Goal: Task Accomplishment & Management: Use online tool/utility

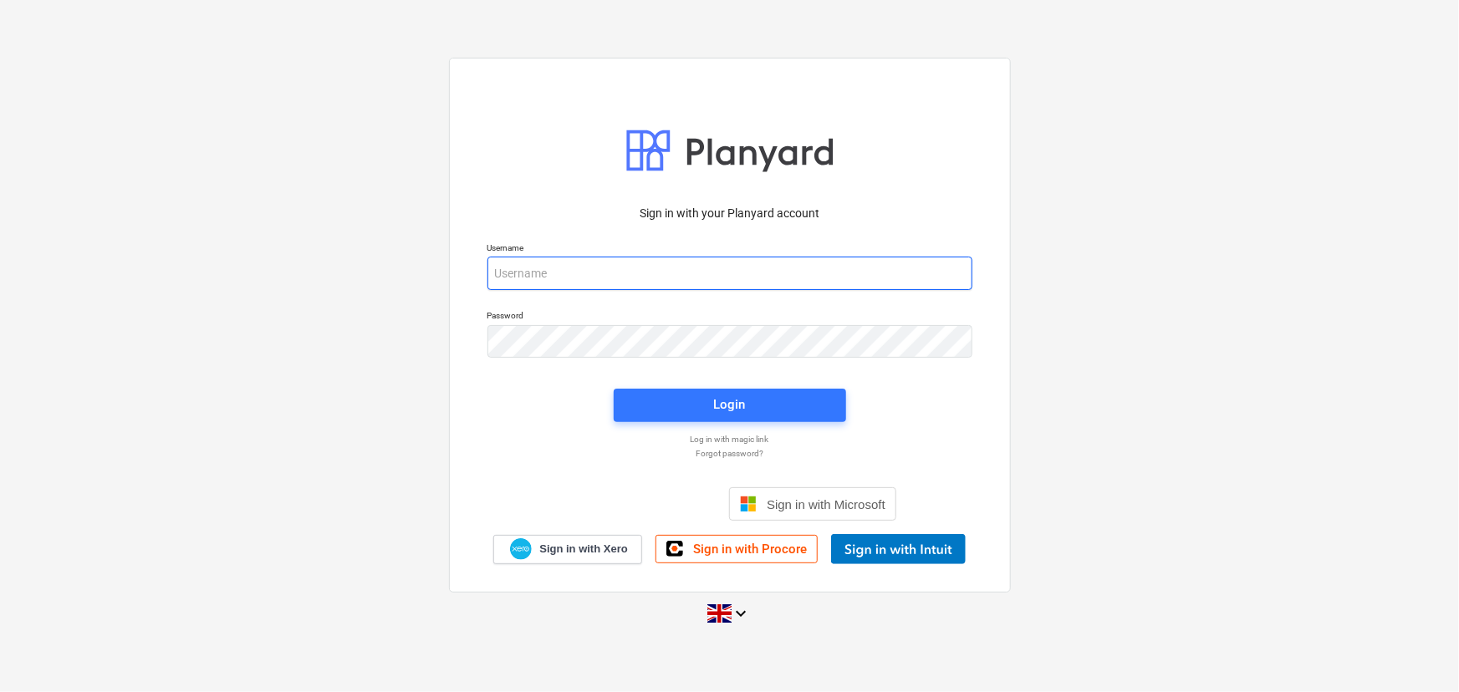
click at [749, 274] on input "email" at bounding box center [729, 273] width 485 height 33
type input "[EMAIL_ADDRESS][DOMAIN_NAME]"
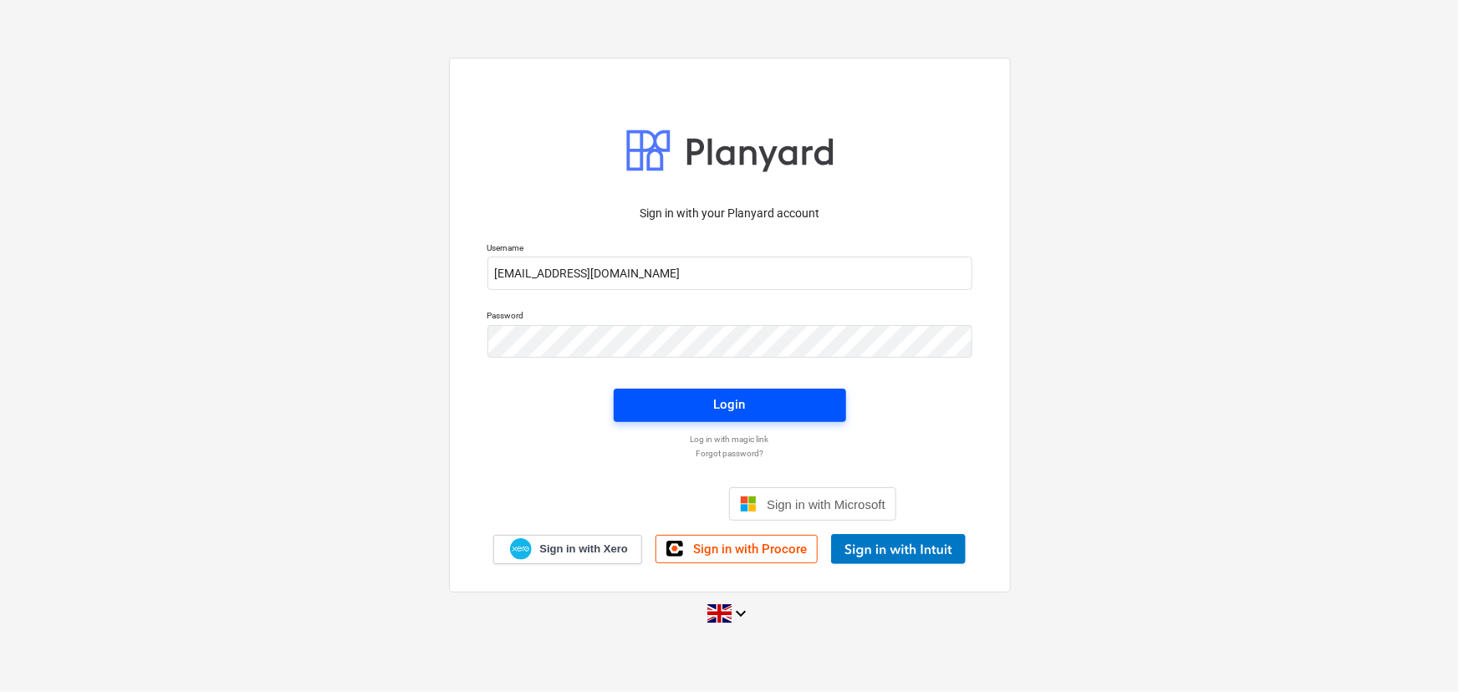
drag, startPoint x: 743, startPoint y: 318, endPoint x: 694, endPoint y: 405, distance: 100.7
click at [694, 405] on span "Login" at bounding box center [730, 405] width 192 height 22
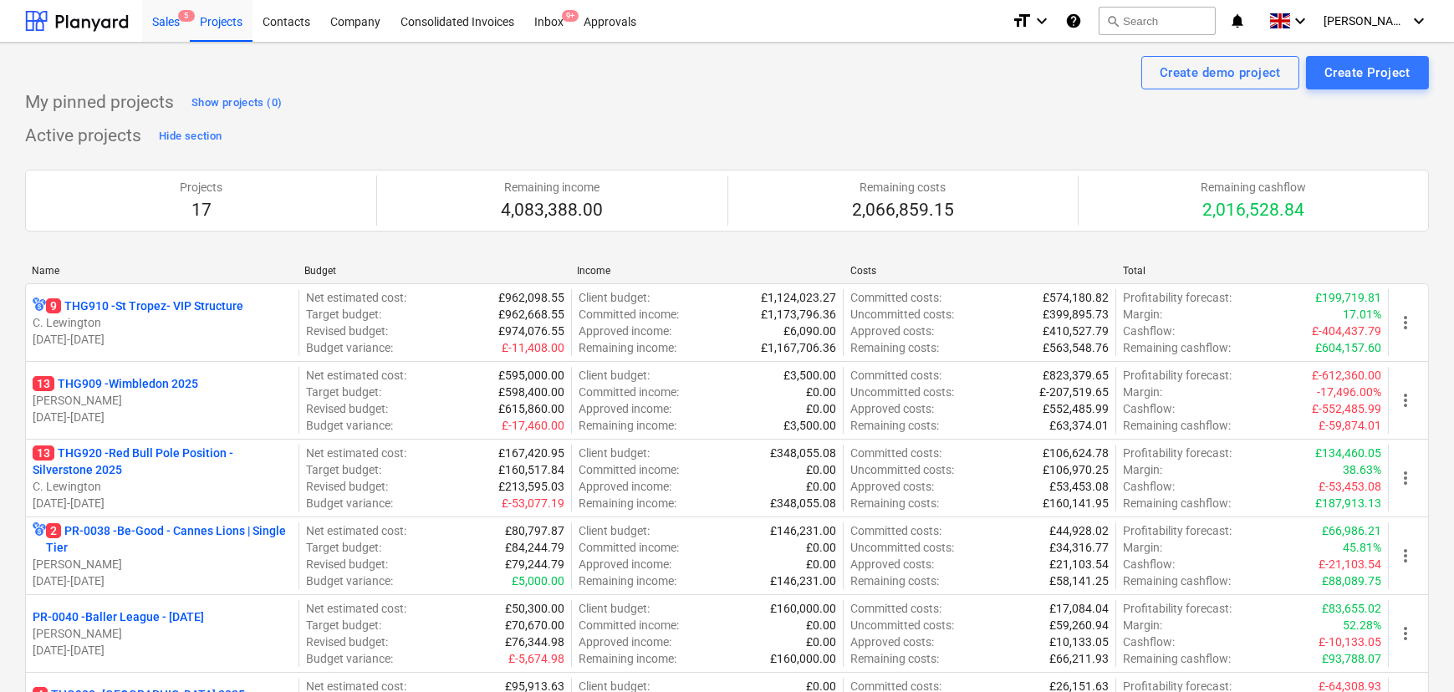
click at [167, 27] on div "Sales 5" at bounding box center [166, 20] width 48 height 43
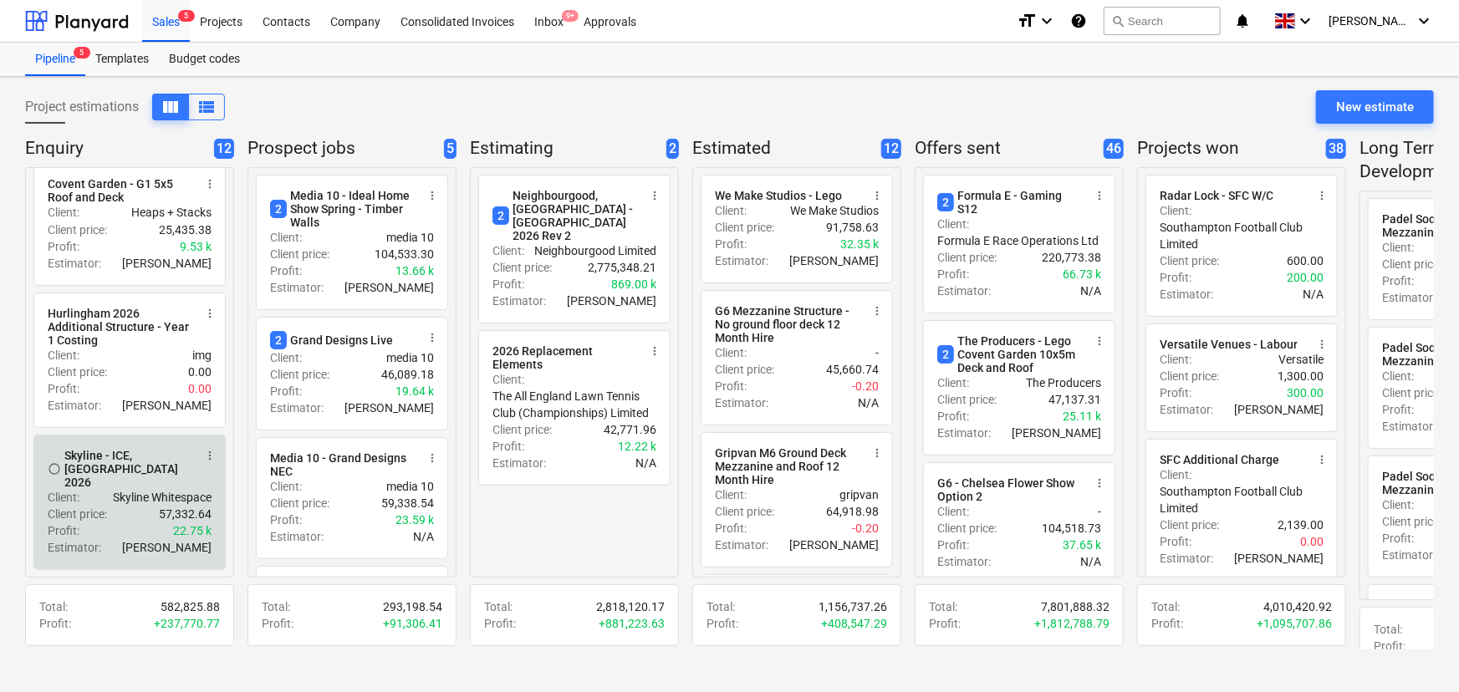
scroll to position [1267, 0]
click at [205, 462] on span "more_vert" at bounding box center [209, 455] width 13 height 13
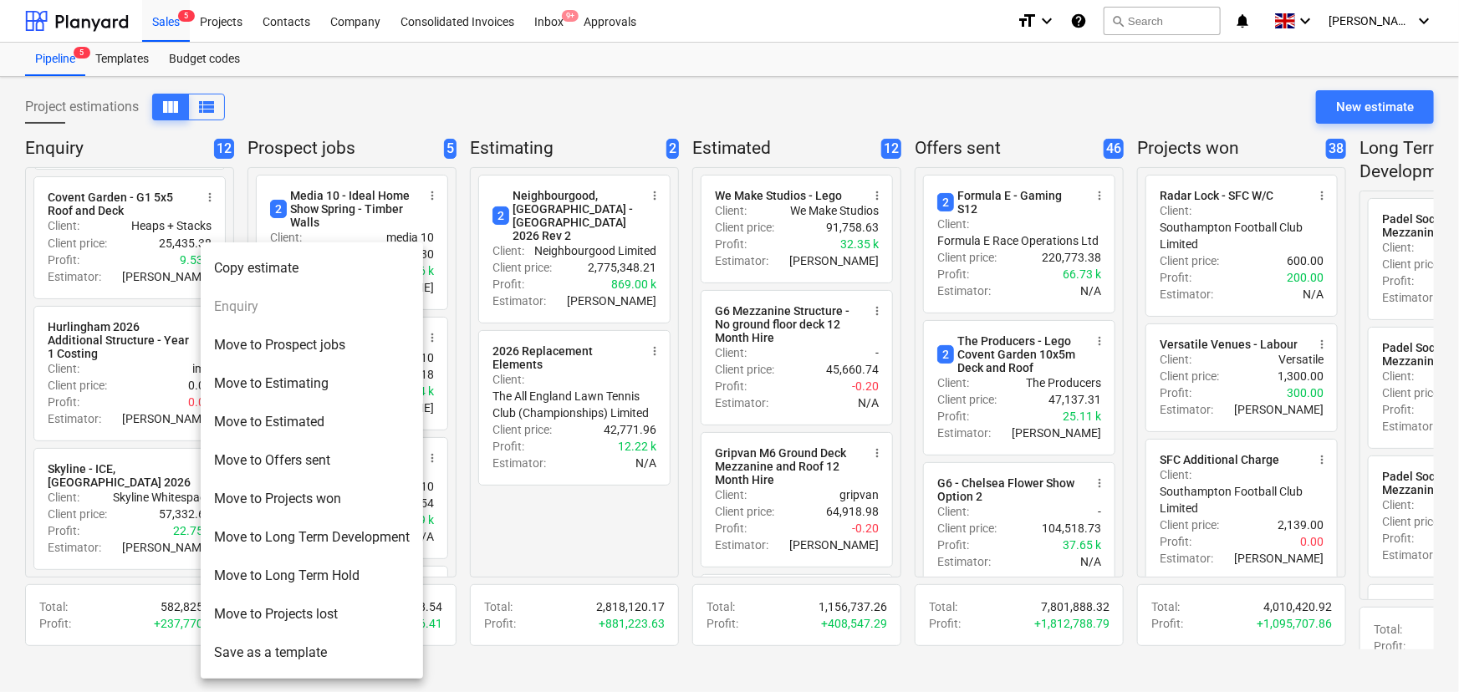
click at [303, 466] on li "Move to Offers sent" at bounding box center [312, 460] width 222 height 38
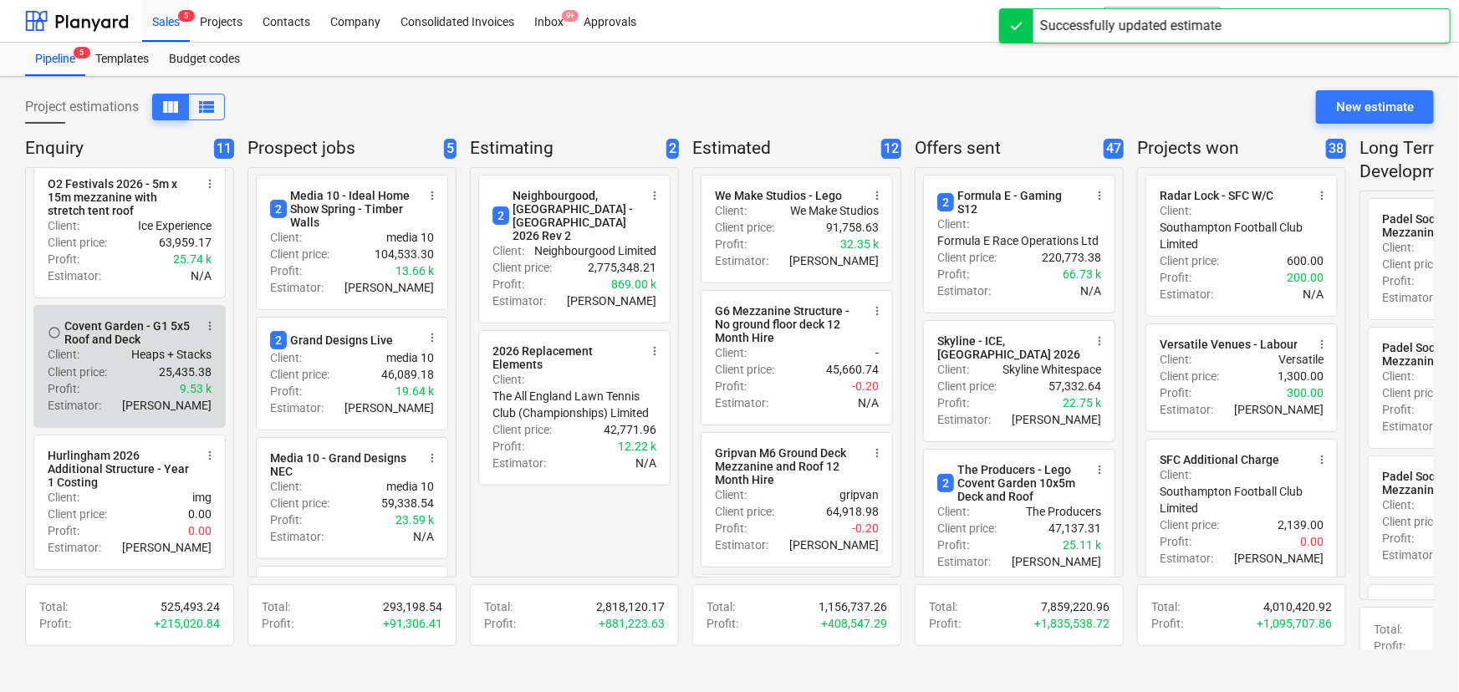
scroll to position [1137, 0]
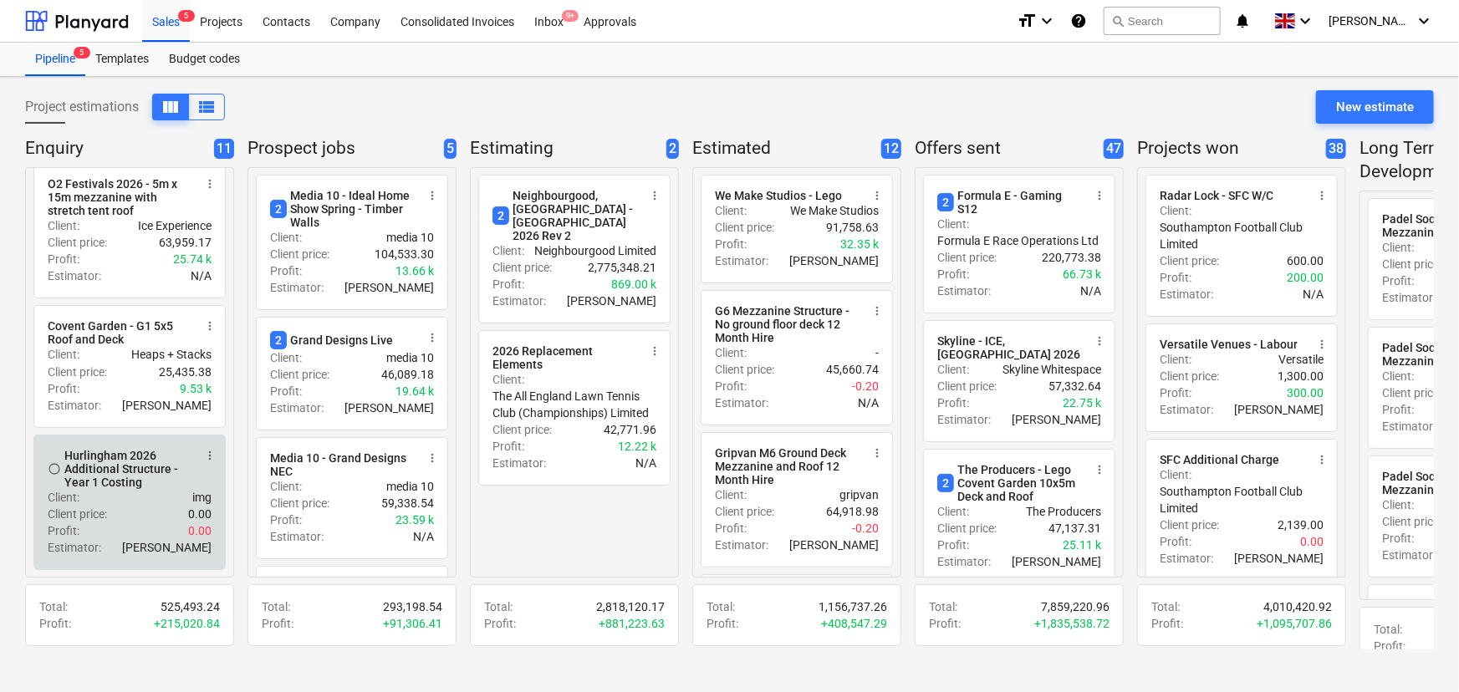
click at [212, 456] on span "more_vert" at bounding box center [209, 455] width 13 height 13
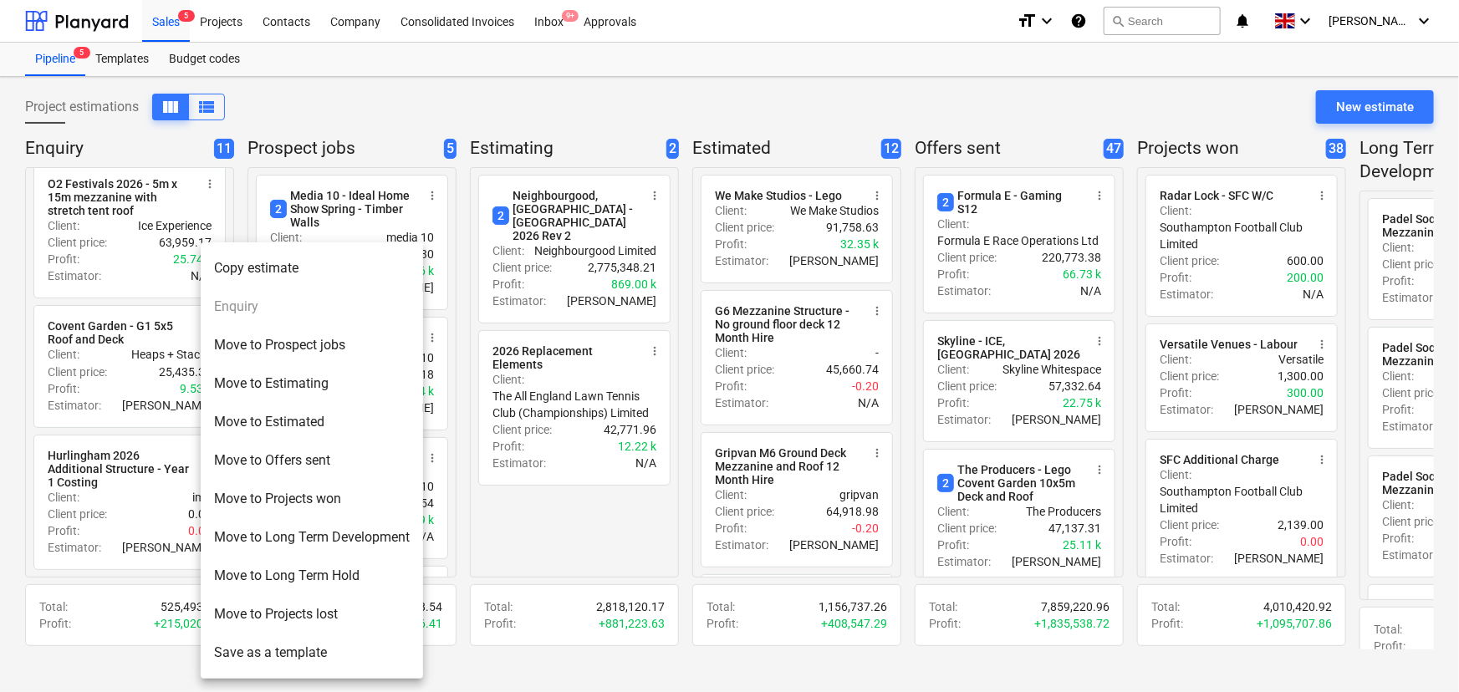
click at [120, 527] on div at bounding box center [729, 346] width 1459 height 692
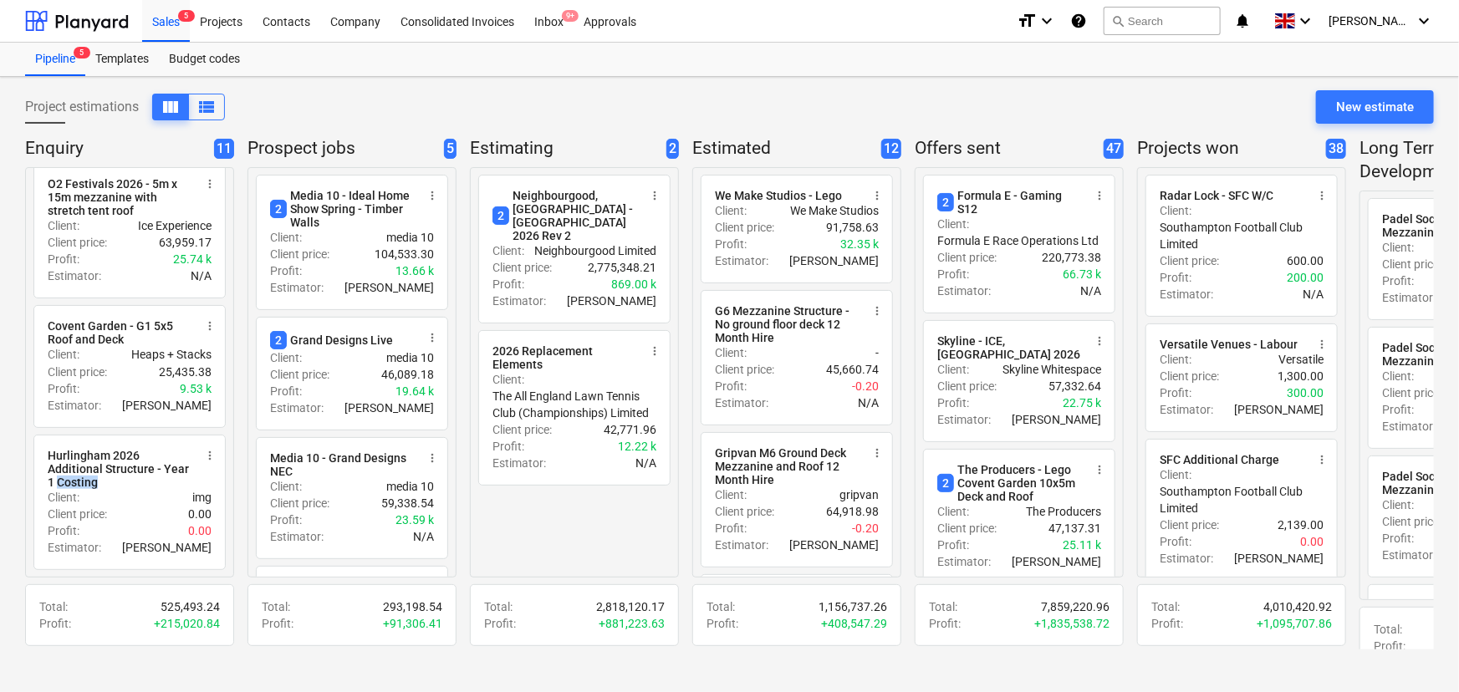
click at [129, 489] on div "Hurlingham 2026 Additional Structure - Year 1 Costing" at bounding box center [120, 469] width 145 height 40
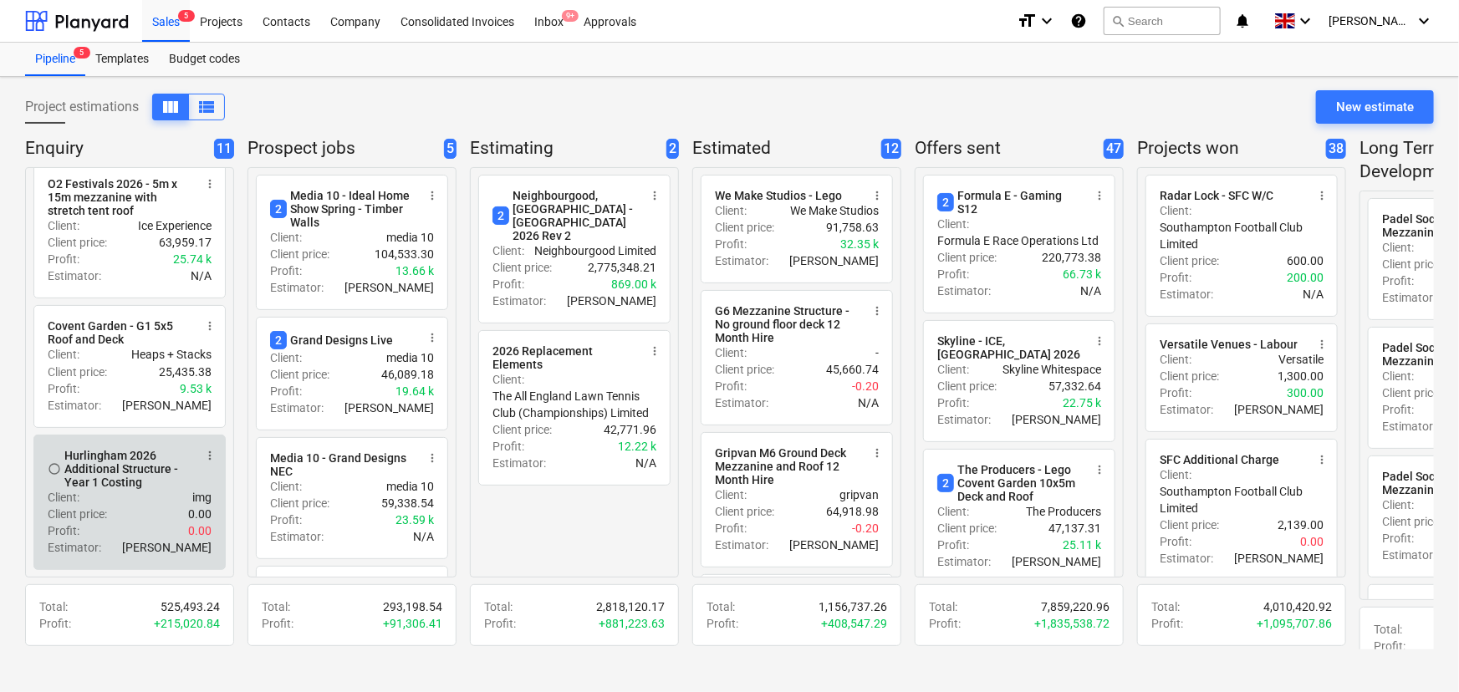
click at [208, 462] on span "more_vert" at bounding box center [209, 455] width 13 height 13
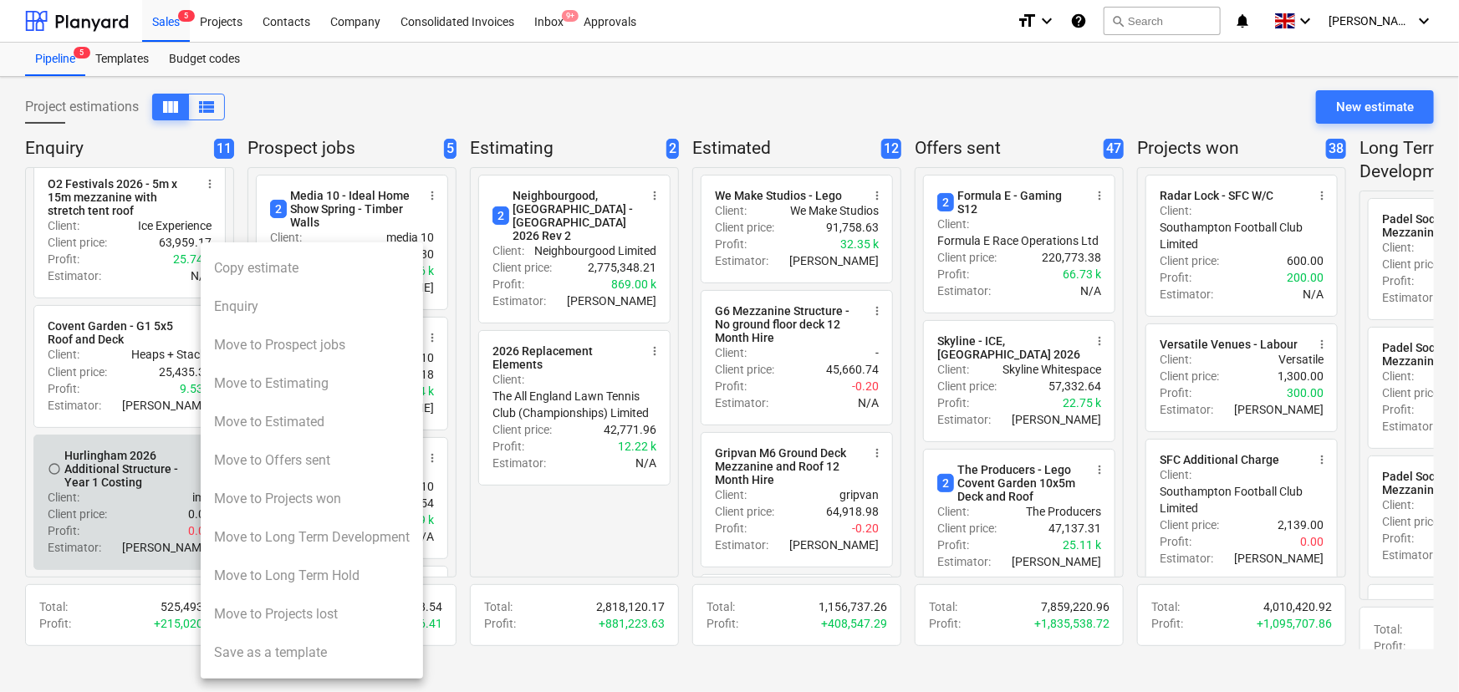
scroll to position [1137, 0]
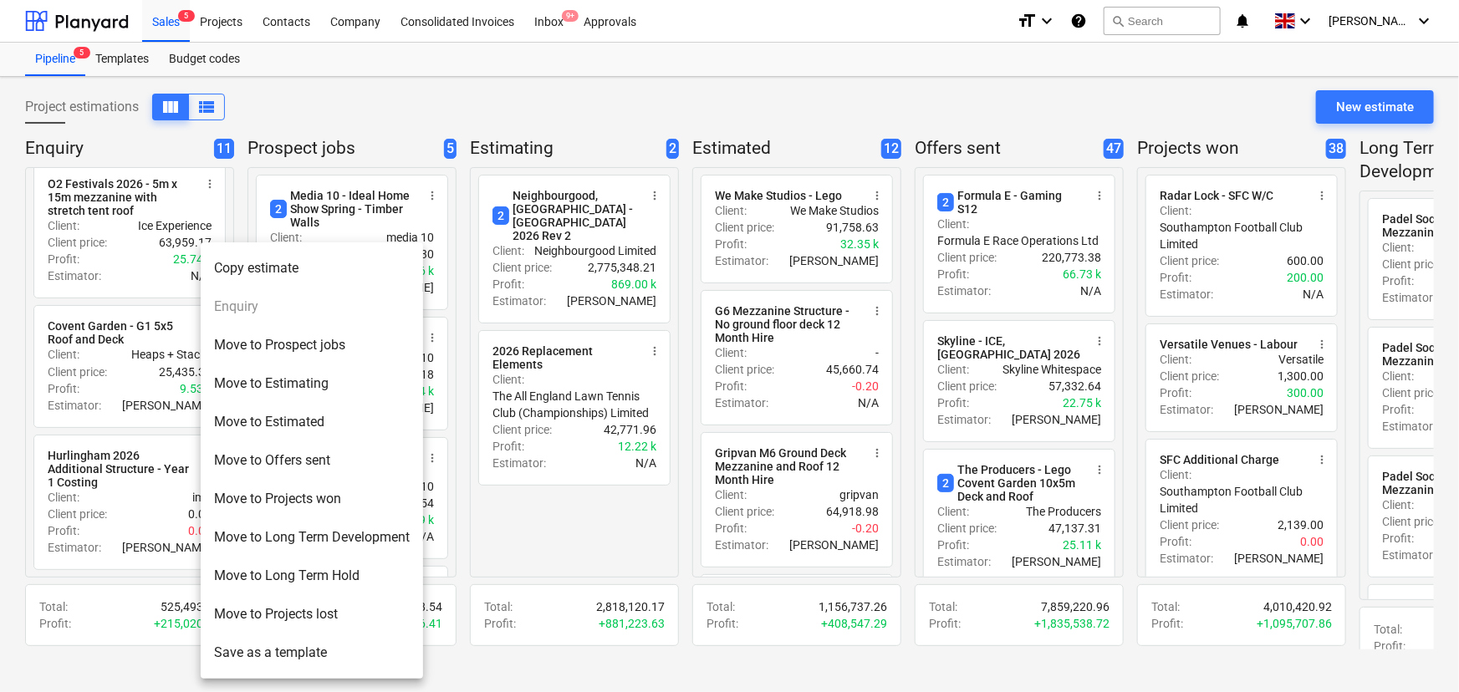
click at [44, 462] on div at bounding box center [729, 346] width 1459 height 692
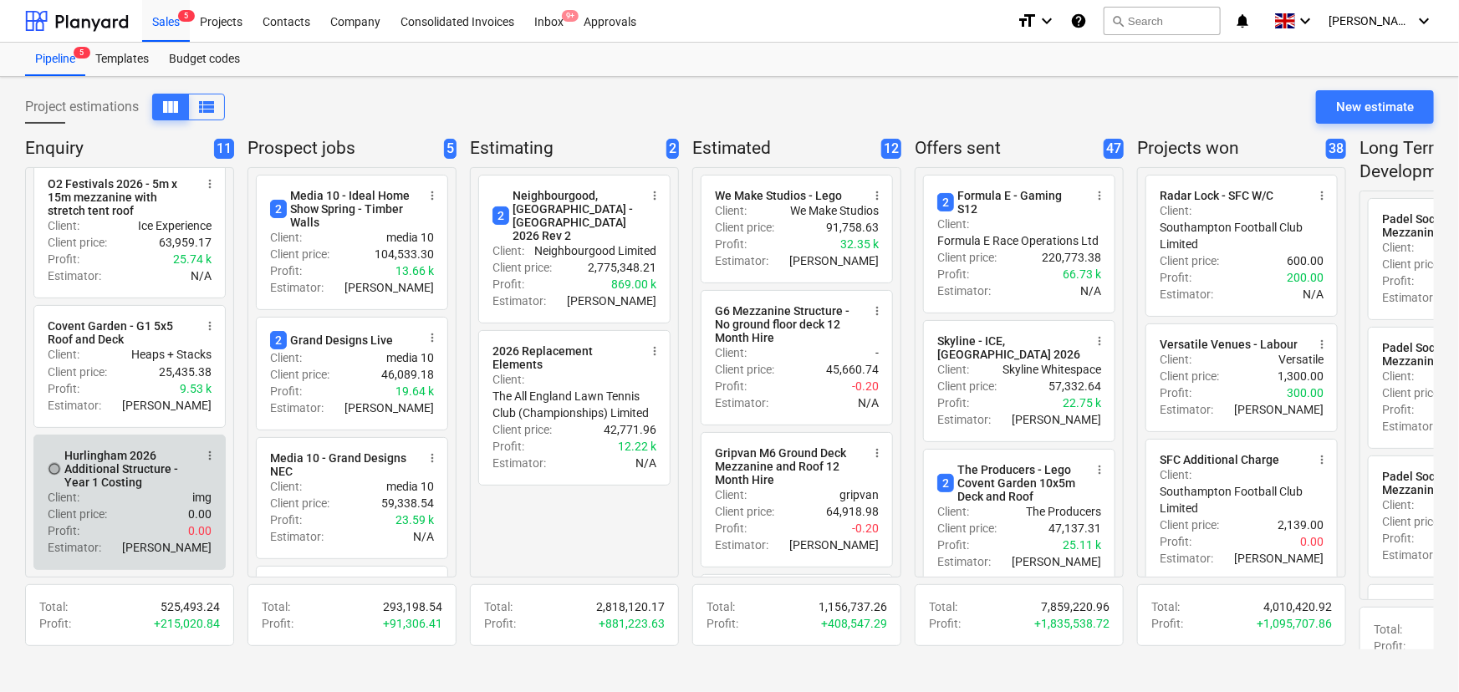
click at [52, 476] on span "radio_button_unchecked" at bounding box center [54, 468] width 13 height 13
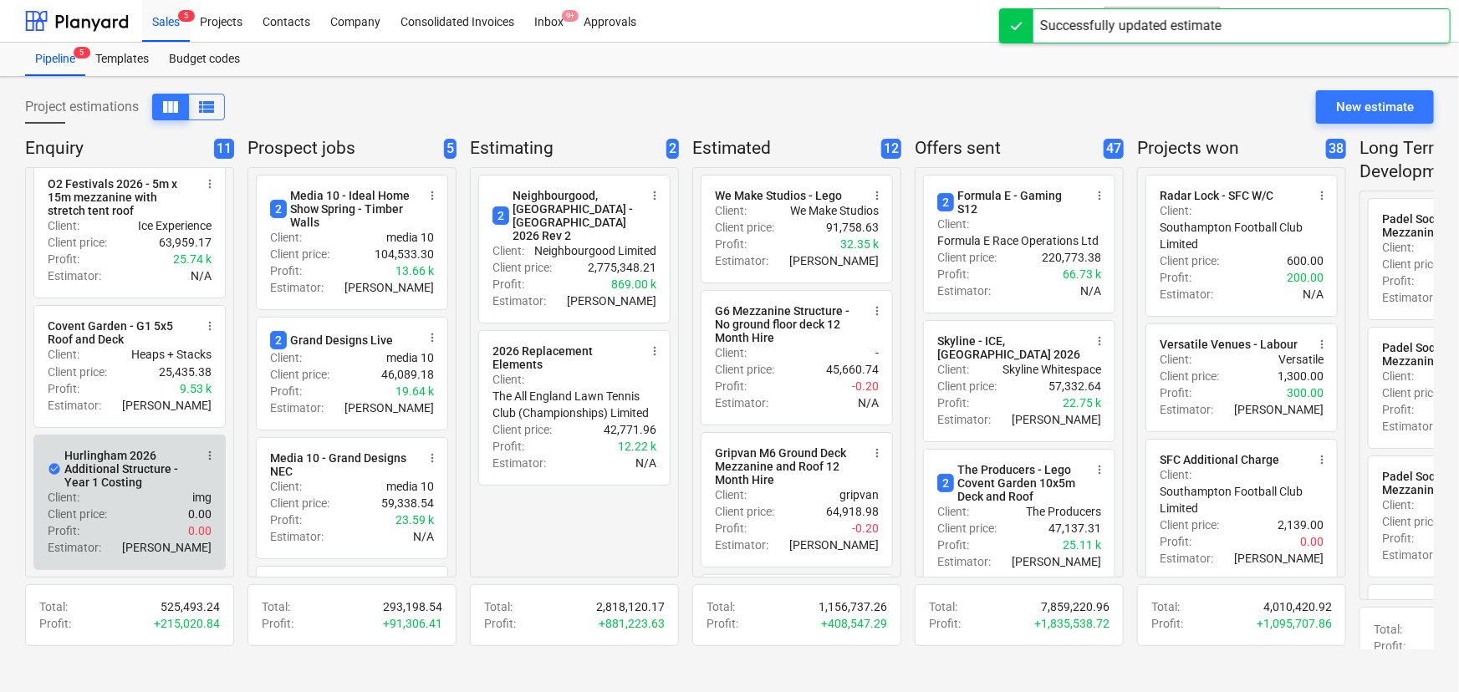
click at [212, 462] on span "more_vert" at bounding box center [209, 455] width 13 height 13
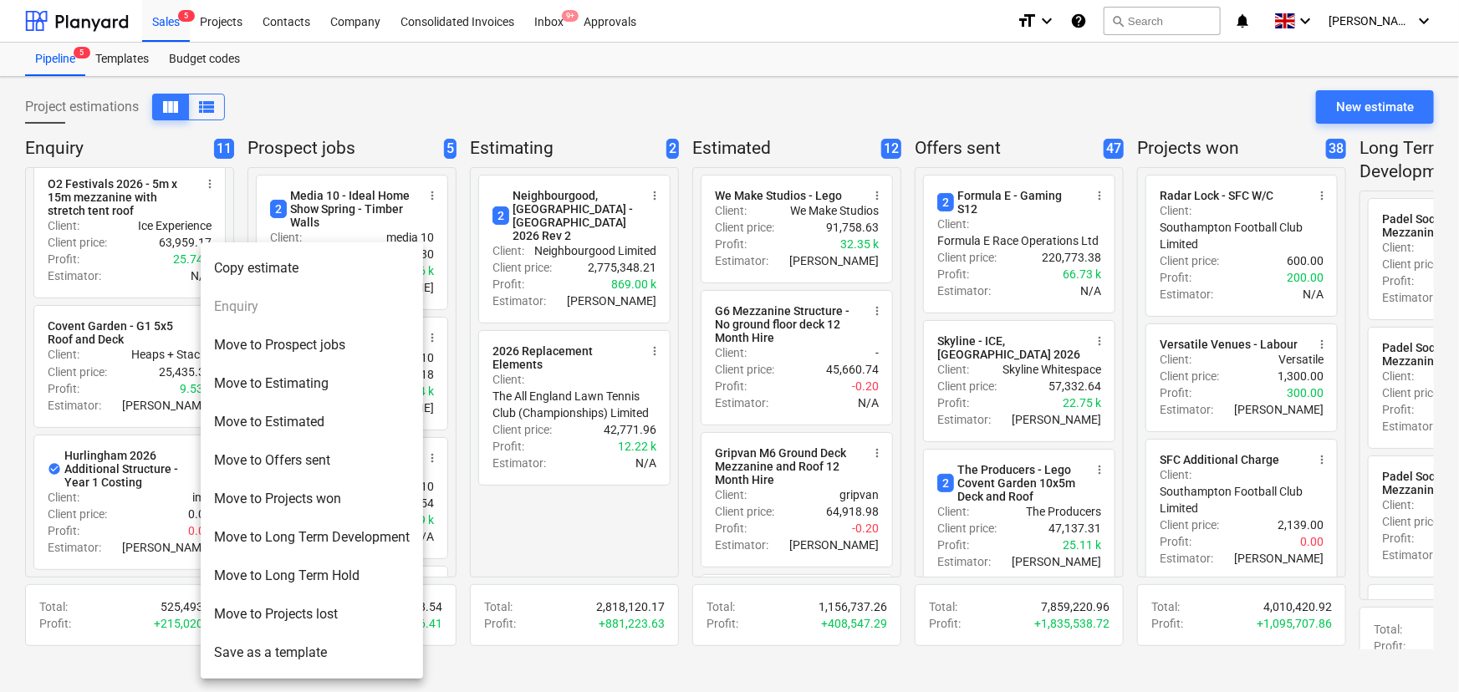
click at [122, 576] on div at bounding box center [729, 346] width 1459 height 692
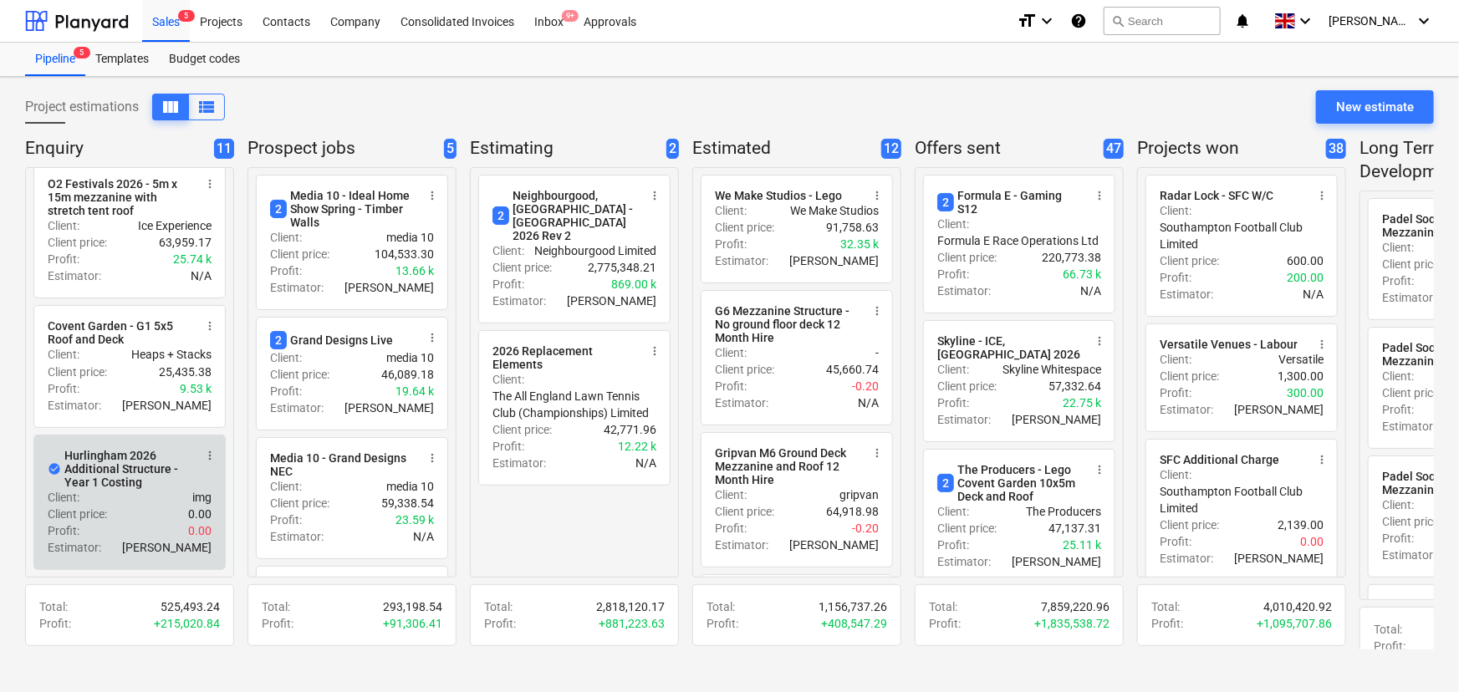
click at [129, 539] on div "Profit : 0.00" at bounding box center [130, 530] width 164 height 17
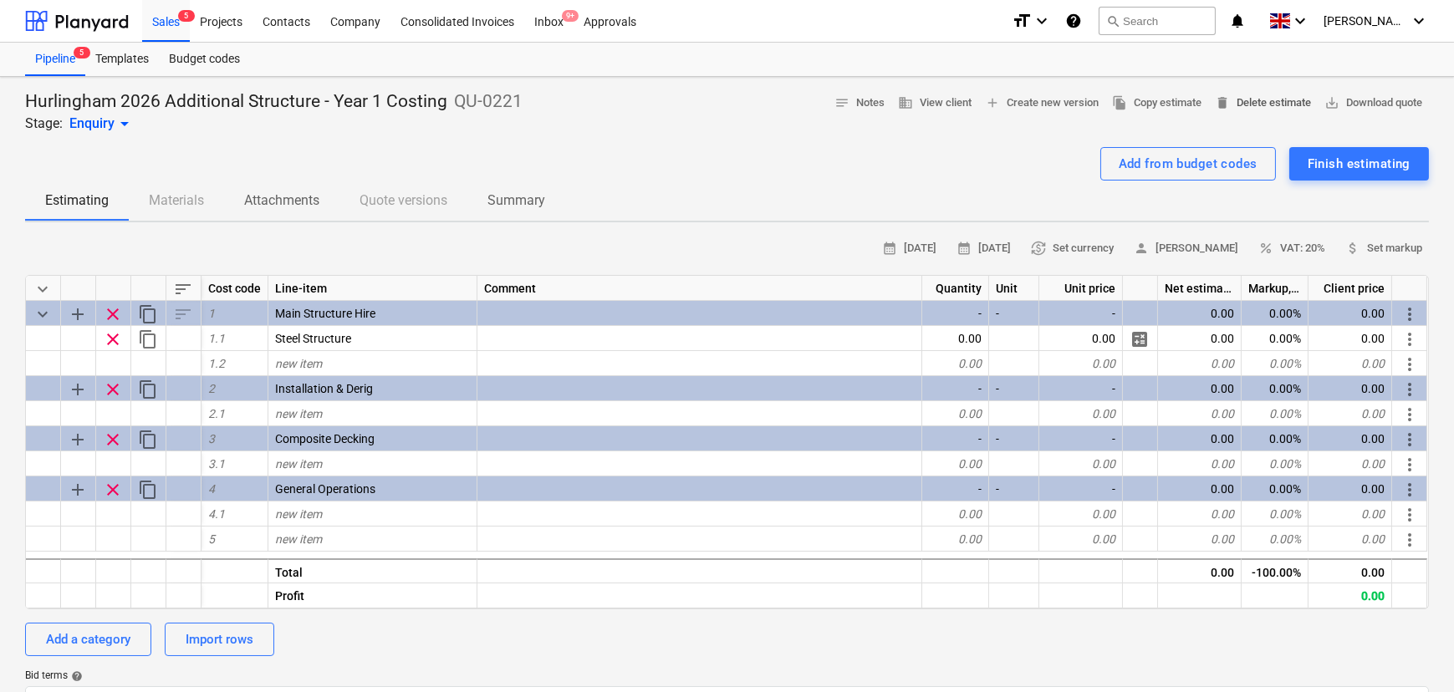
click at [1228, 101] on span "delete Delete estimate" at bounding box center [1263, 103] width 96 height 19
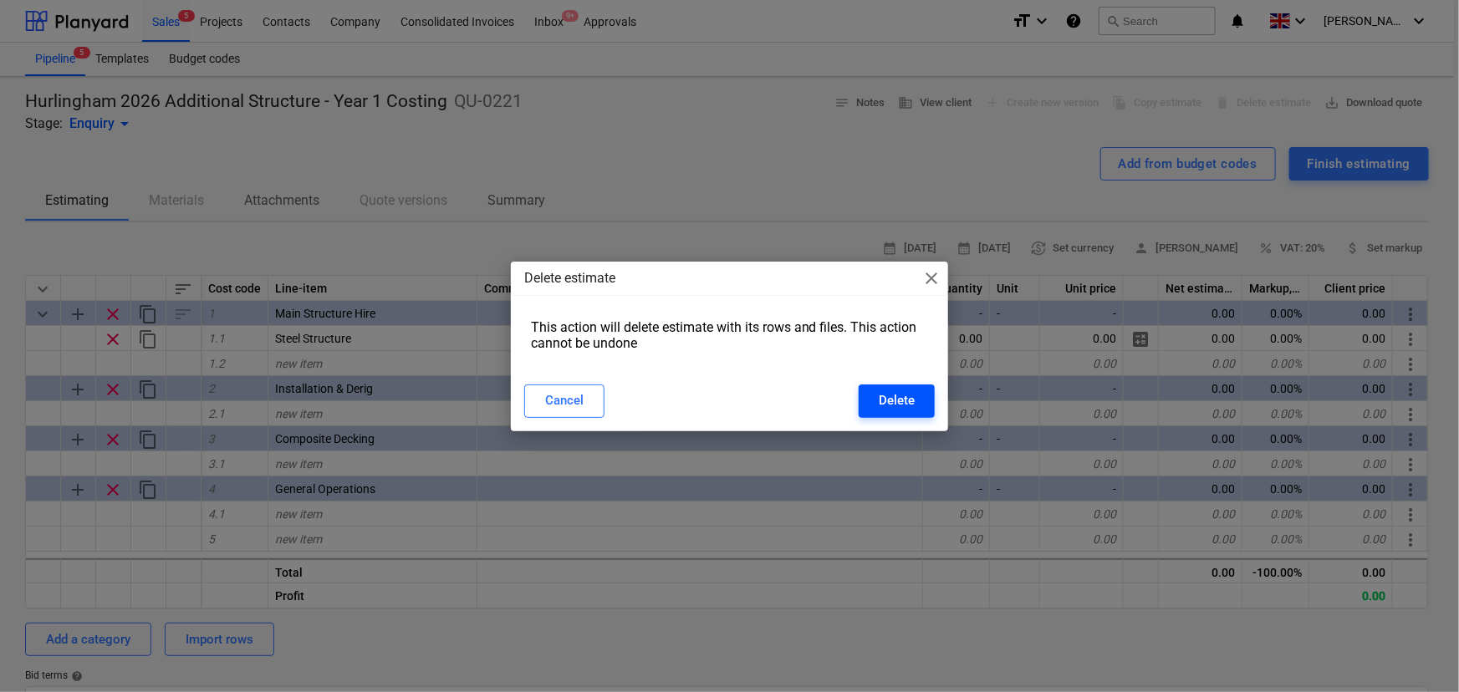
click at [866, 406] on button "Delete" at bounding box center [897, 401] width 76 height 33
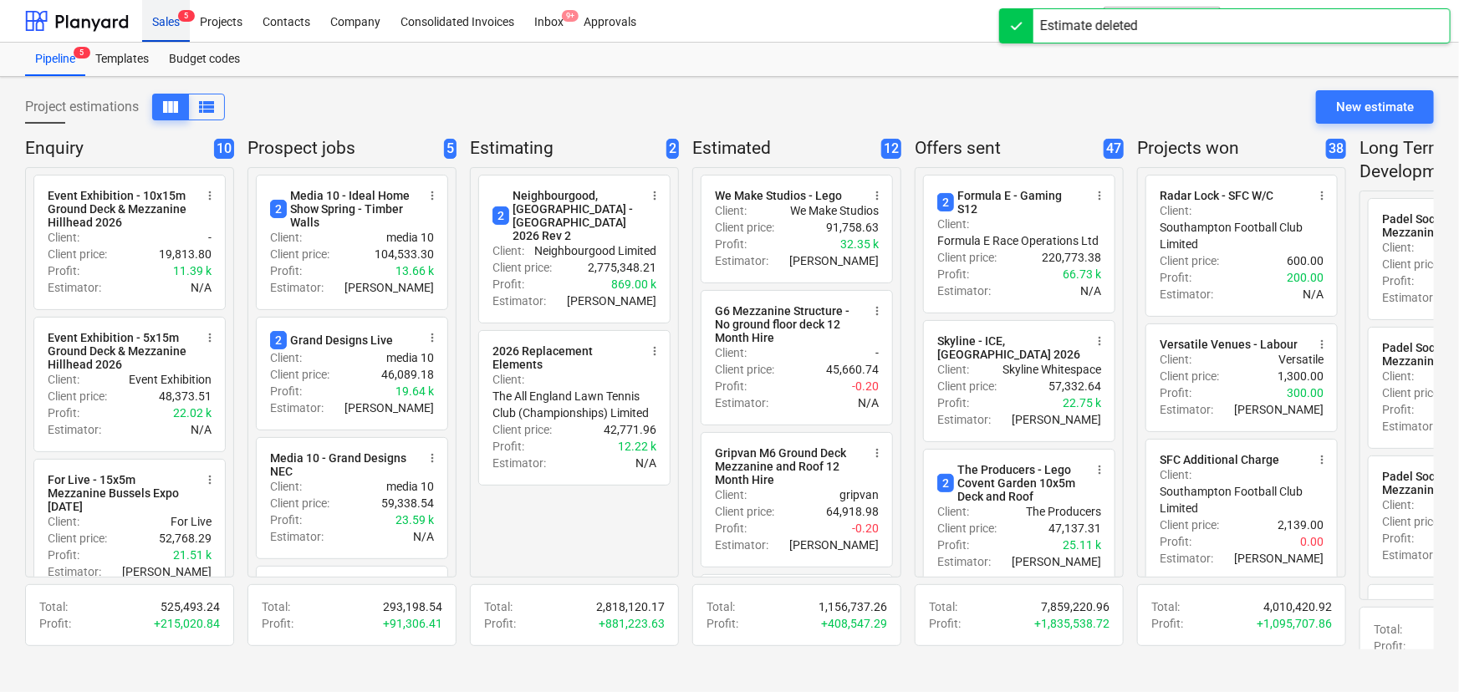
click at [157, 19] on div "Sales 5" at bounding box center [166, 20] width 48 height 43
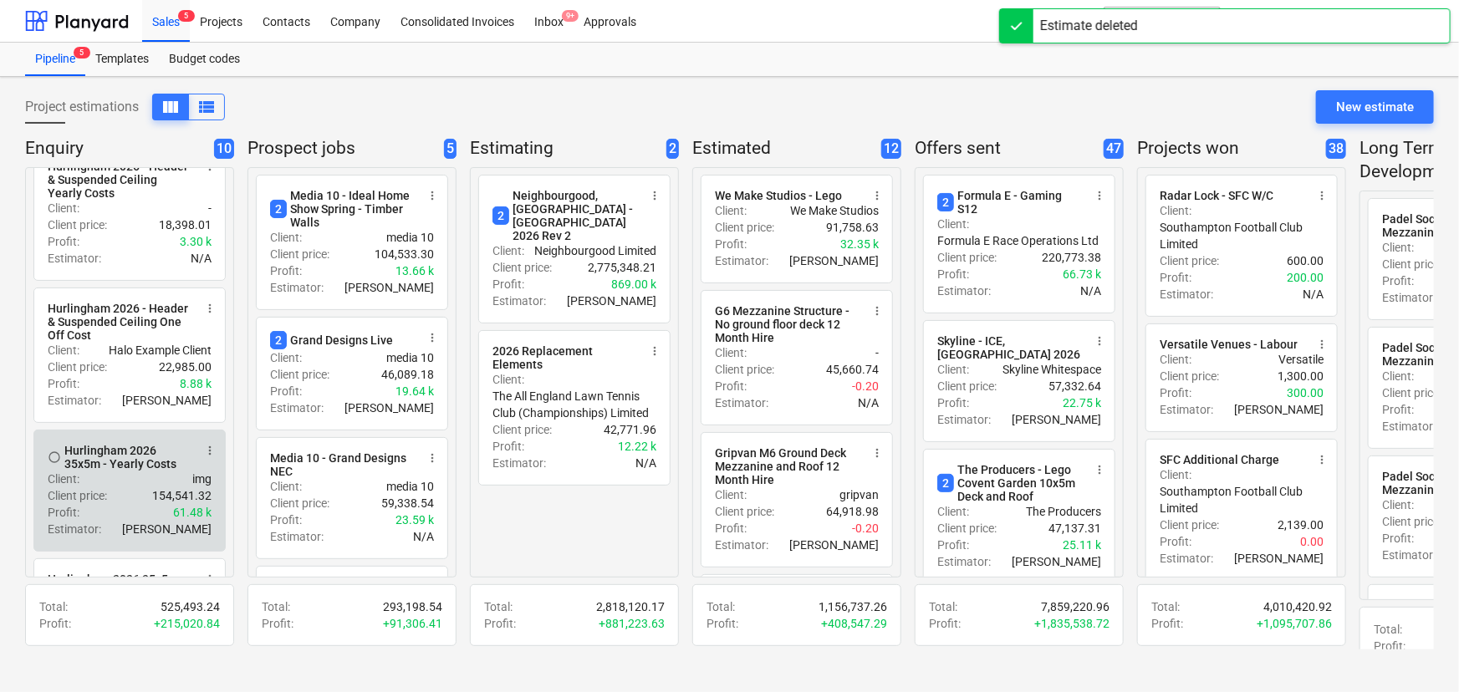
scroll to position [1006, 0]
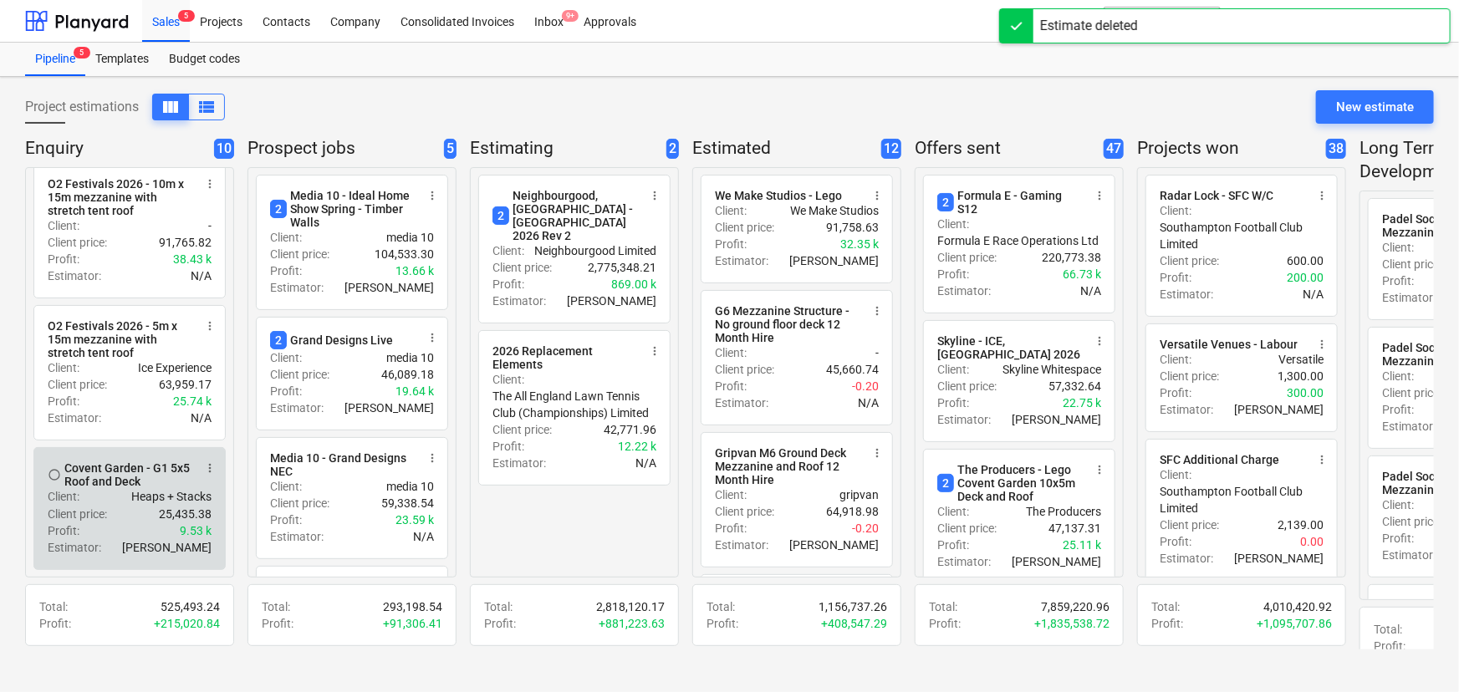
click at [208, 471] on span "more_vert" at bounding box center [209, 467] width 13 height 13
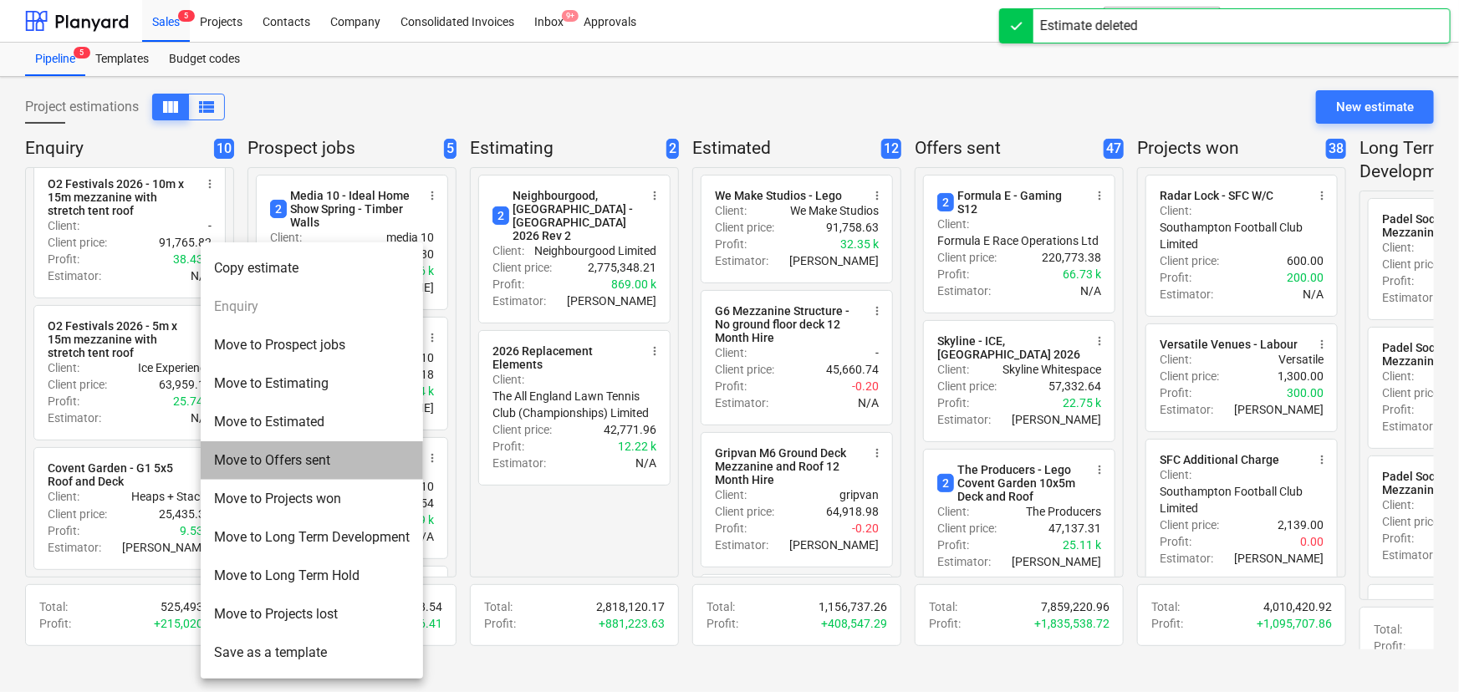
click at [253, 467] on li "Move to Offers sent" at bounding box center [312, 460] width 222 height 38
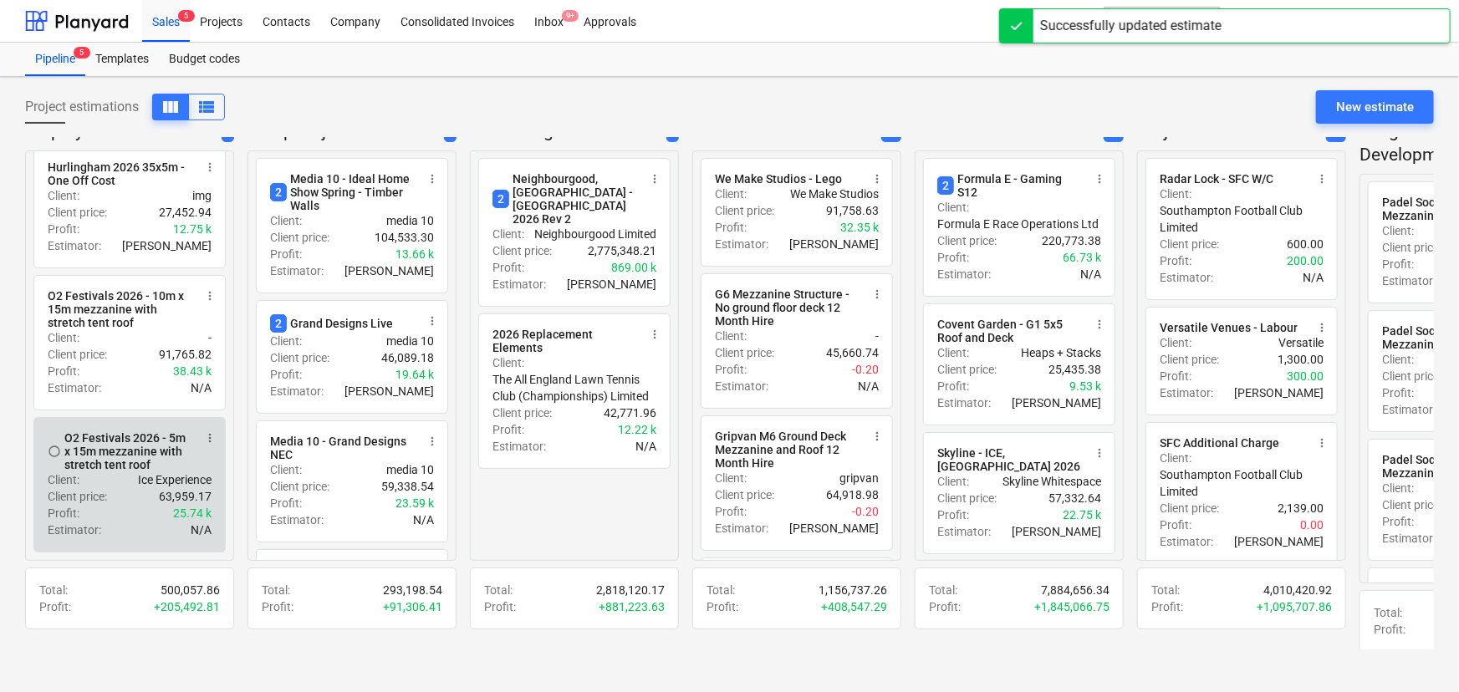
scroll to position [19, 0]
click at [209, 436] on span "more_vert" at bounding box center [209, 435] width 13 height 13
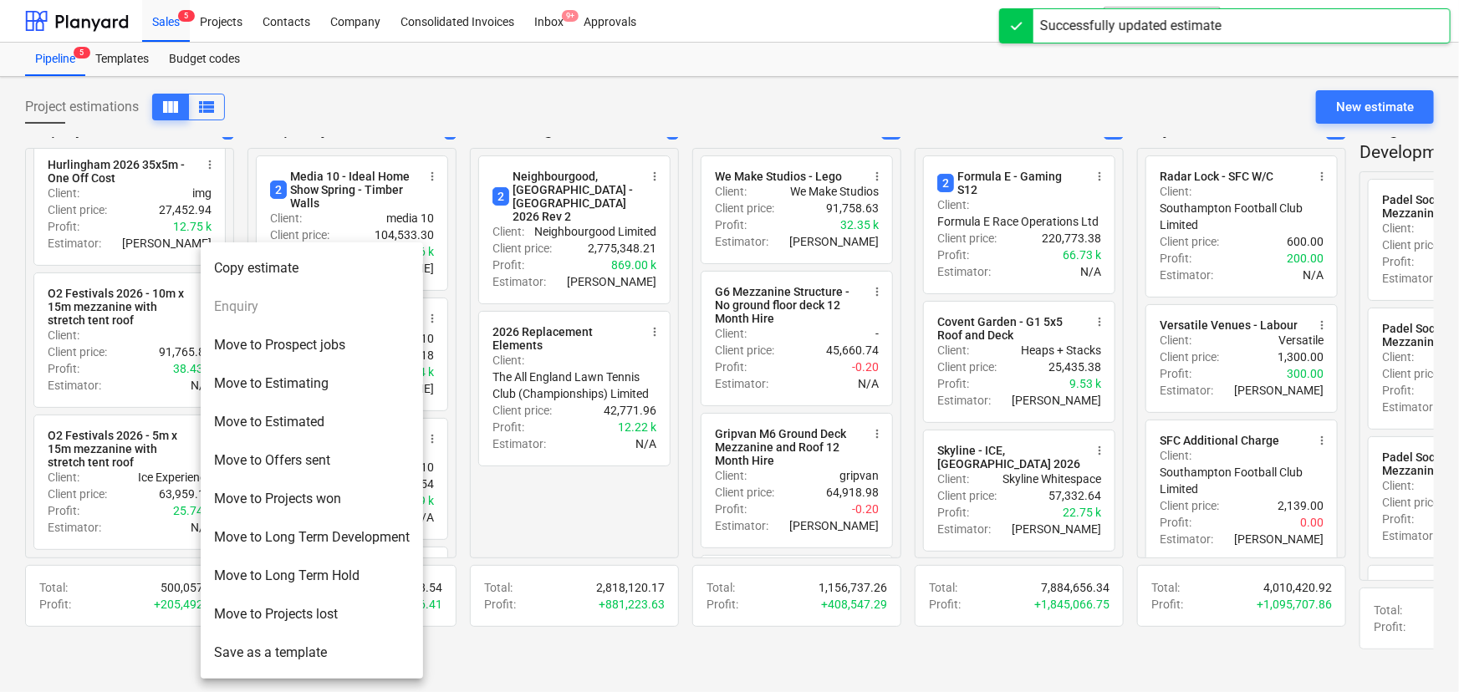
click at [262, 398] on li "Move to Estimating" at bounding box center [312, 383] width 222 height 38
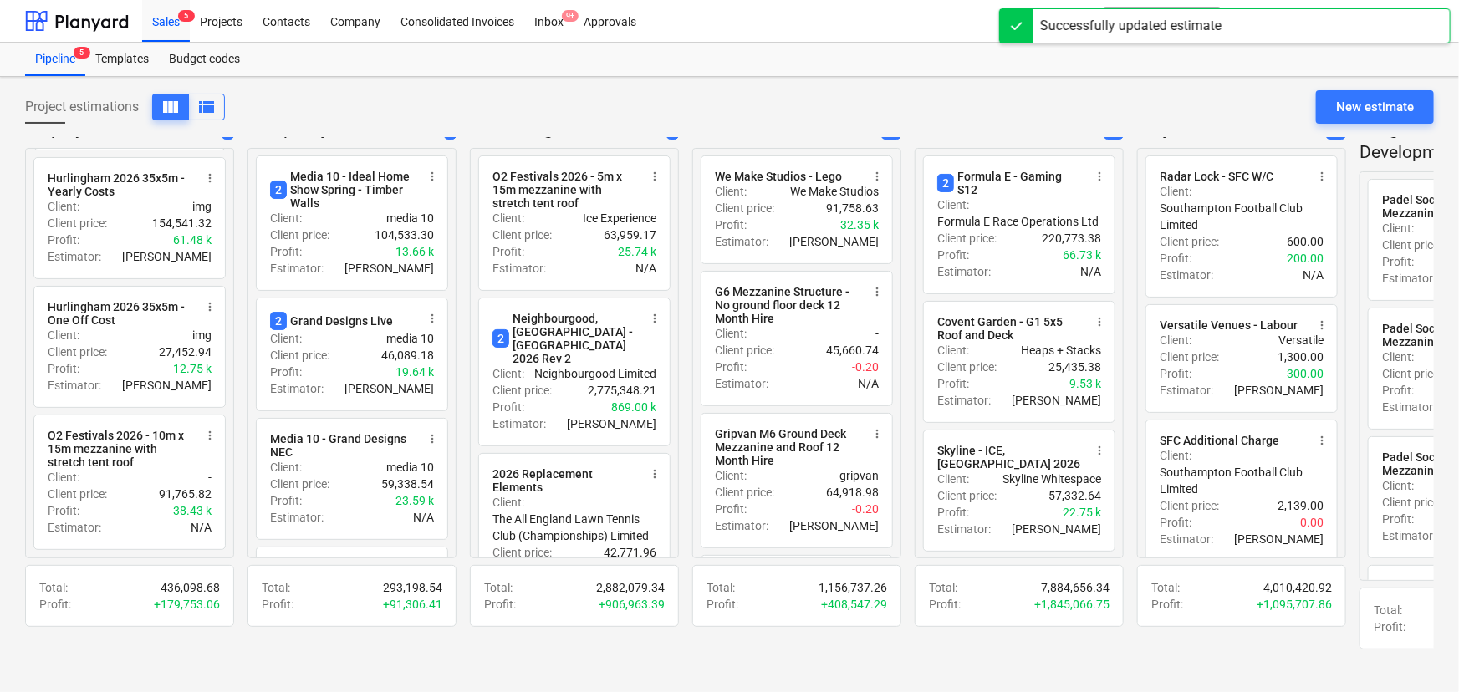
scroll to position [730, 0]
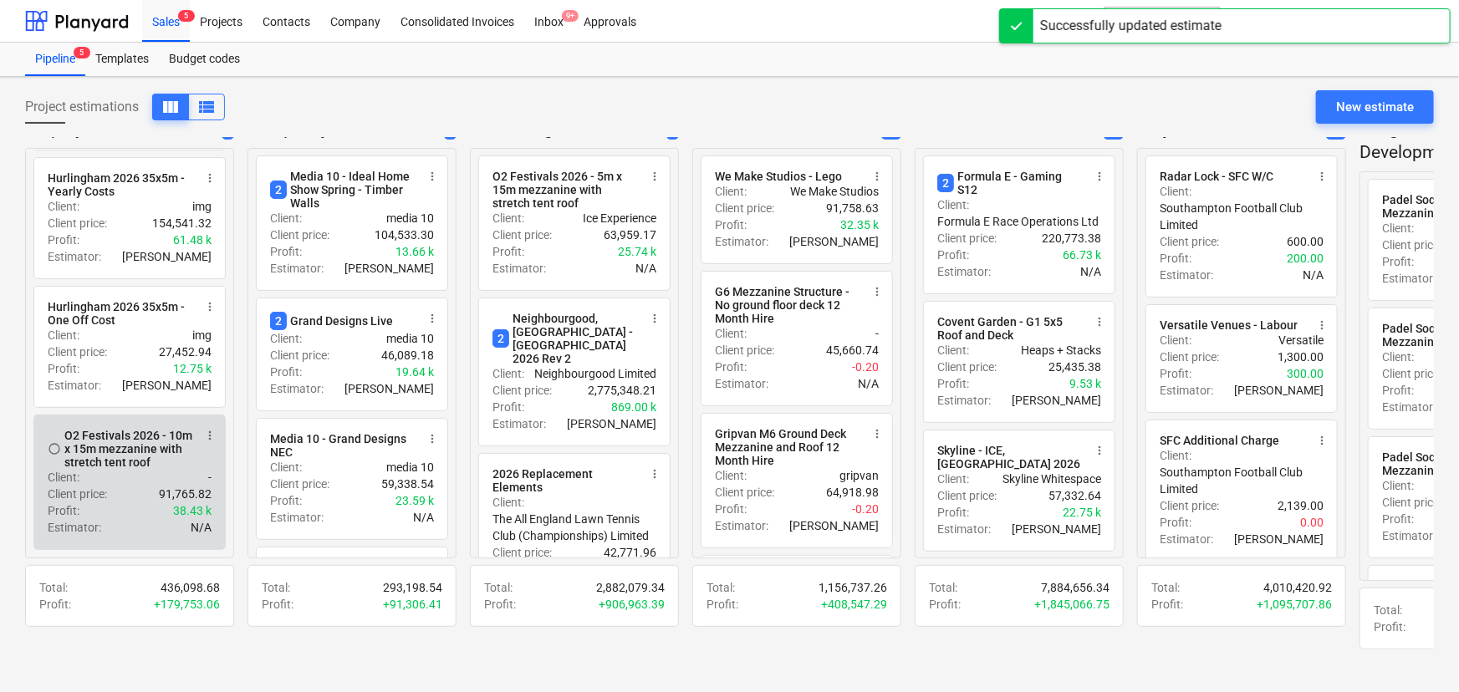
click at [206, 430] on span "more_vert" at bounding box center [209, 435] width 13 height 13
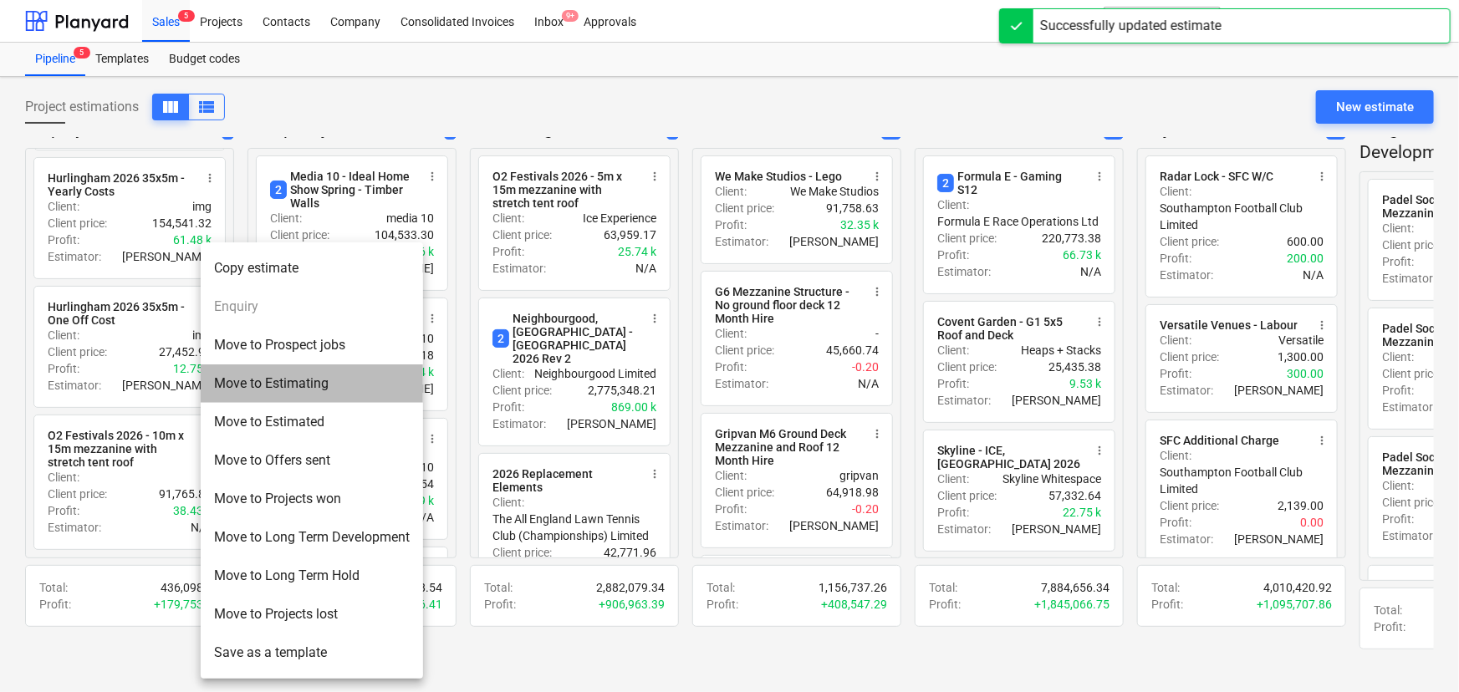
click at [270, 384] on li "Move to Estimating" at bounding box center [312, 383] width 222 height 38
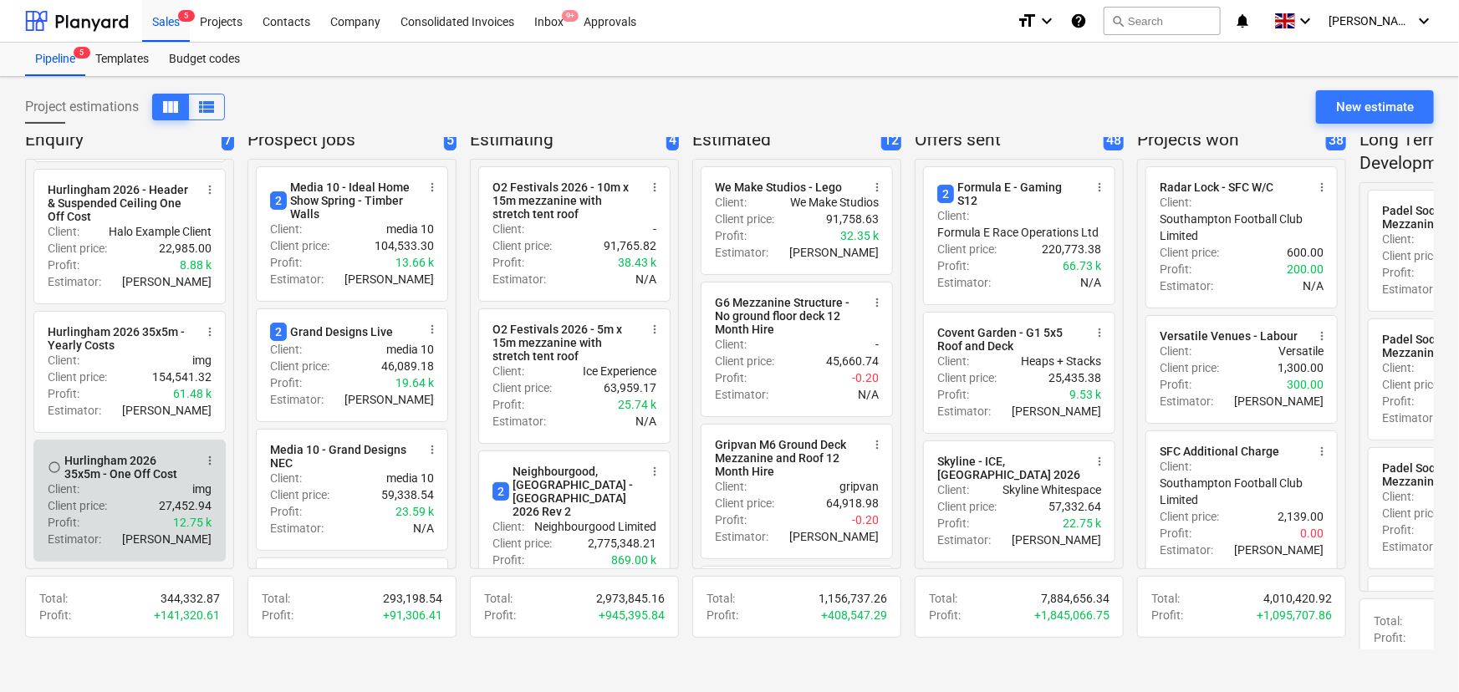
scroll to position [19, 0]
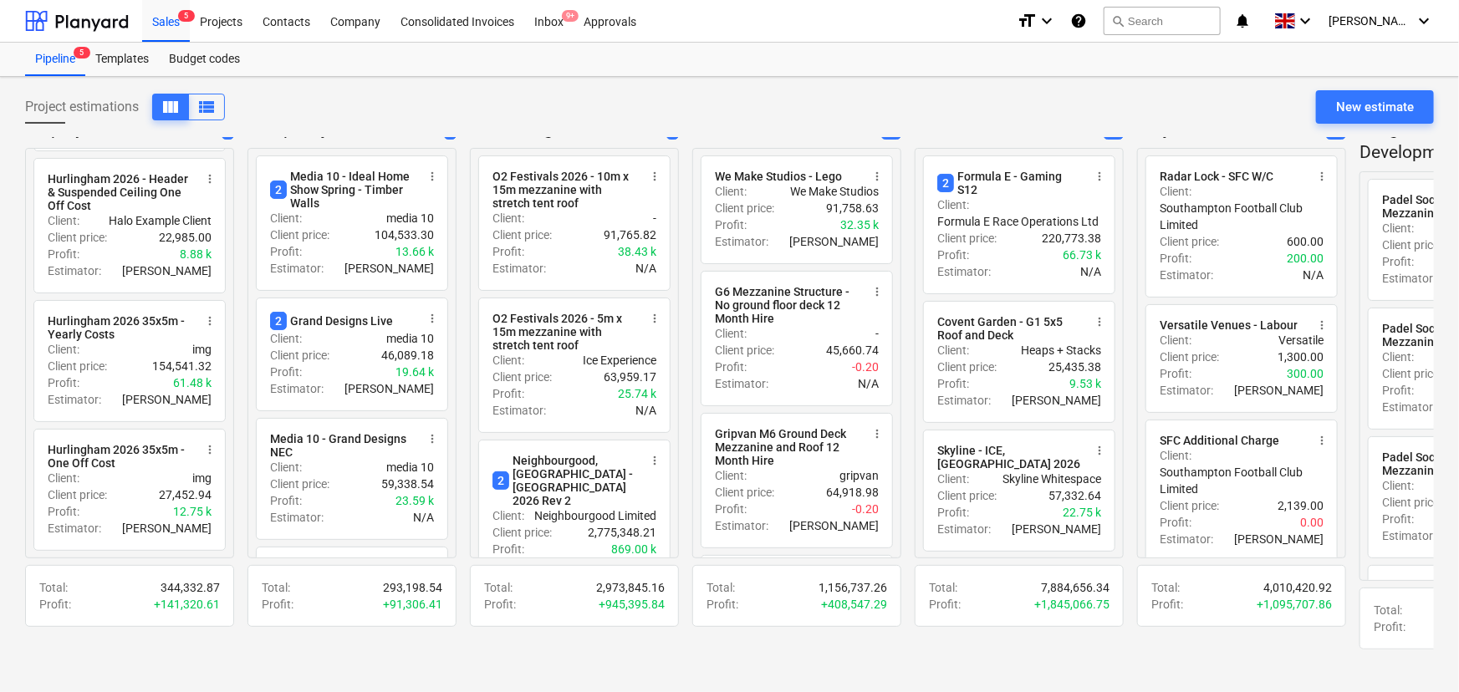
drag, startPoint x: 984, startPoint y: 98, endPoint x: 1017, endPoint y: 99, distance: 32.6
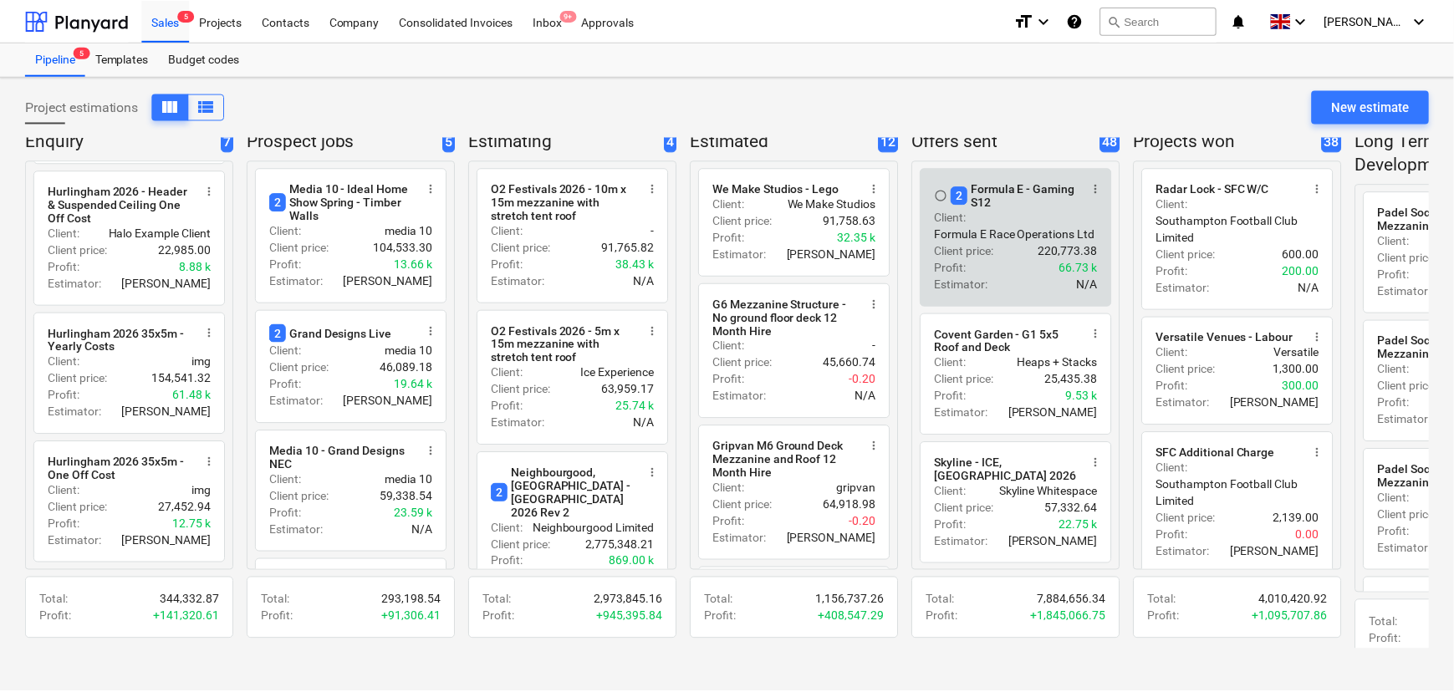
scroll to position [0, 0]
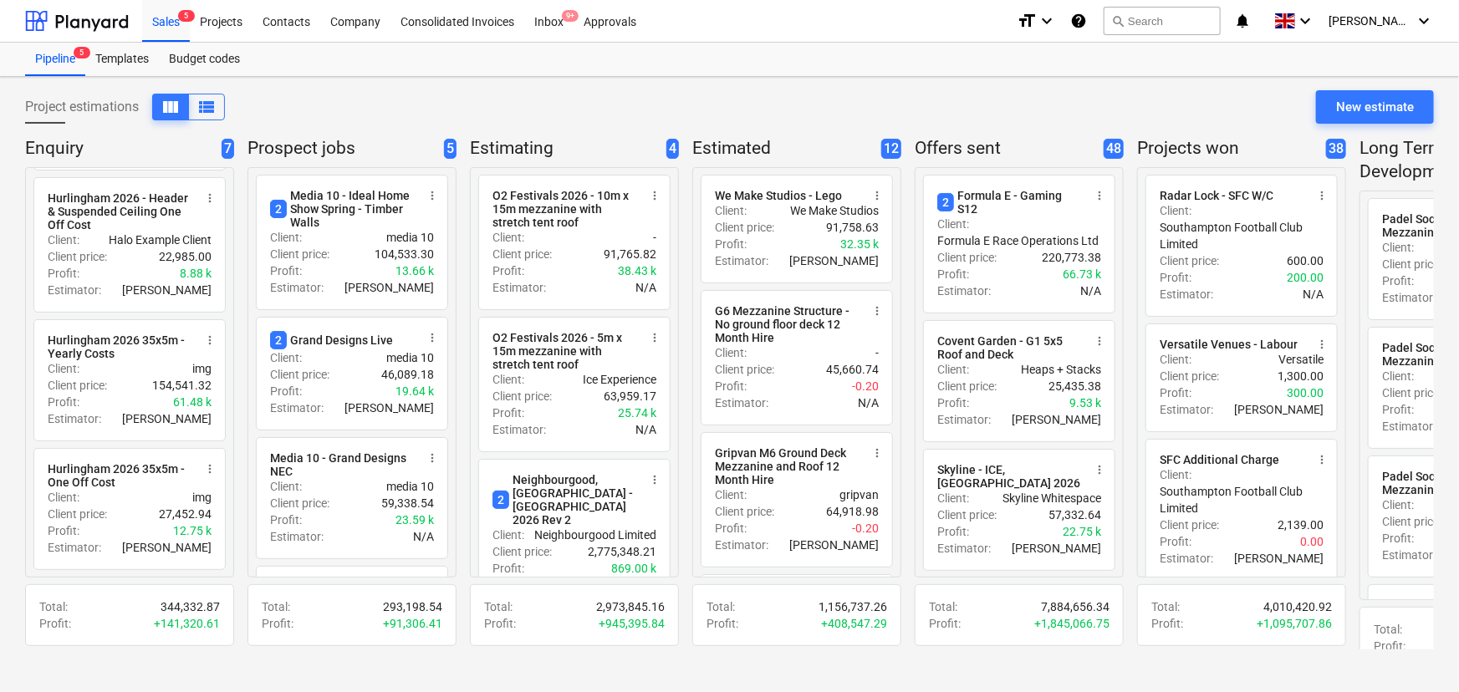
drag, startPoint x: 1164, startPoint y: 125, endPoint x: 1243, endPoint y: 138, distance: 80.5
click at [233, 28] on div "Projects" at bounding box center [221, 20] width 63 height 43
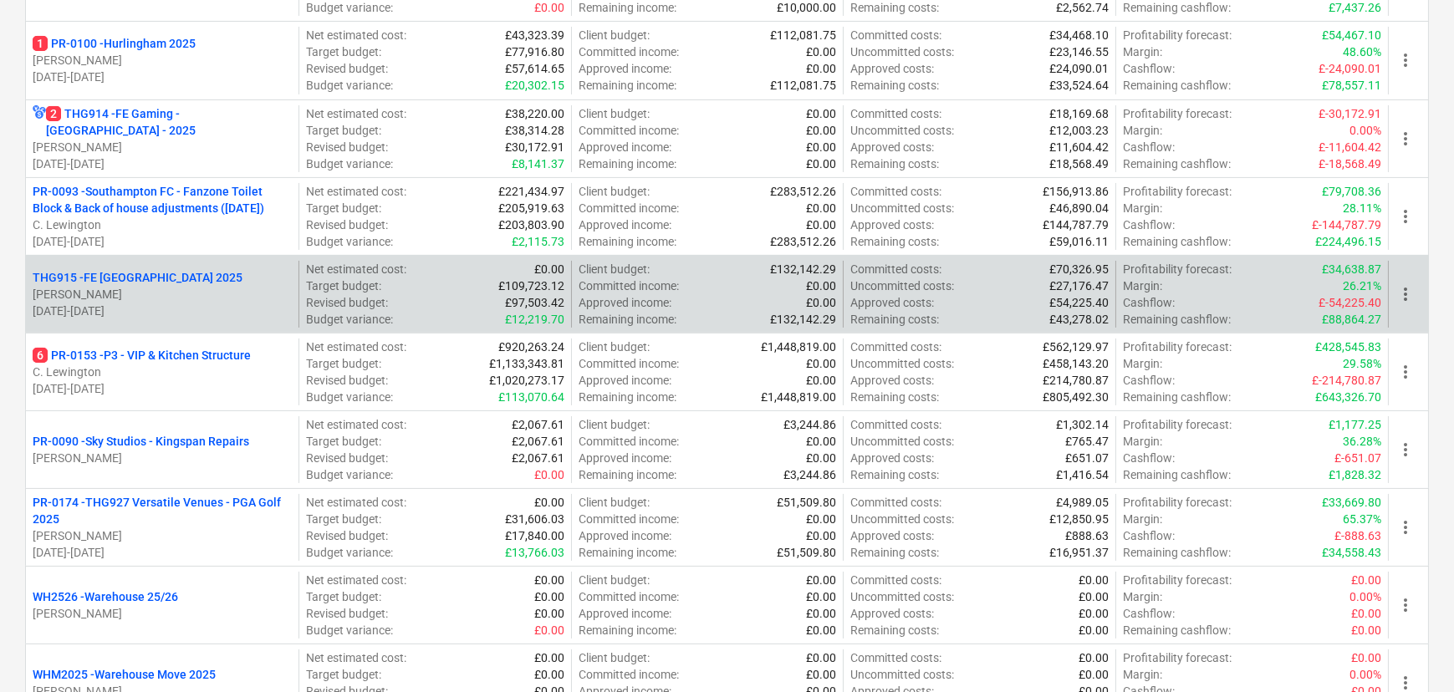
scroll to position [836, 0]
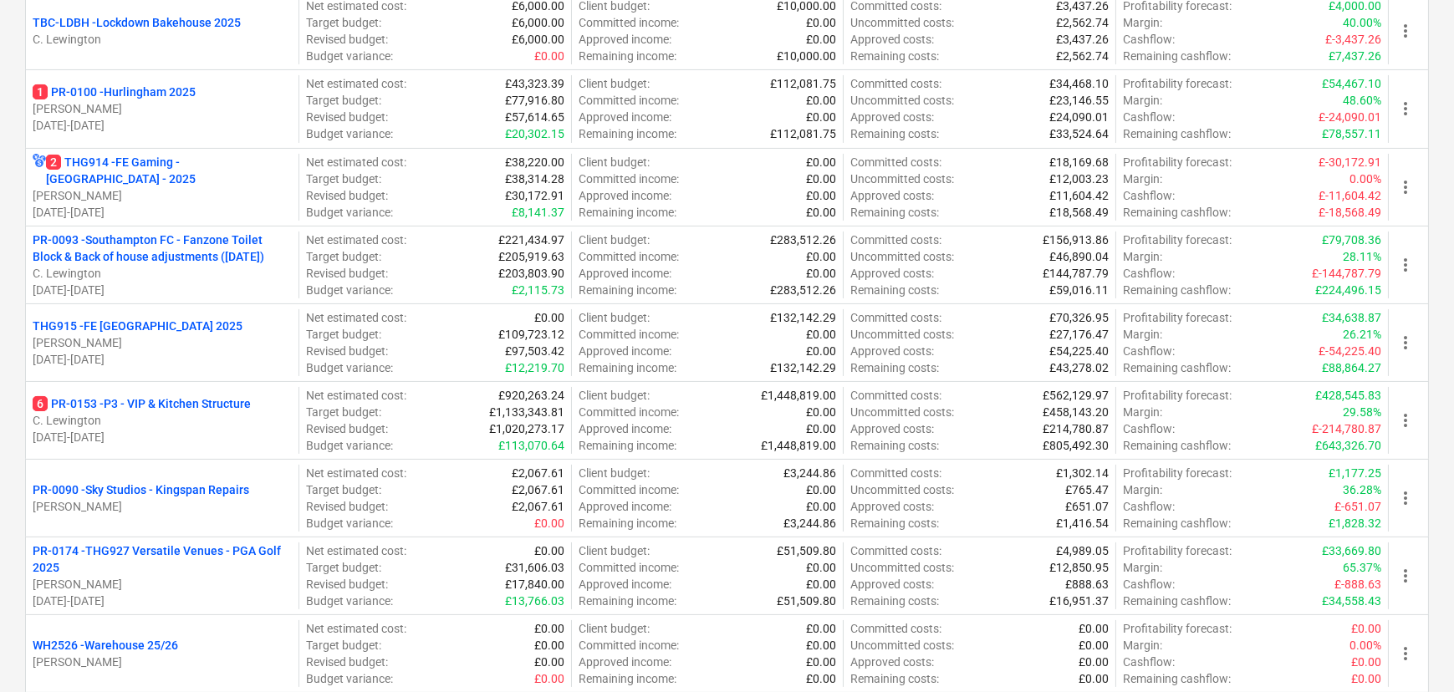
drag, startPoint x: 202, startPoint y: 283, endPoint x: 1, endPoint y: 344, distance: 210.5
click at [1, 344] on div "Create demo project Create Project My pinned projects Show projects (0) Active …" at bounding box center [727, 56] width 1454 height 1698
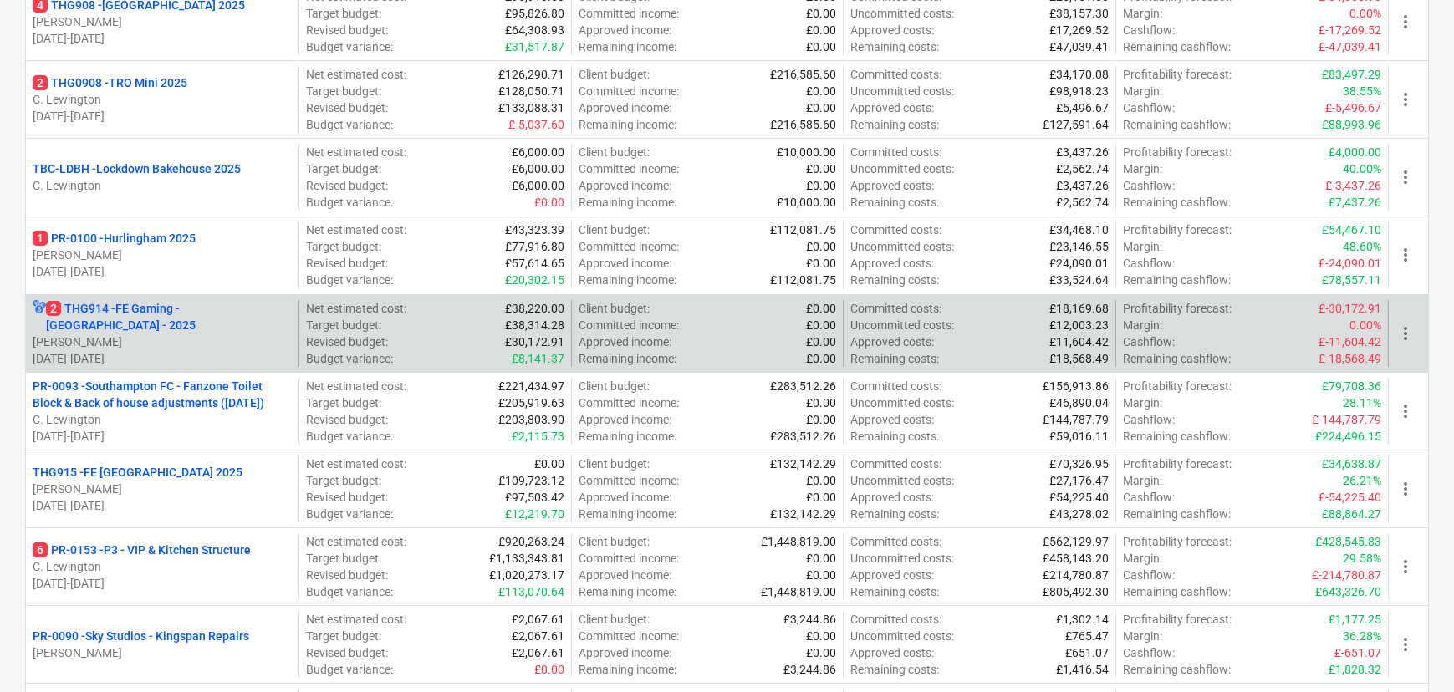
scroll to position [684, 0]
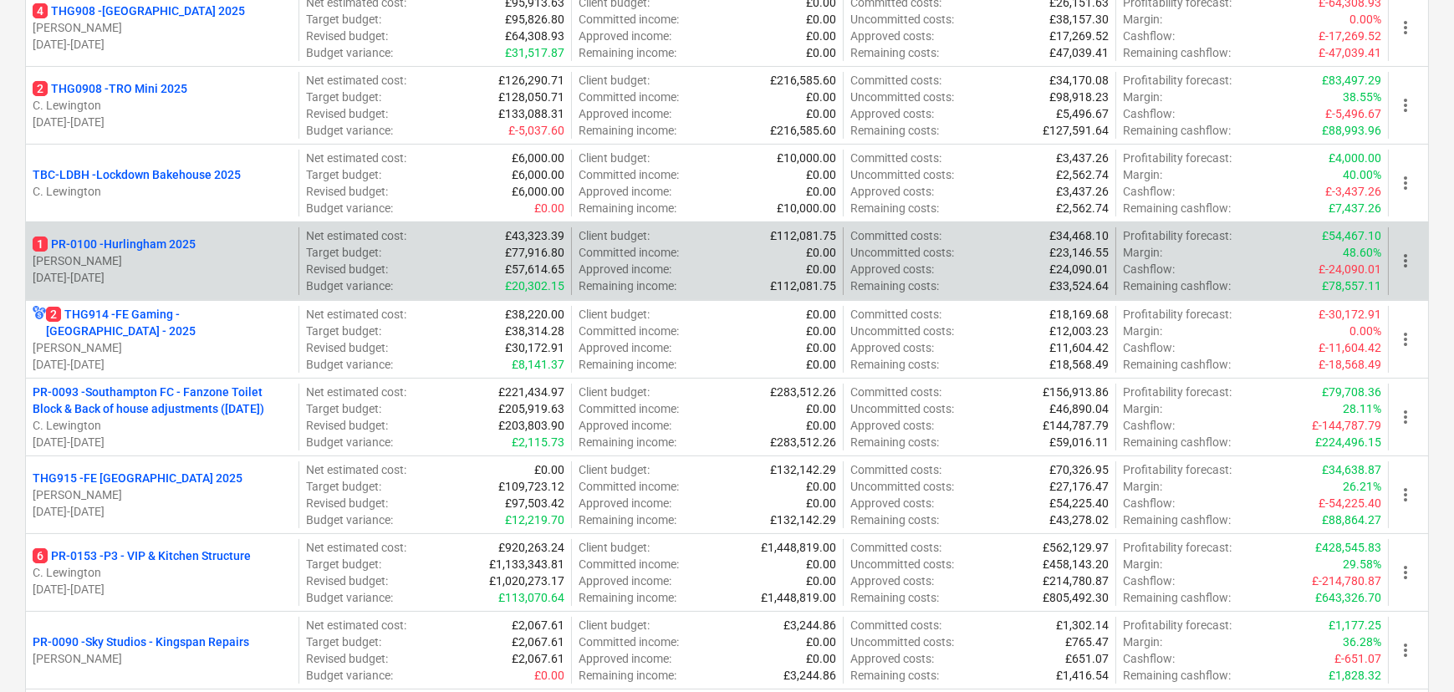
click at [195, 269] on p "[DATE] - [DATE]" at bounding box center [162, 277] width 259 height 17
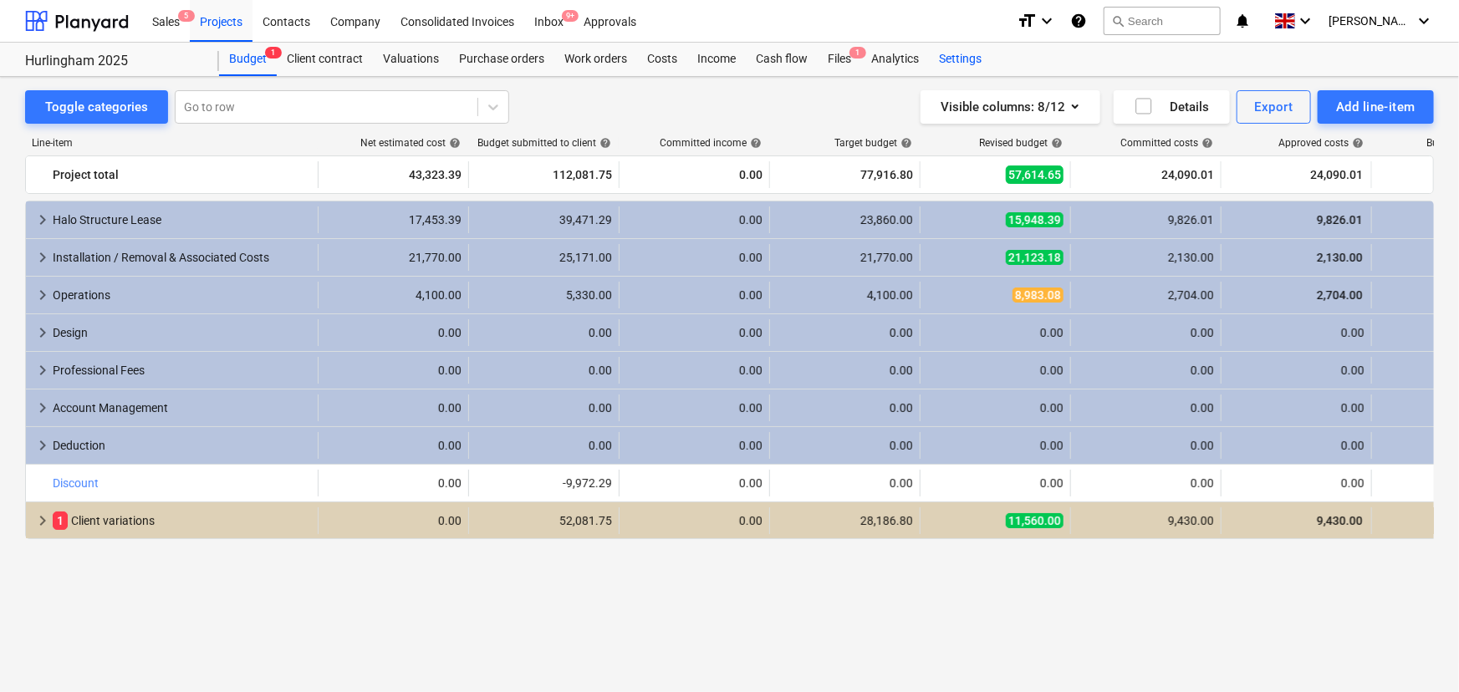
click at [958, 65] on div "Settings" at bounding box center [960, 59] width 63 height 33
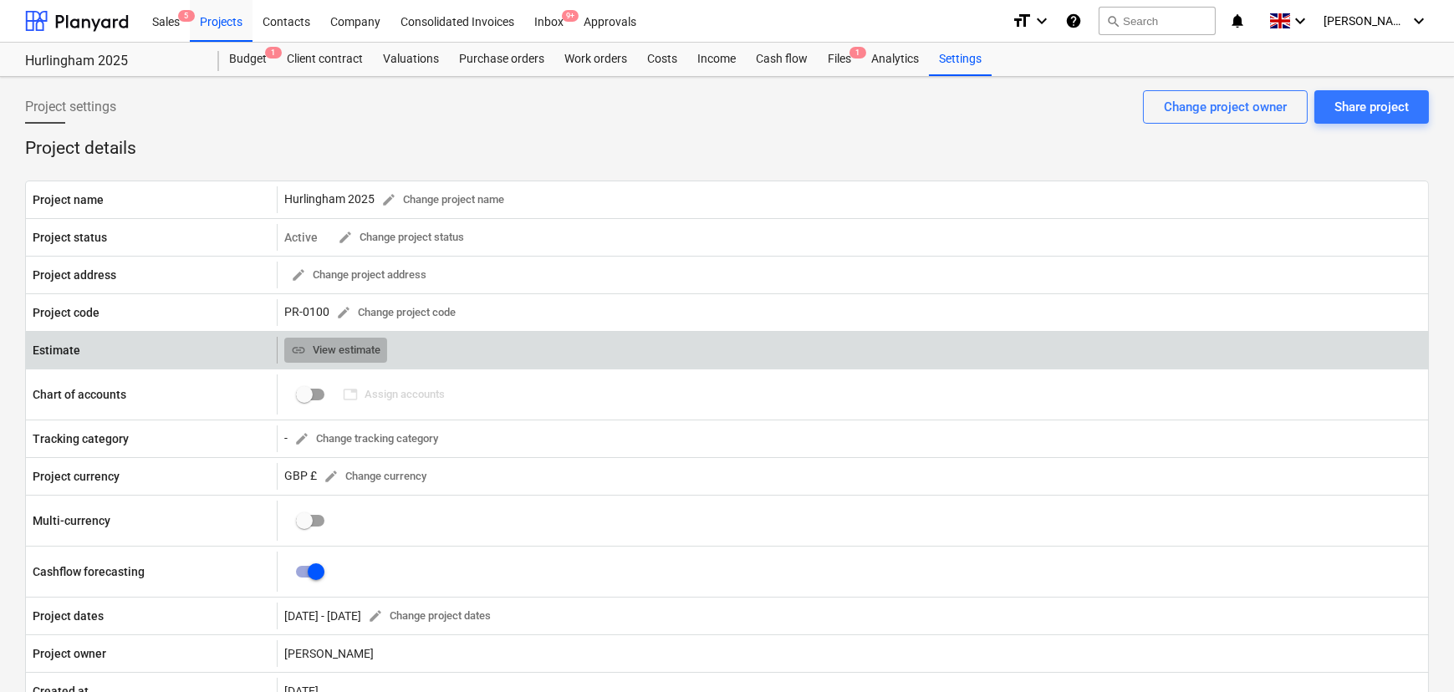
click at [374, 360] on span "link View estimate" at bounding box center [335, 350] width 89 height 19
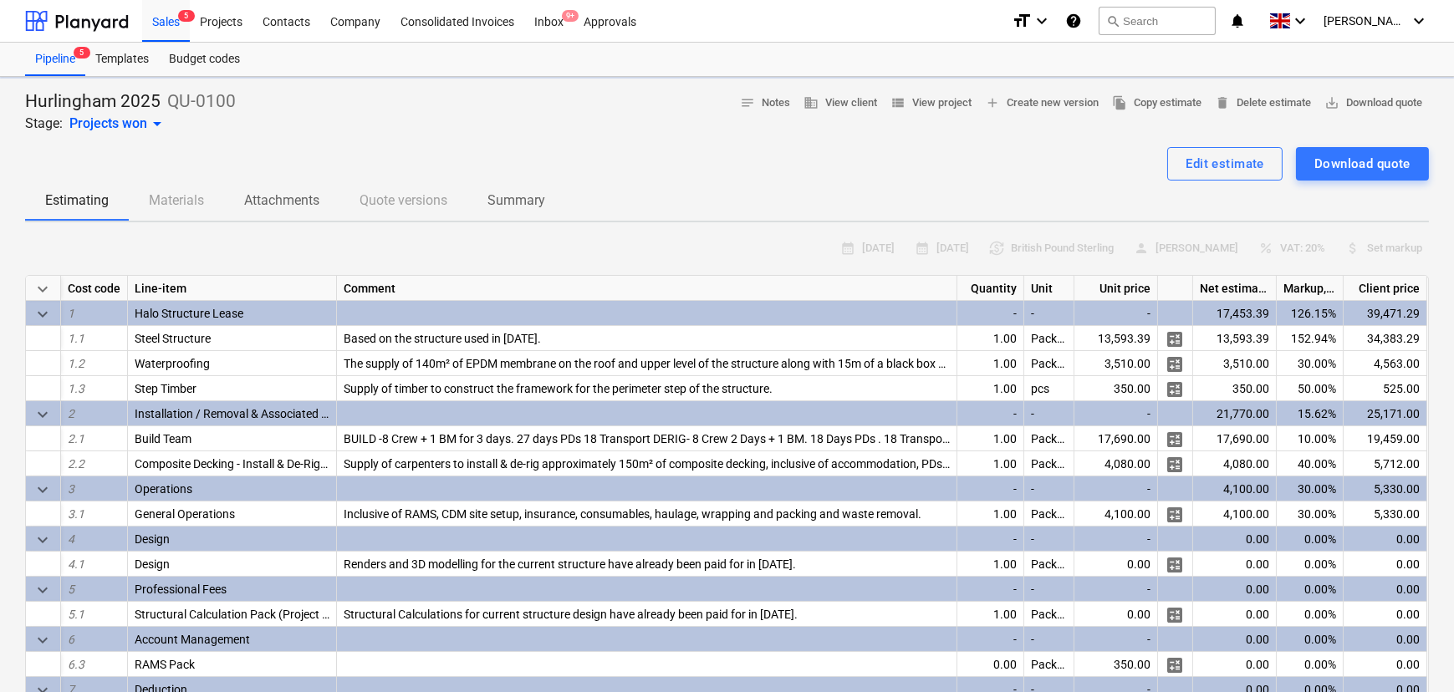
type textarea "x"
click at [985, 109] on span "add Create new version" at bounding box center [1042, 103] width 114 height 19
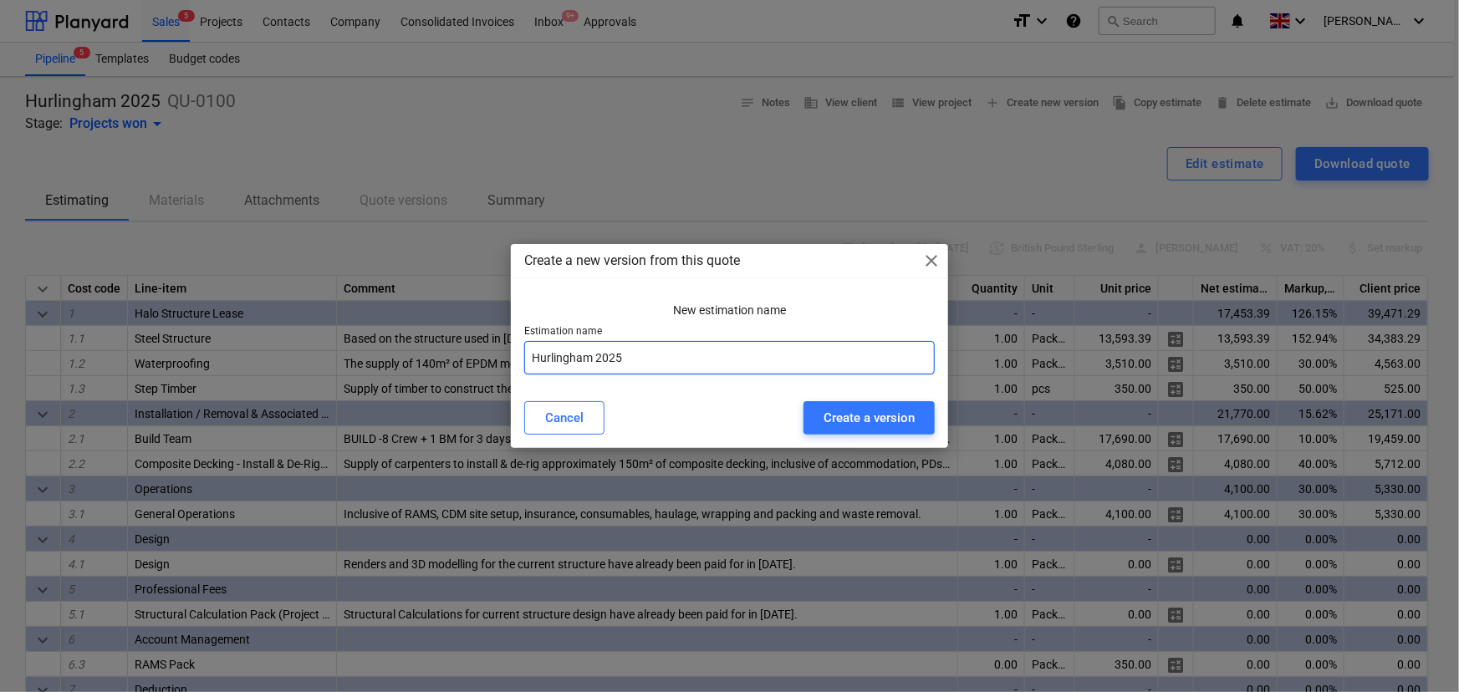
click at [633, 358] on input "Hurlingham 2025" at bounding box center [729, 357] width 411 height 33
type input "Hurlingham 2025 - Year 2 CIPH Adjusted"
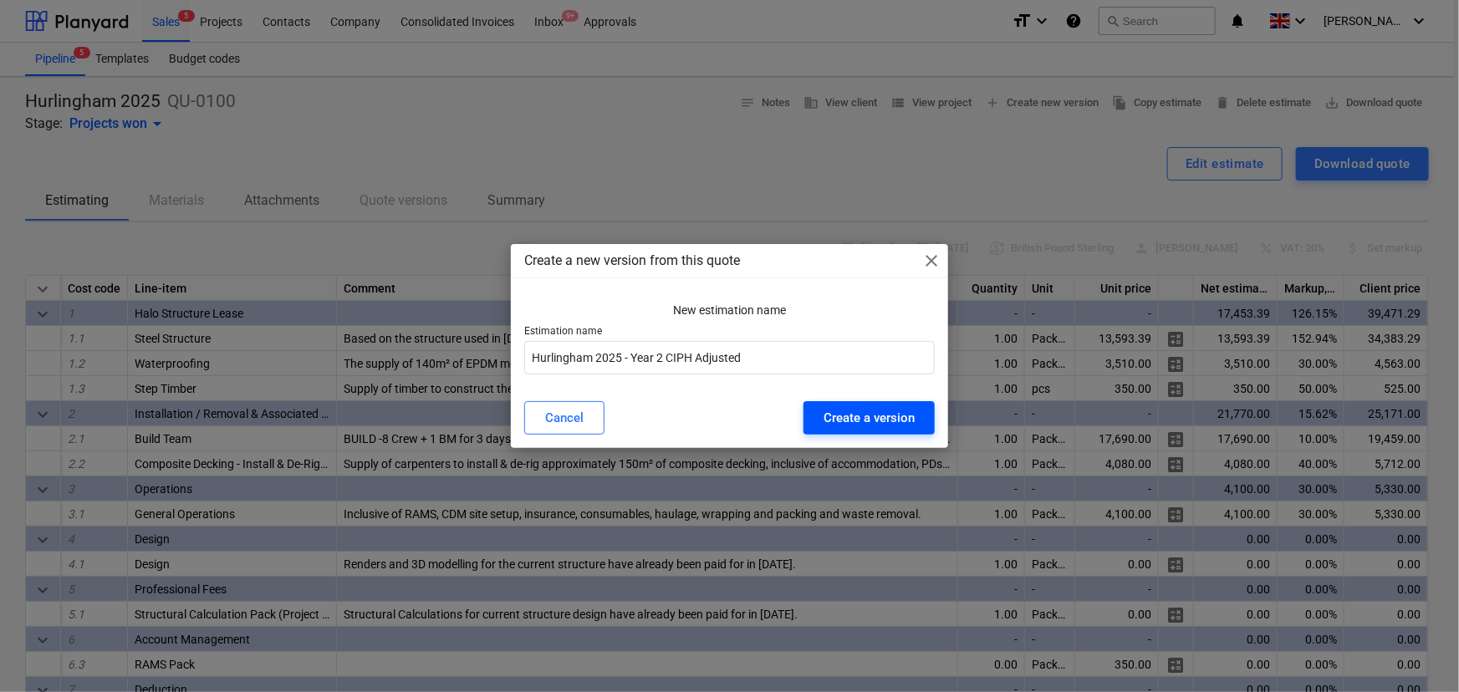
click at [869, 423] on div "Create a version" at bounding box center [868, 418] width 91 height 22
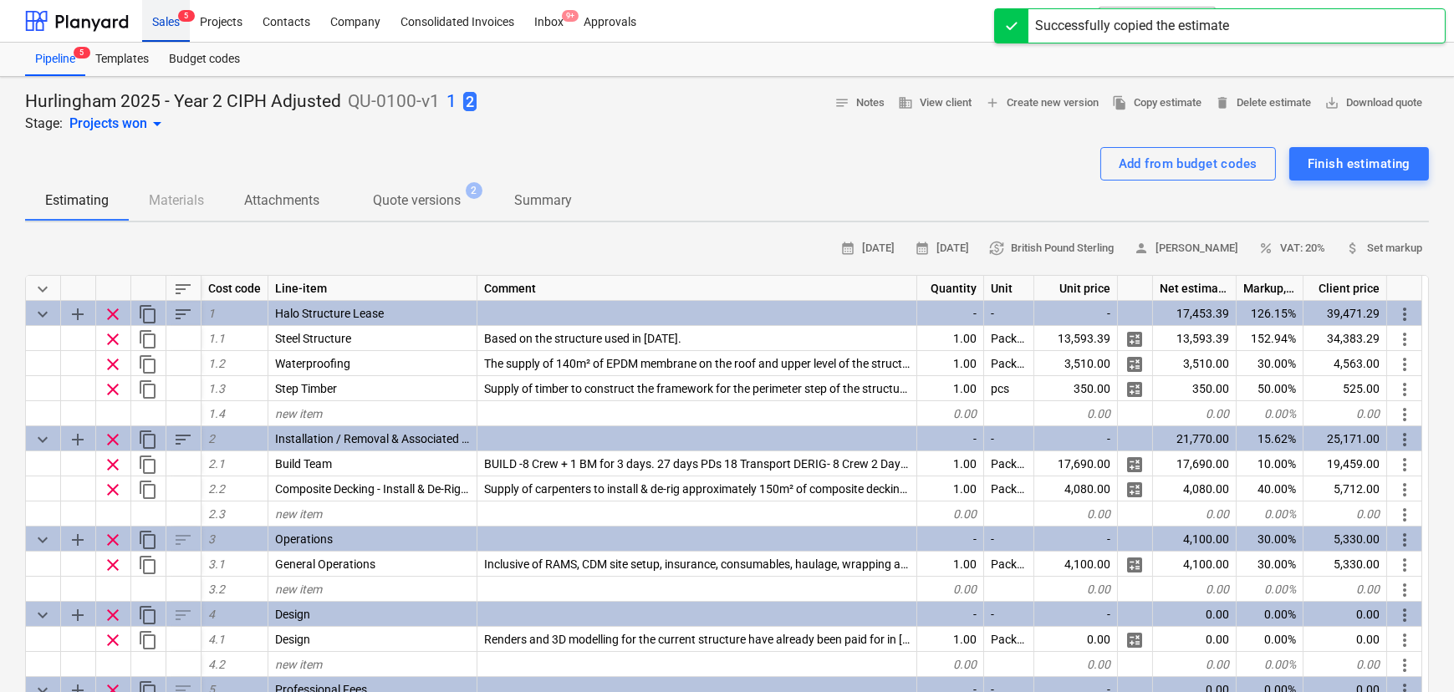
click at [145, 24] on div "Sales 5" at bounding box center [166, 20] width 48 height 43
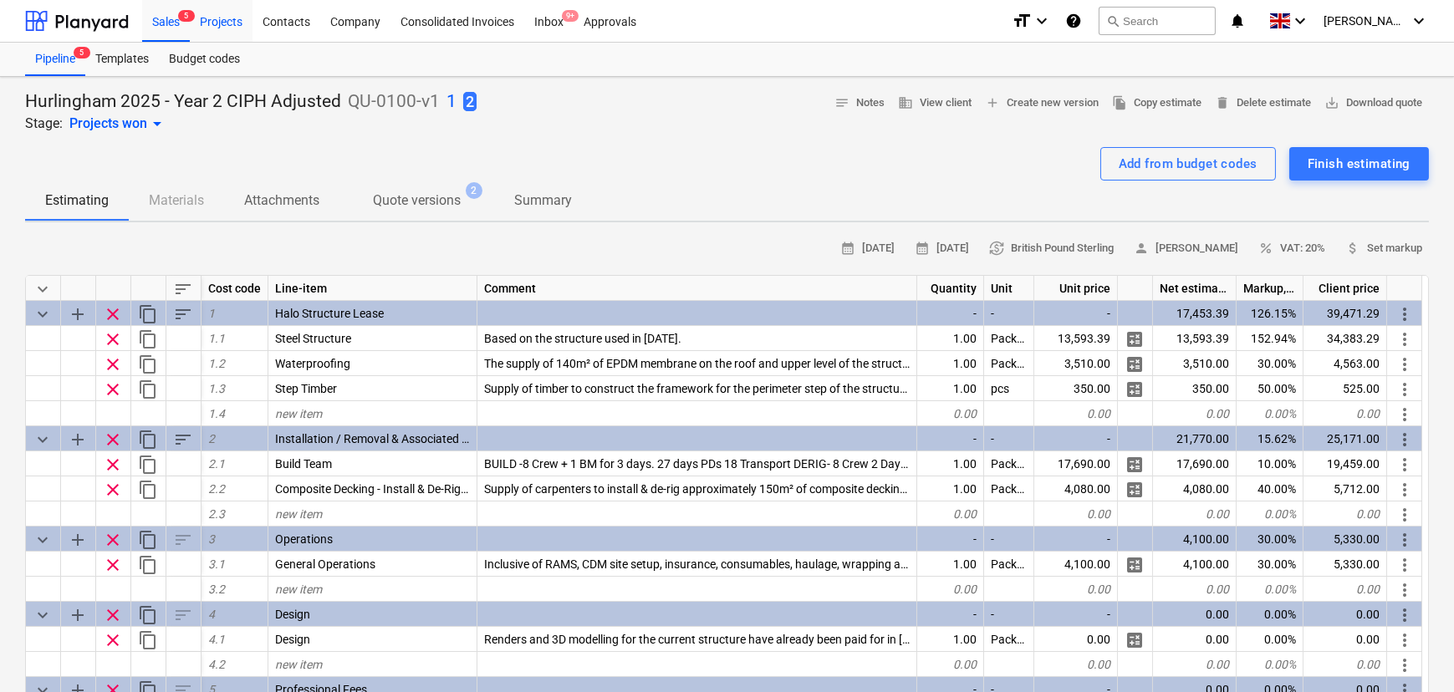
click at [231, 30] on div "Projects" at bounding box center [221, 20] width 63 height 43
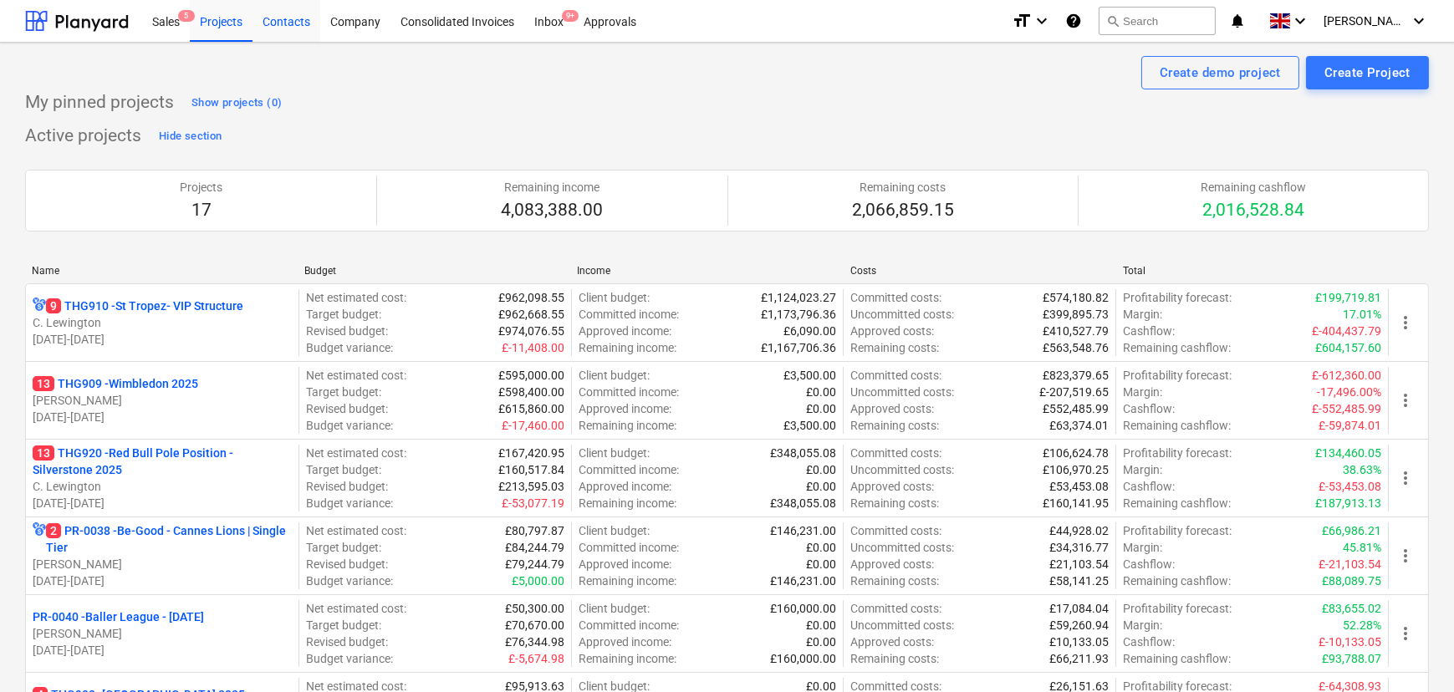
click at [291, 27] on div "Contacts" at bounding box center [286, 20] width 68 height 43
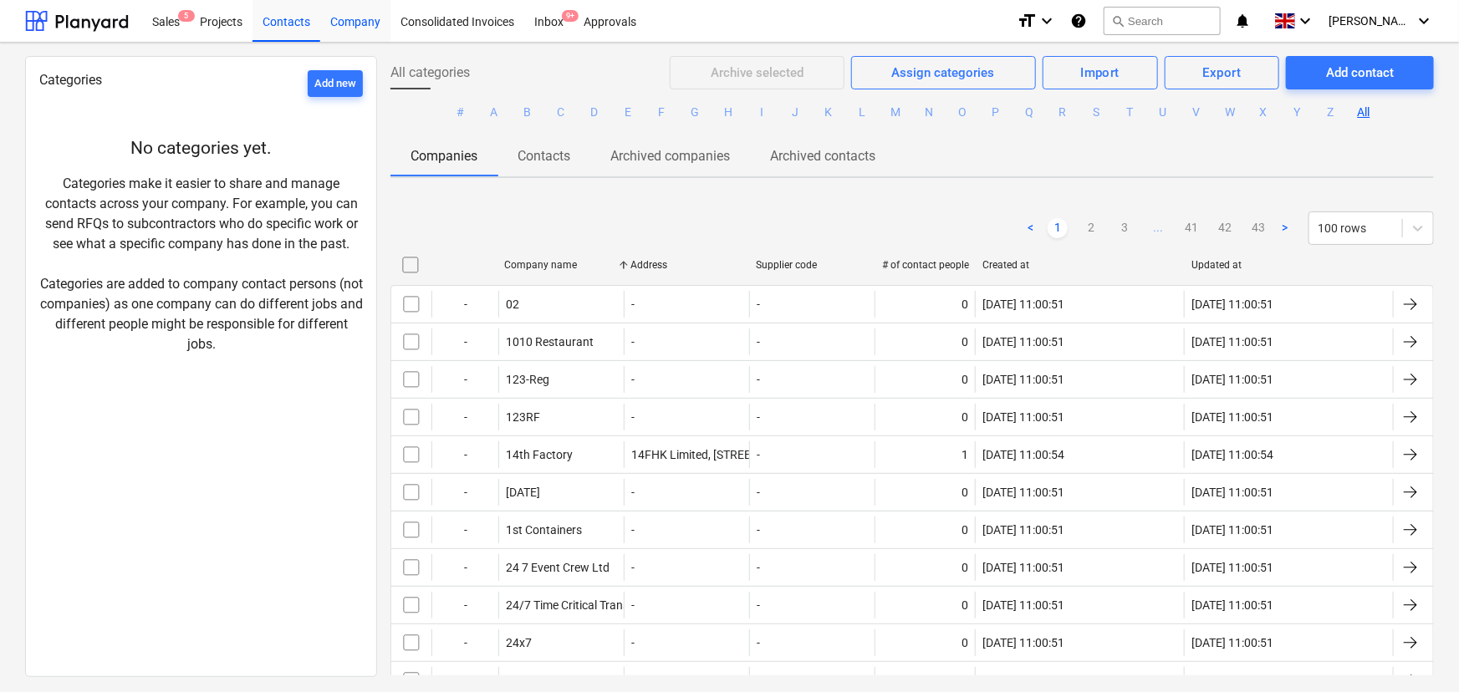
click at [359, 19] on div "Company" at bounding box center [355, 20] width 70 height 43
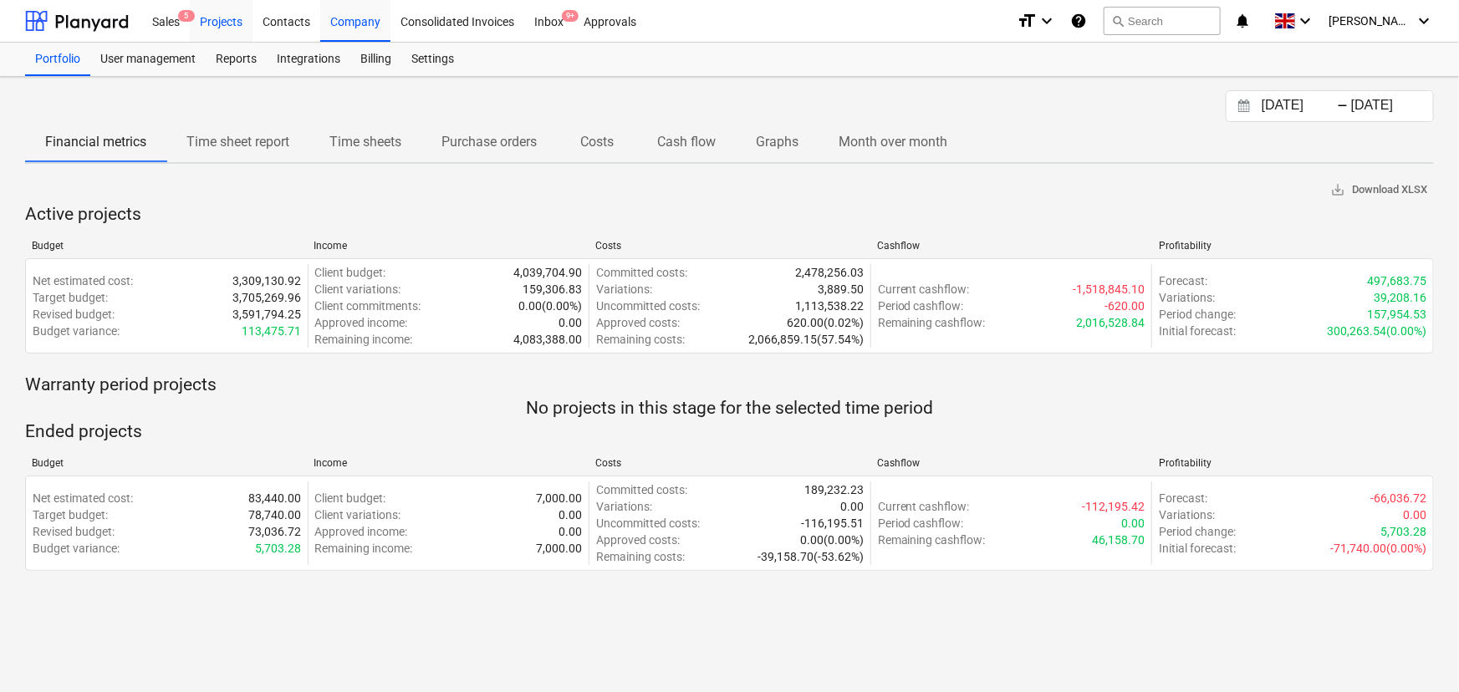
click at [239, 18] on div "Projects" at bounding box center [221, 20] width 63 height 43
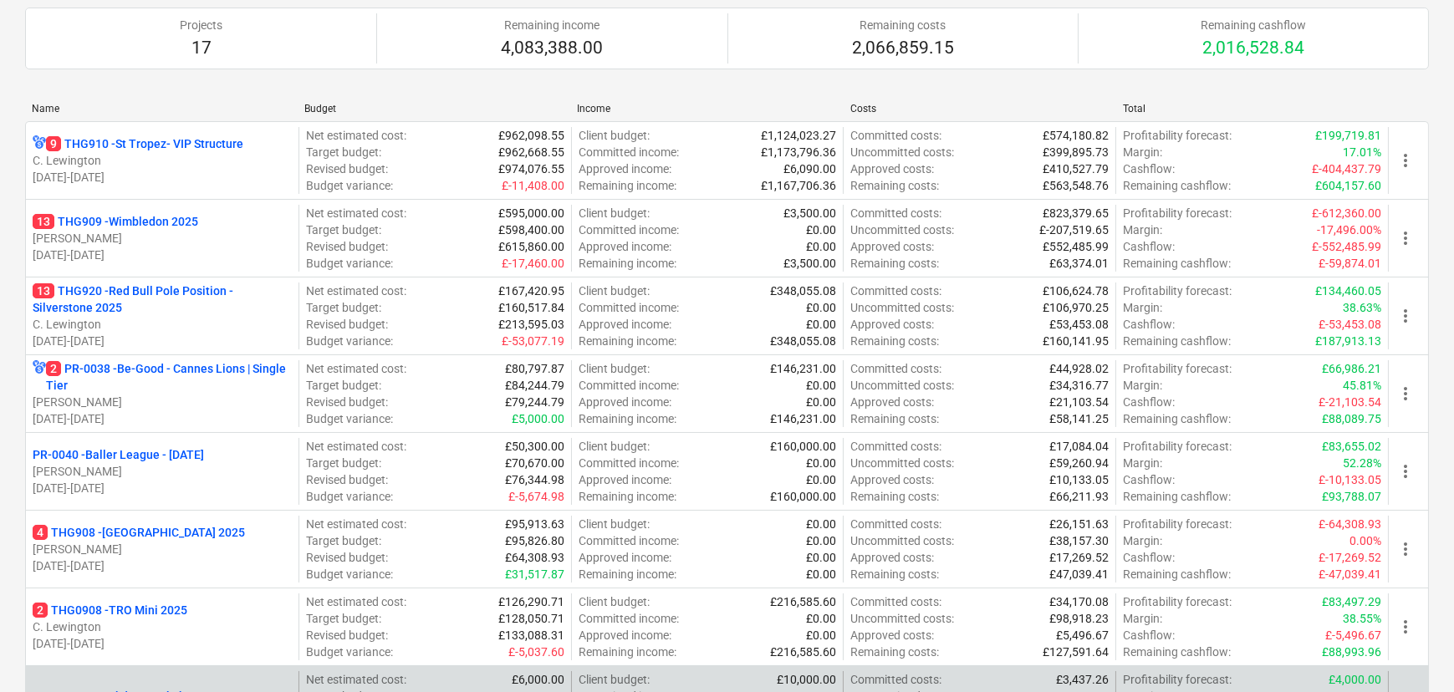
scroll to position [532, 0]
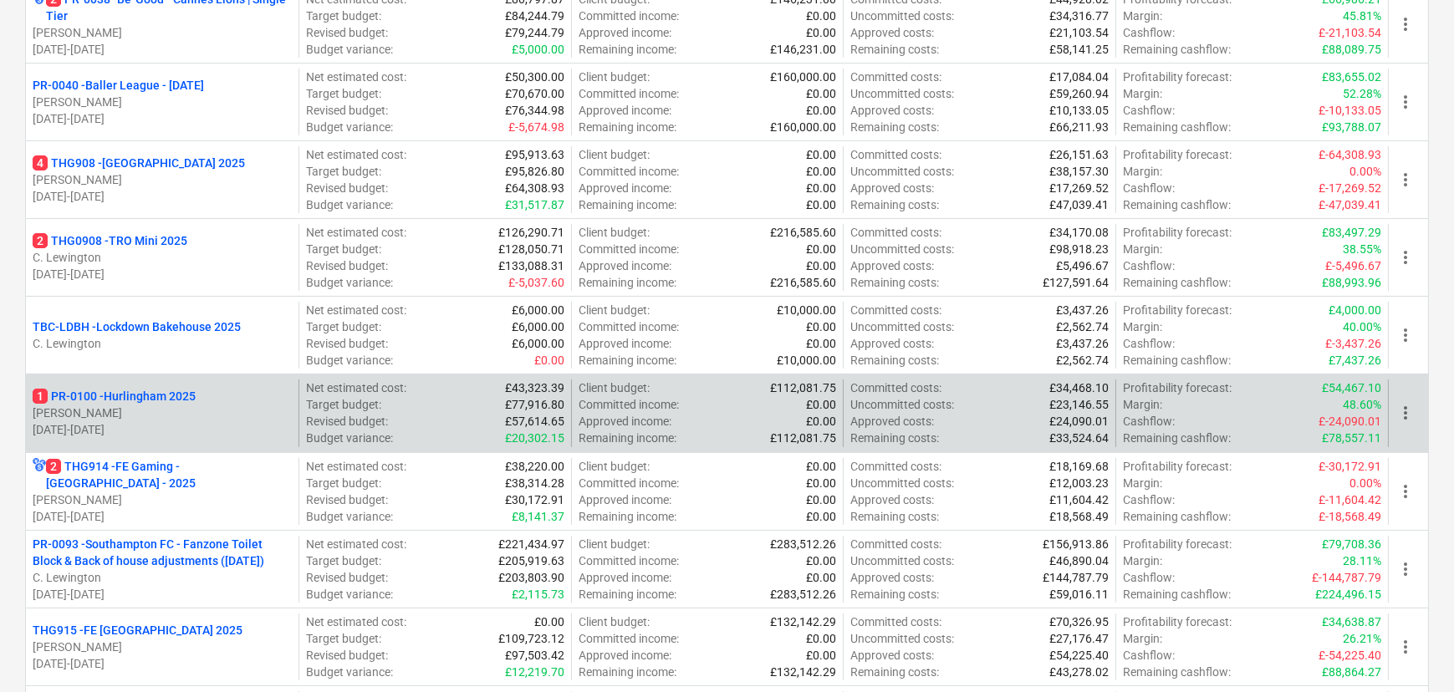
click at [217, 414] on p "[PERSON_NAME]" at bounding box center [162, 413] width 259 height 17
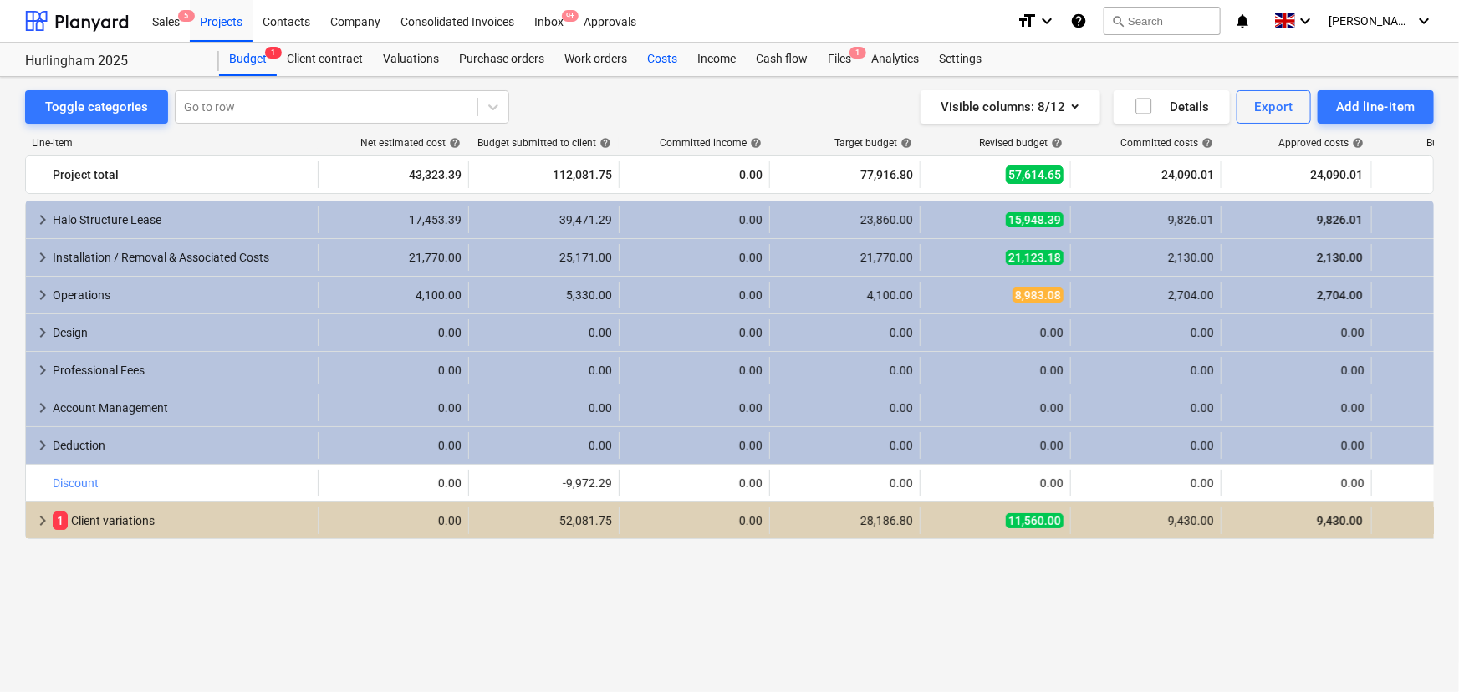
click at [670, 55] on div "Costs" at bounding box center [662, 59] width 50 height 33
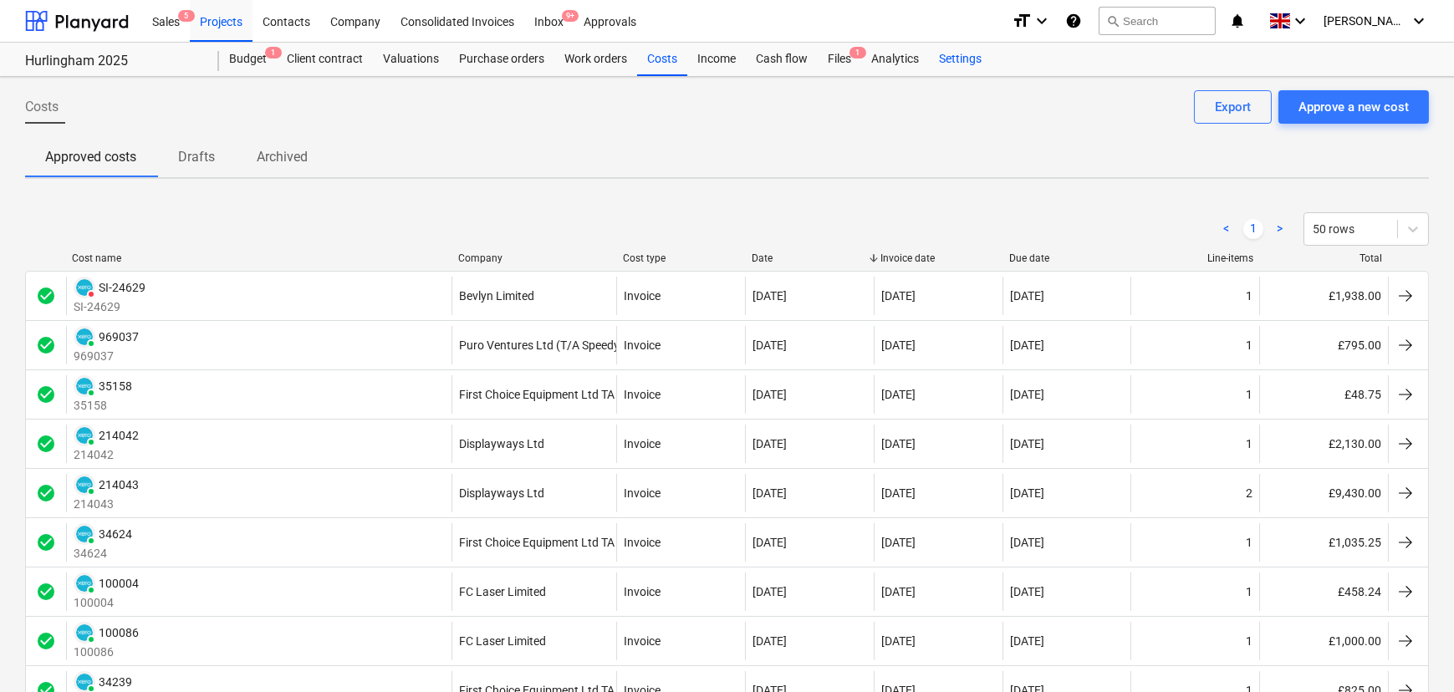
click at [945, 53] on div "Settings" at bounding box center [960, 59] width 63 height 33
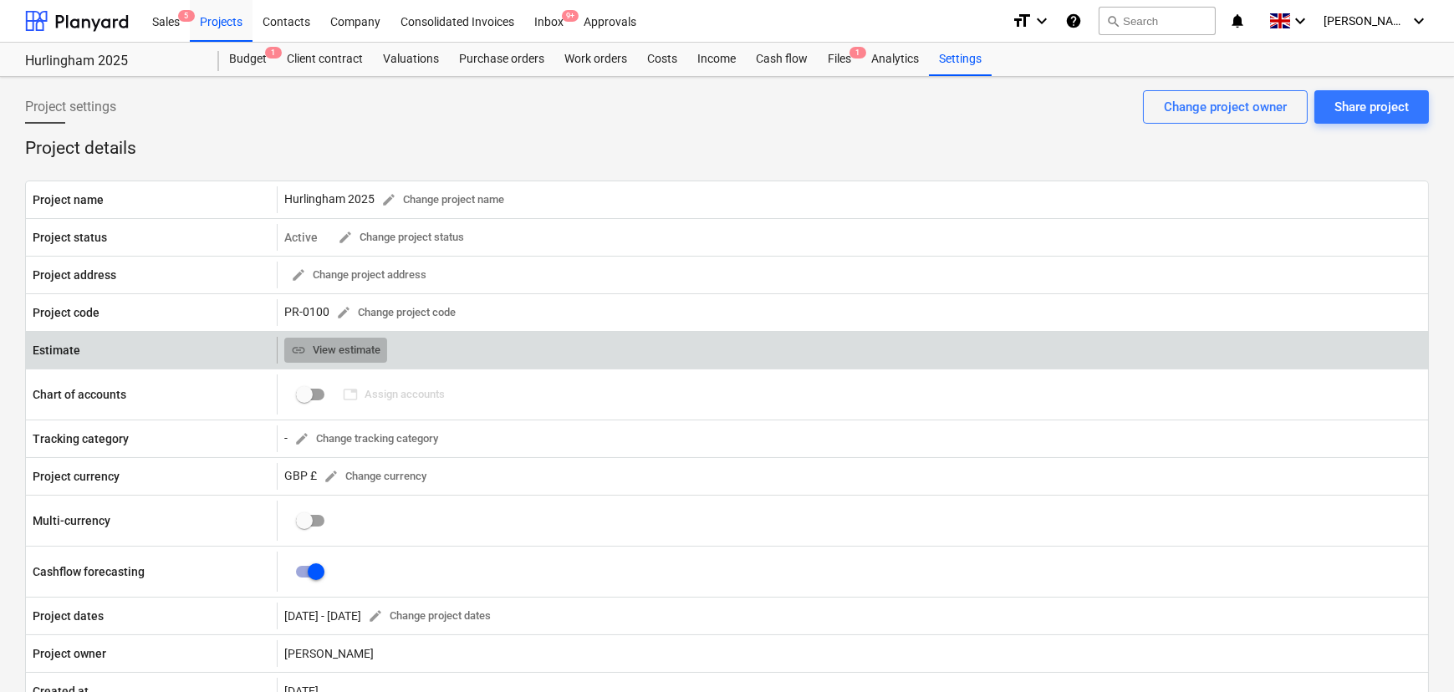
click at [380, 360] on span "link View estimate" at bounding box center [335, 350] width 89 height 19
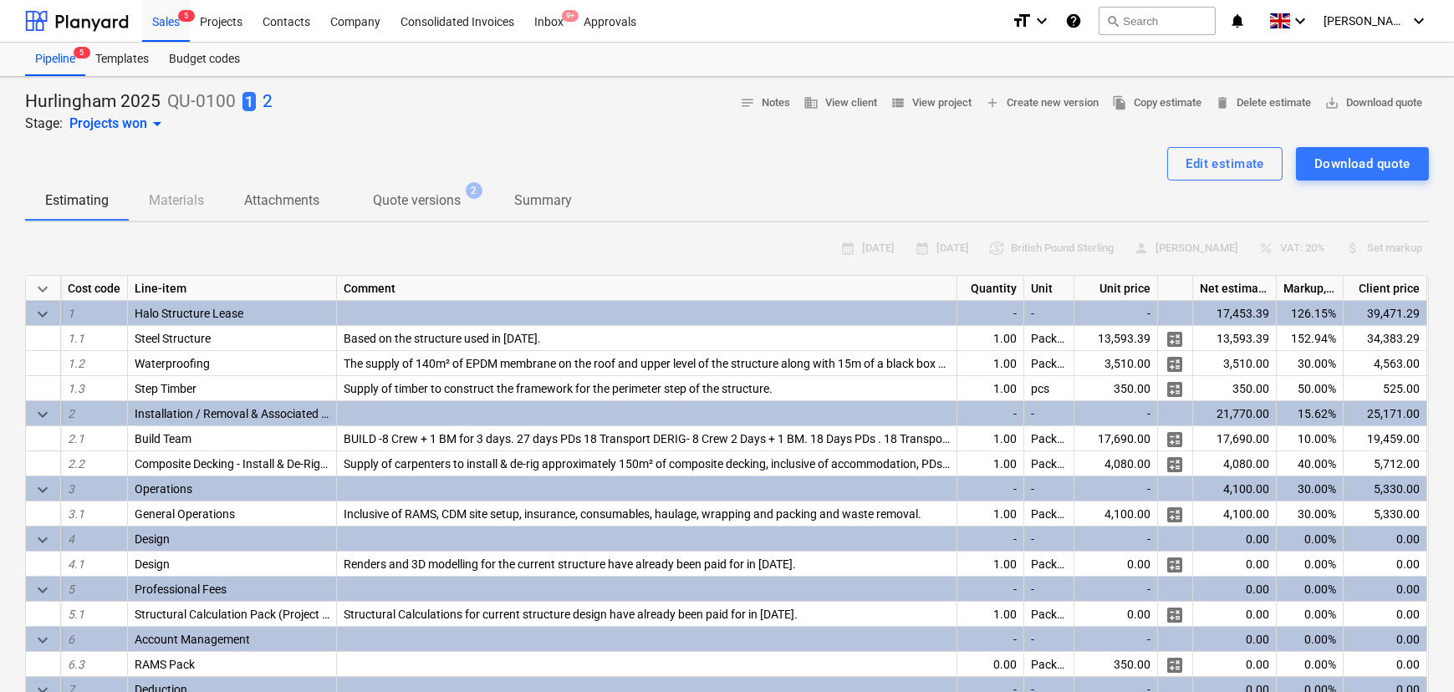
click at [267, 101] on p "2" at bounding box center [267, 101] width 10 height 23
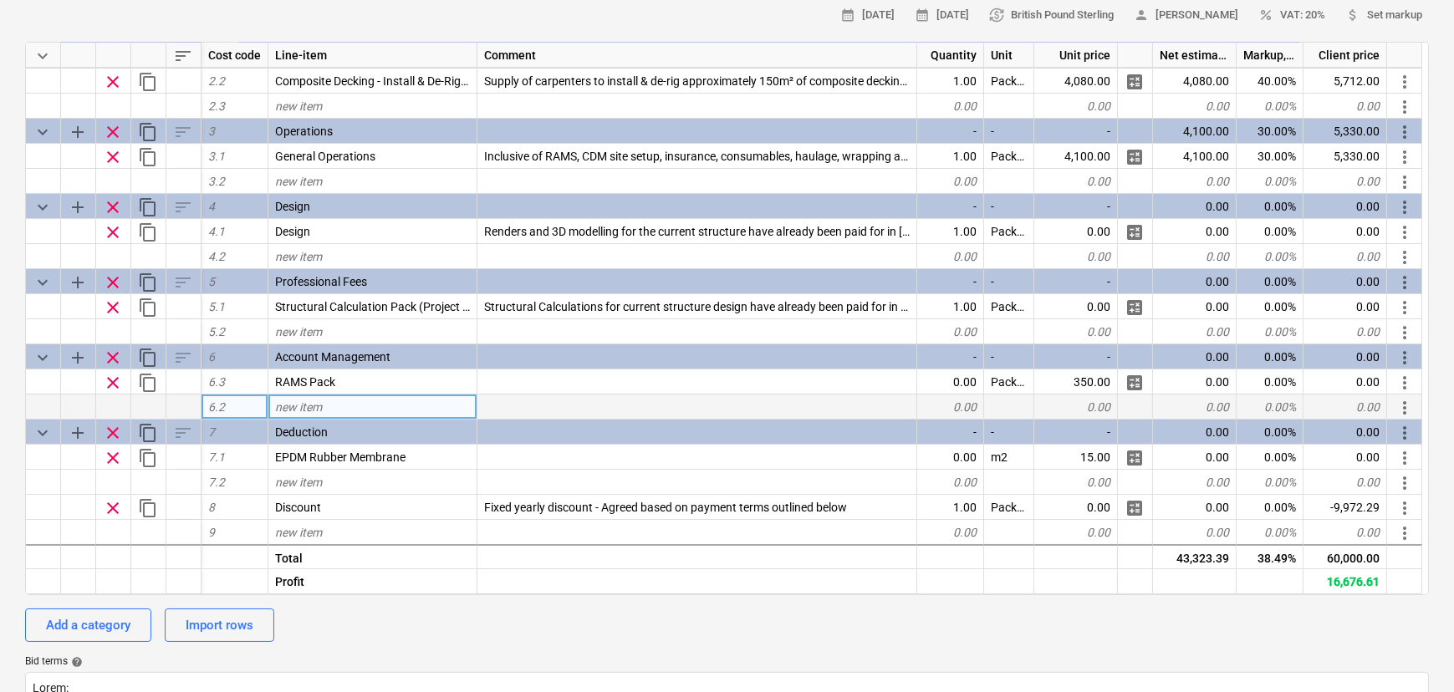
scroll to position [456, 0]
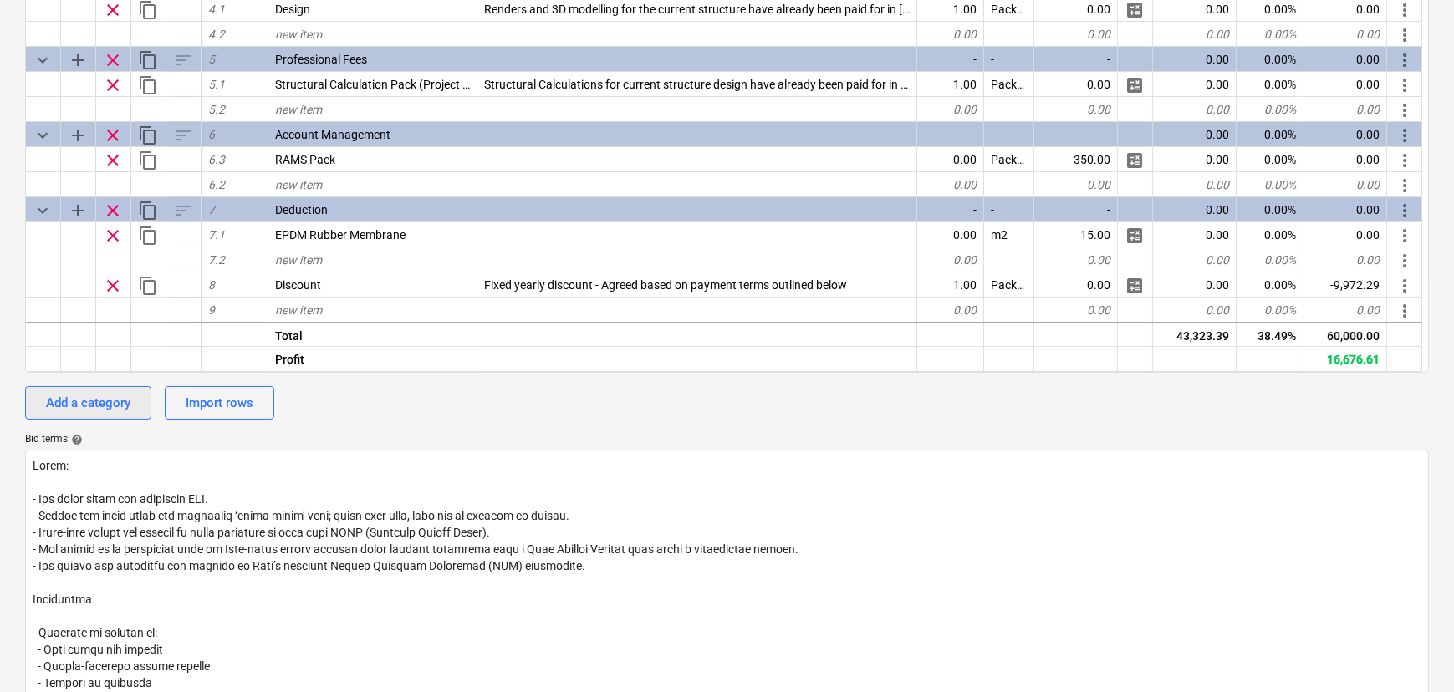
click at [102, 410] on div "Add a category" at bounding box center [88, 403] width 84 height 22
type textarea "x"
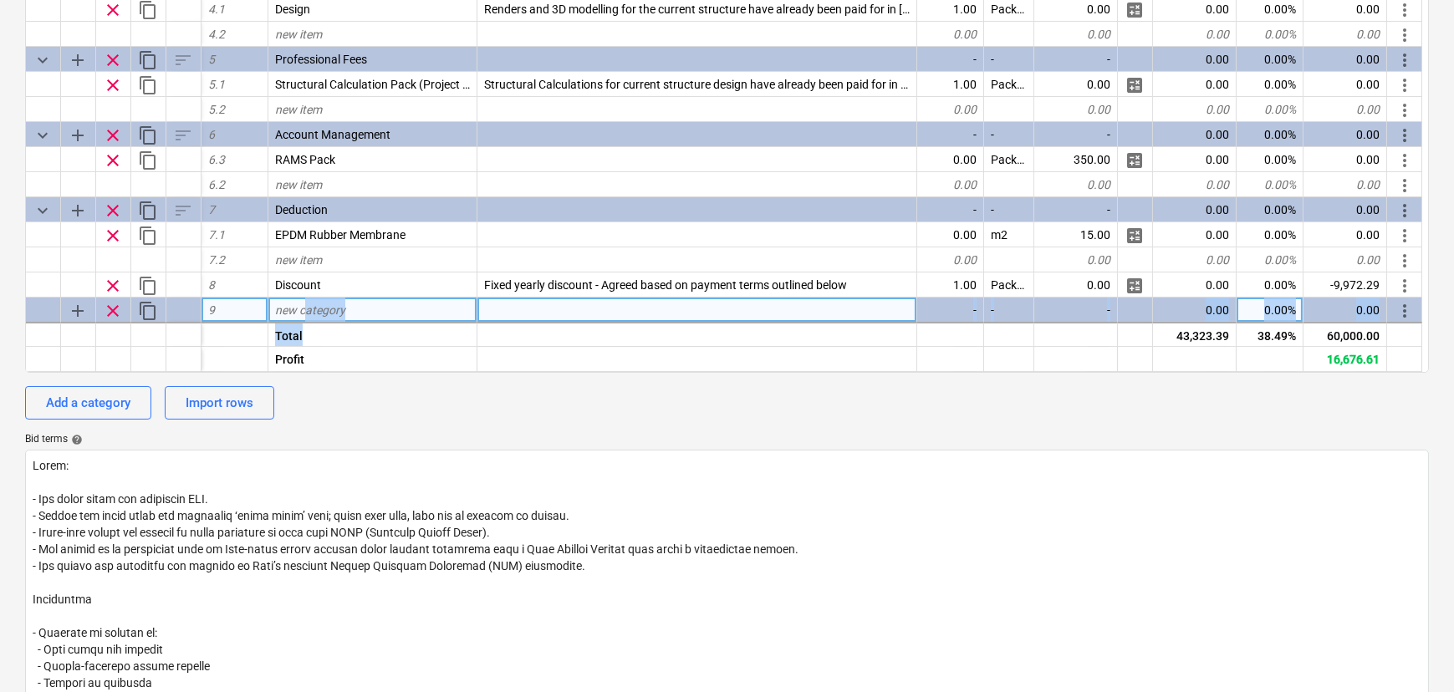
click at [308, 325] on div "keyboard_arrow_down sort Cost code Line-item Comment Quantity Unit Unit price N…" at bounding box center [727, 95] width 1404 height 553
click at [324, 315] on span "new category" at bounding box center [310, 309] width 70 height 13
type input "CIPH"
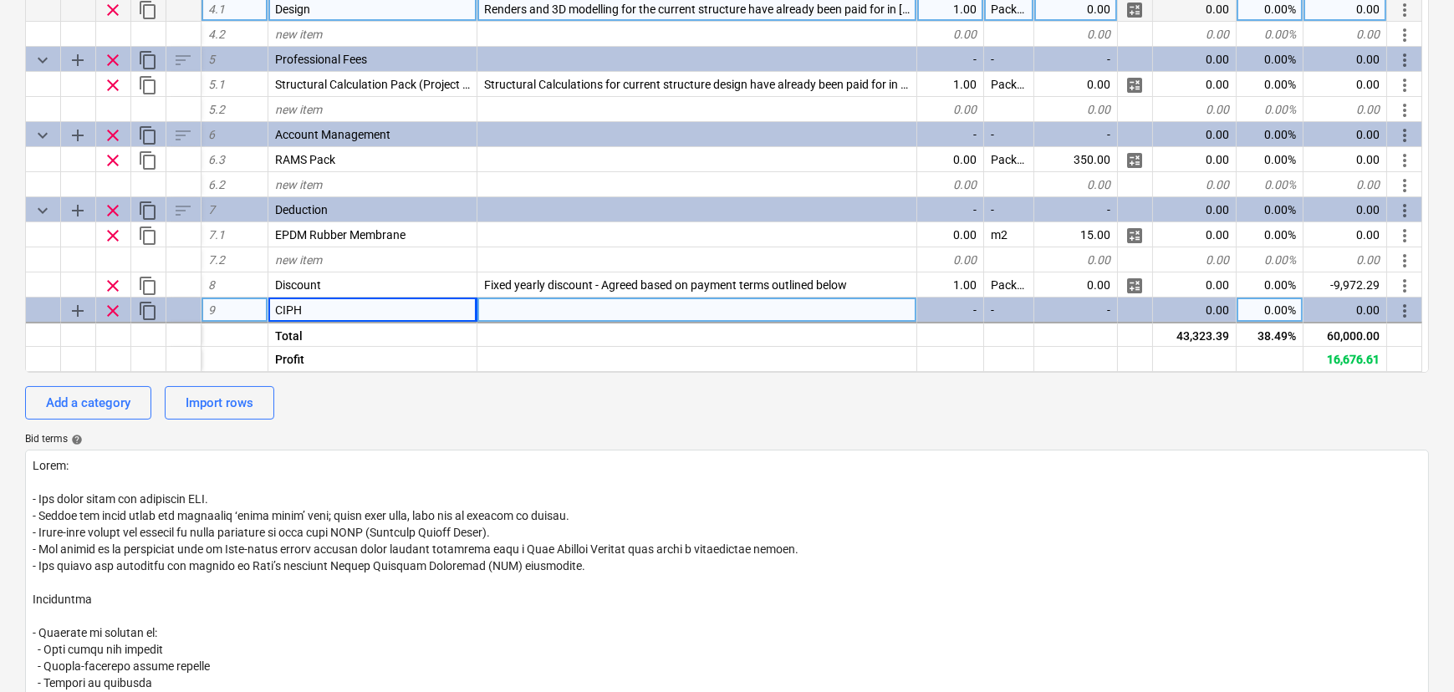
type textarea "x"
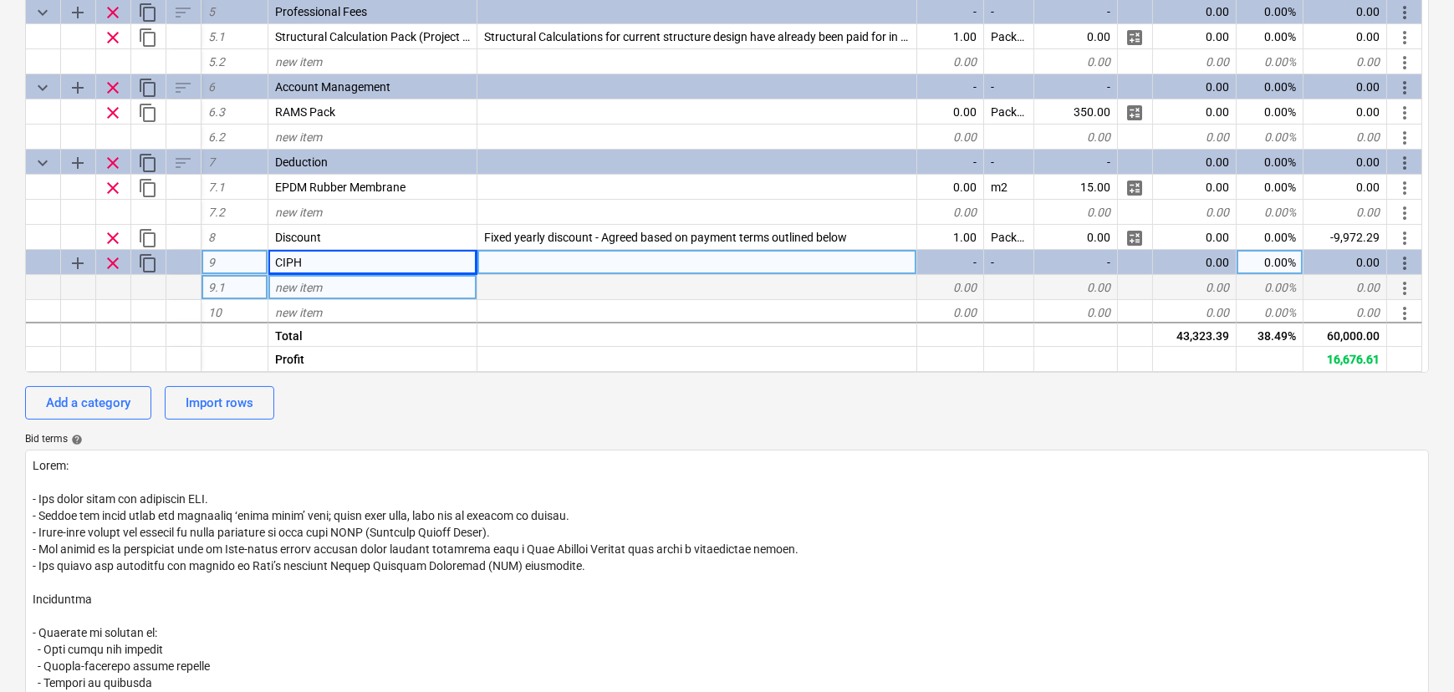
scroll to position [225, 0]
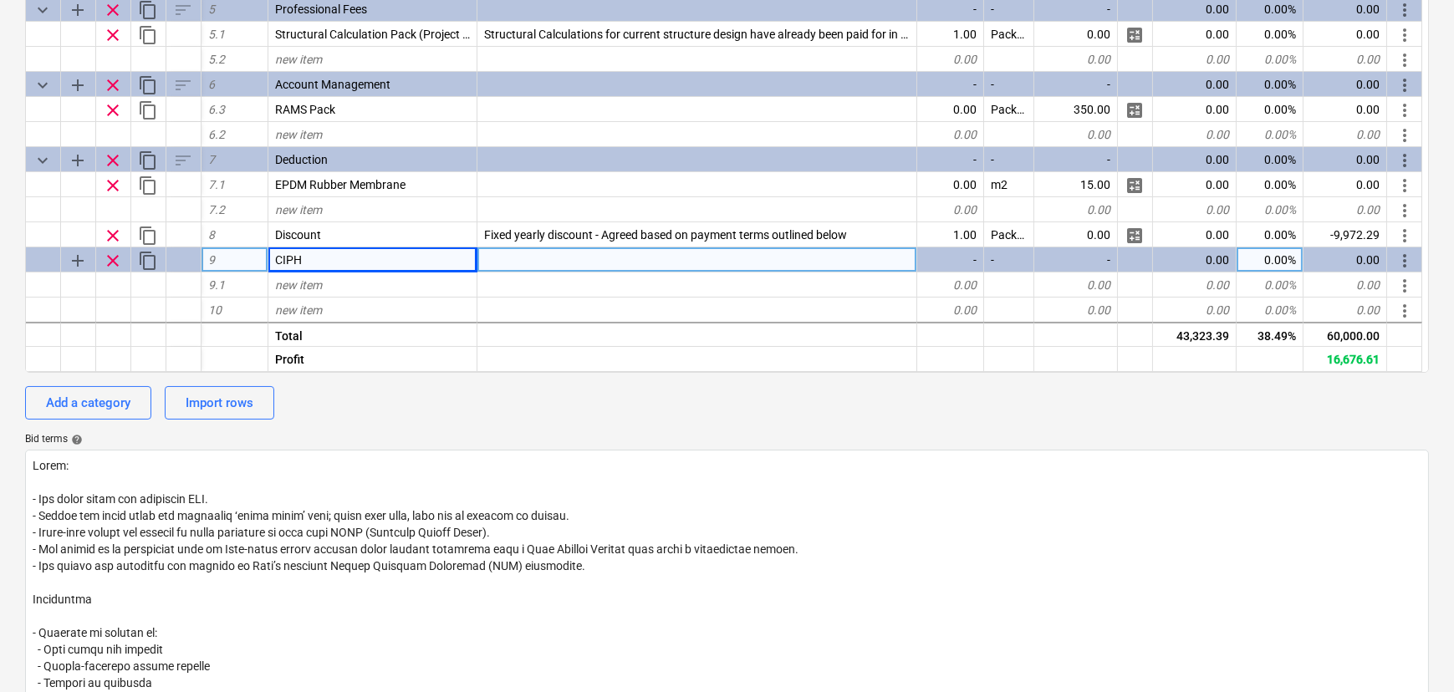
click at [334, 269] on div "CIPH" at bounding box center [372, 259] width 209 height 25
click at [335, 268] on input "CIPH" at bounding box center [372, 259] width 208 height 24
type input "CIPH Adjustment"
type textarea "x"
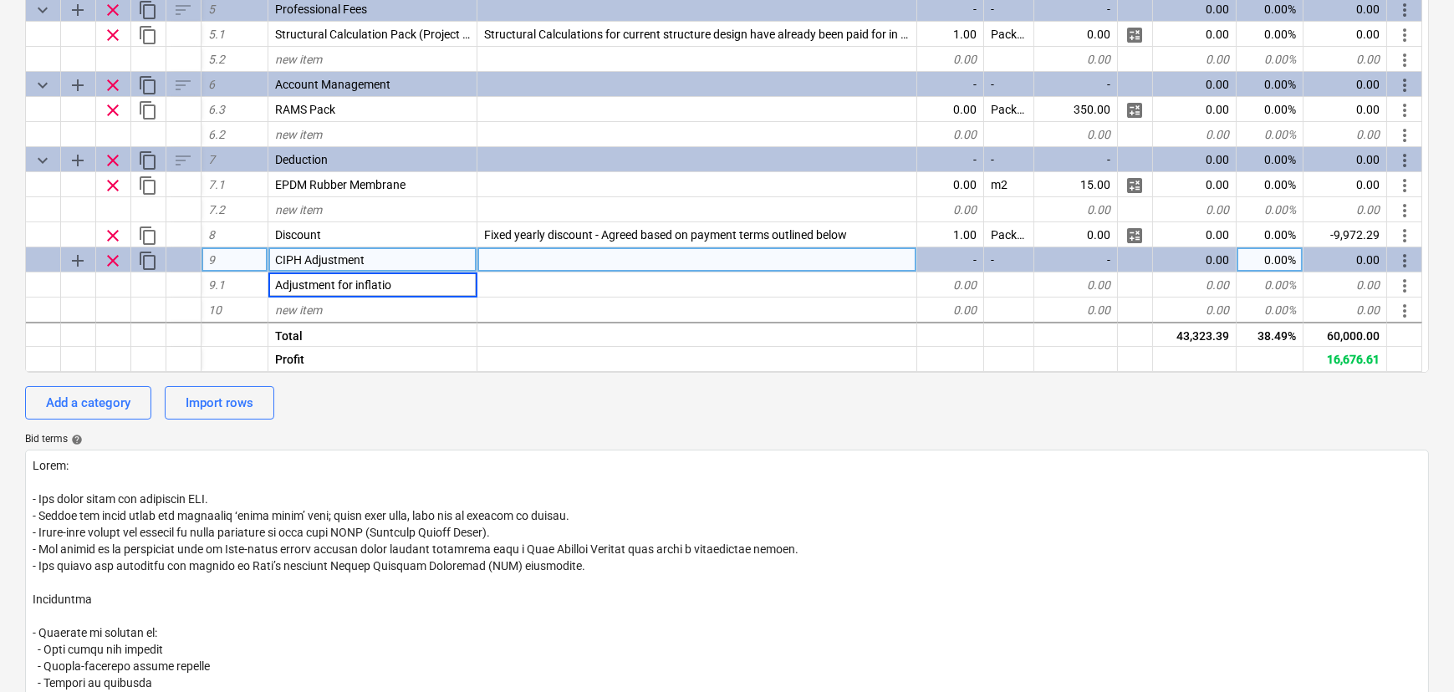
type input "Adjustment for inflation"
type textarea "x"
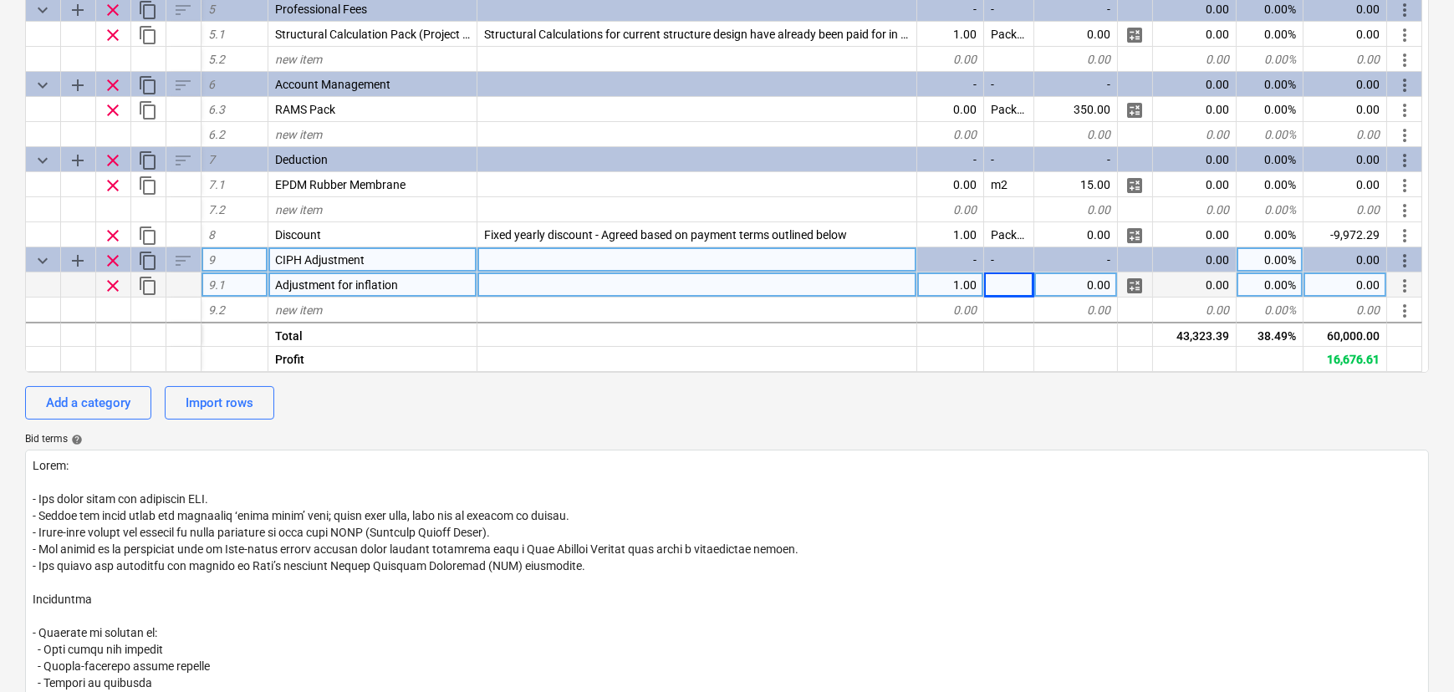
click at [994, 281] on div at bounding box center [1009, 285] width 50 height 25
type input "I"
type input "Unit"
type textarea "x"
type input "600000"
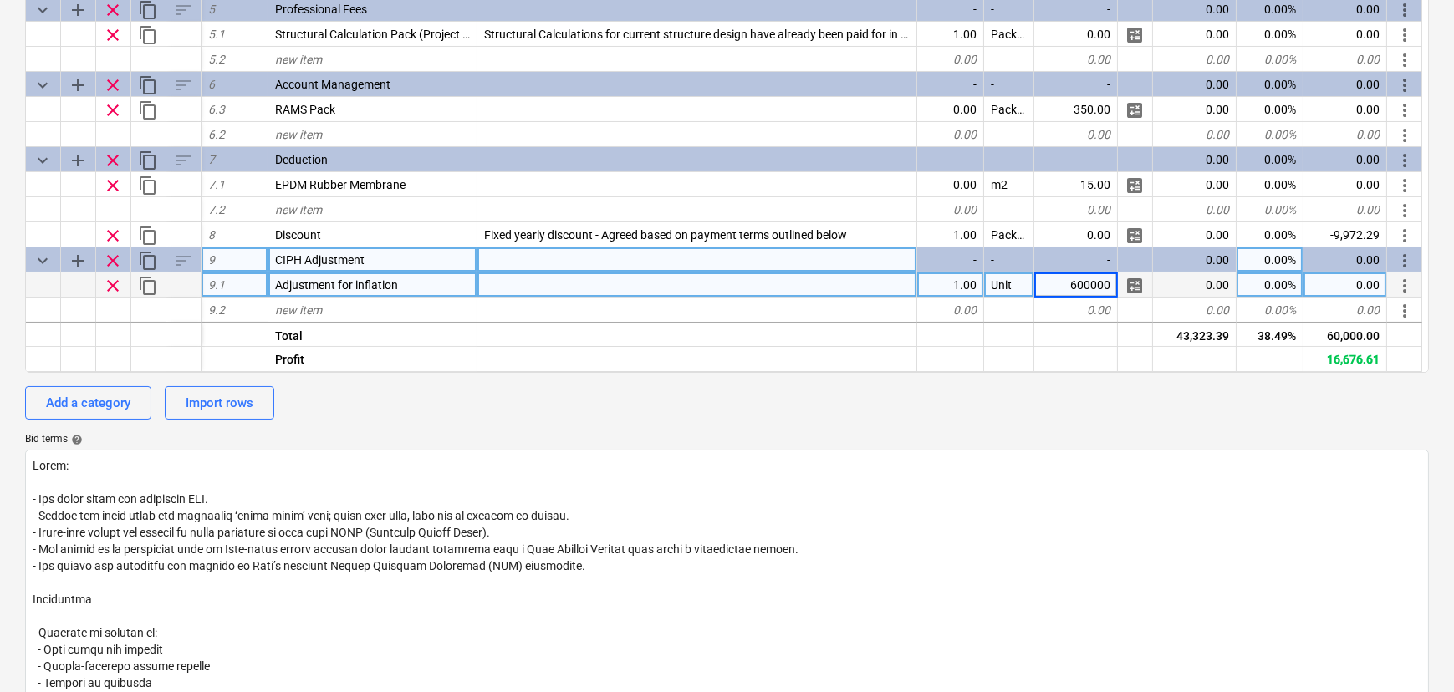
type textarea "x"
type input "60000"
type textarea "x"
type input "4.1"
type input "-4.1"
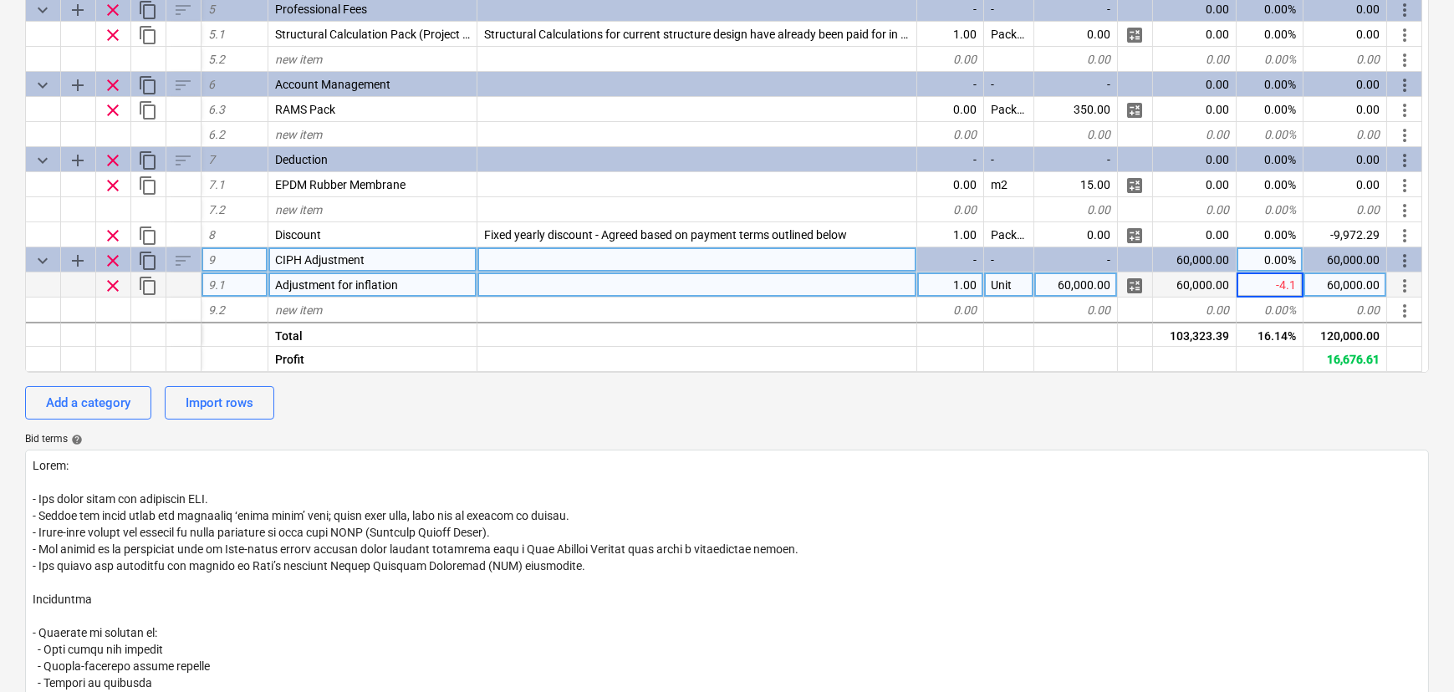
type textarea "x"
type input "-95.9"
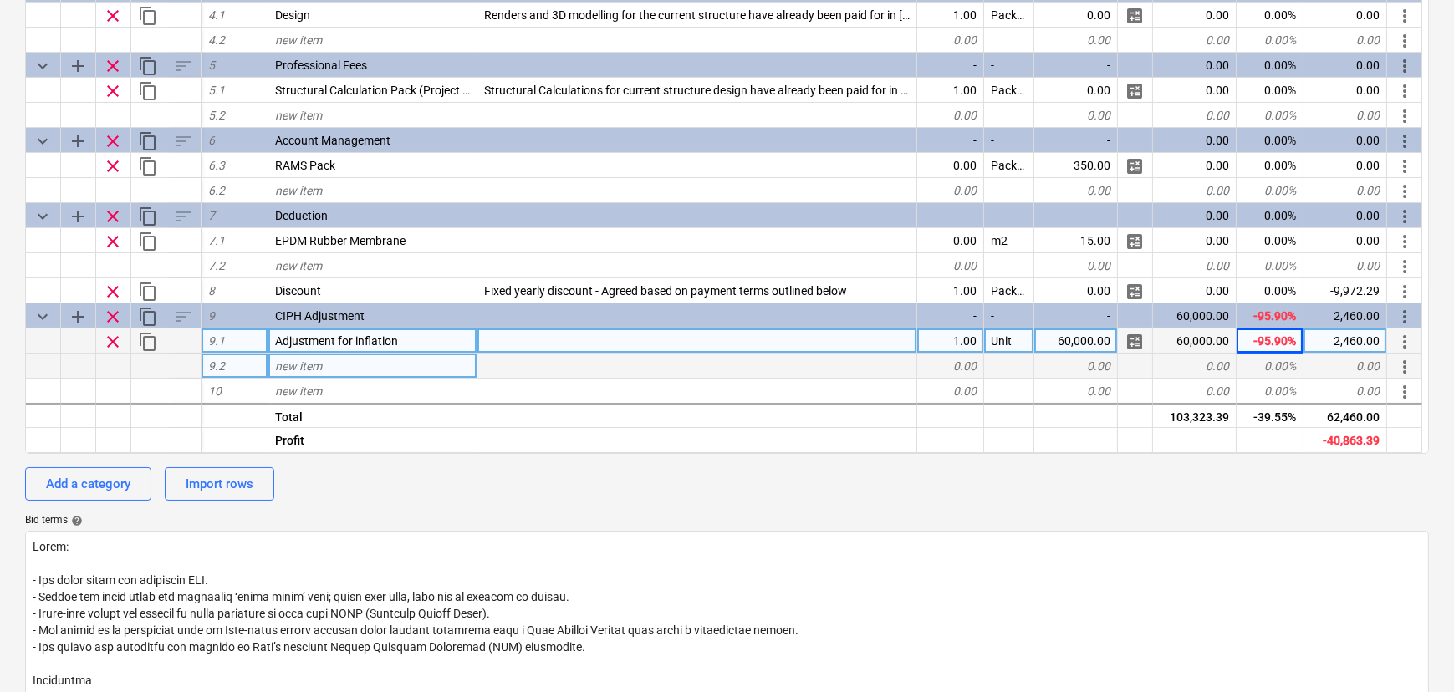
scroll to position [380, 0]
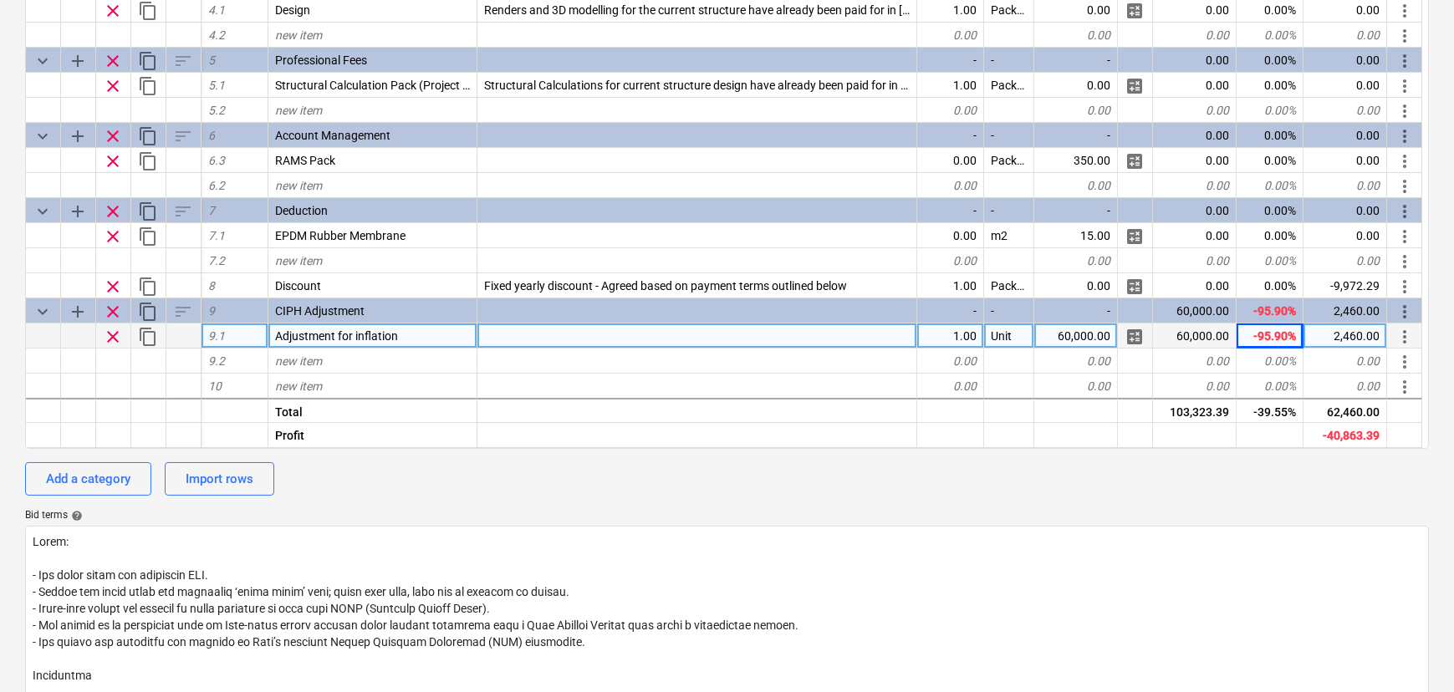
click at [1200, 338] on div "60,000.00" at bounding box center [1195, 336] width 84 height 25
click at [1069, 343] on div "60,000.00" at bounding box center [1076, 336] width 84 height 25
click at [1092, 340] on div "60,000.00" at bounding box center [1076, 336] width 84 height 25
type textarea "x"
click at [552, 334] on div at bounding box center [697, 336] width 440 height 25
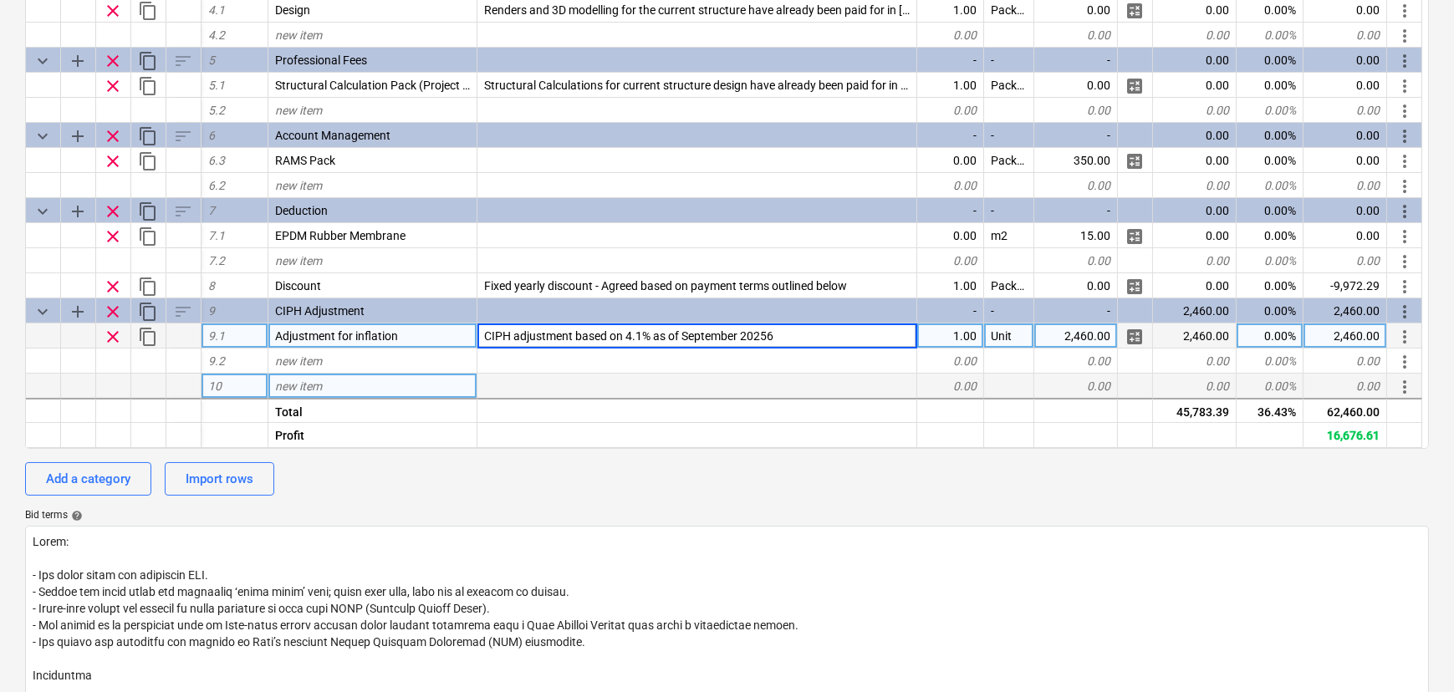
type input "CIPH adjustment based on 4.1% as of [DATE]"
type textarea "x"
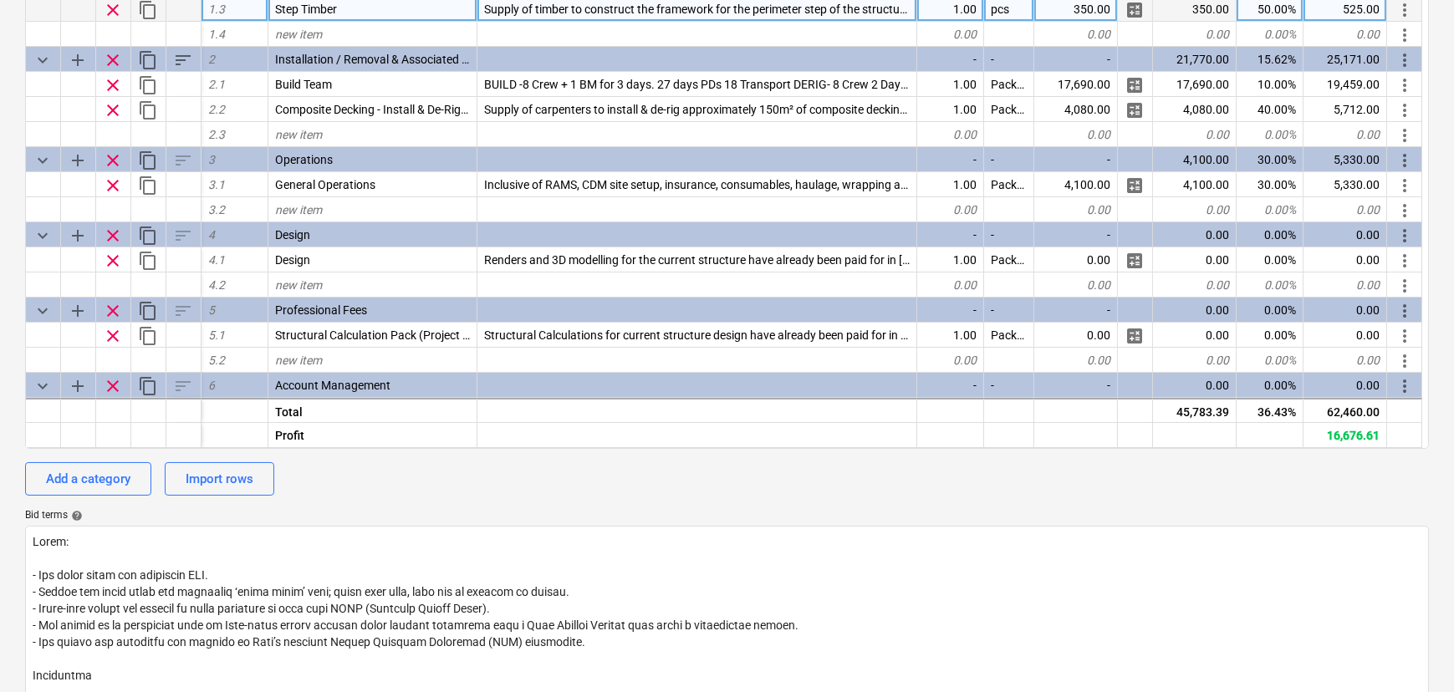
scroll to position [0, 0]
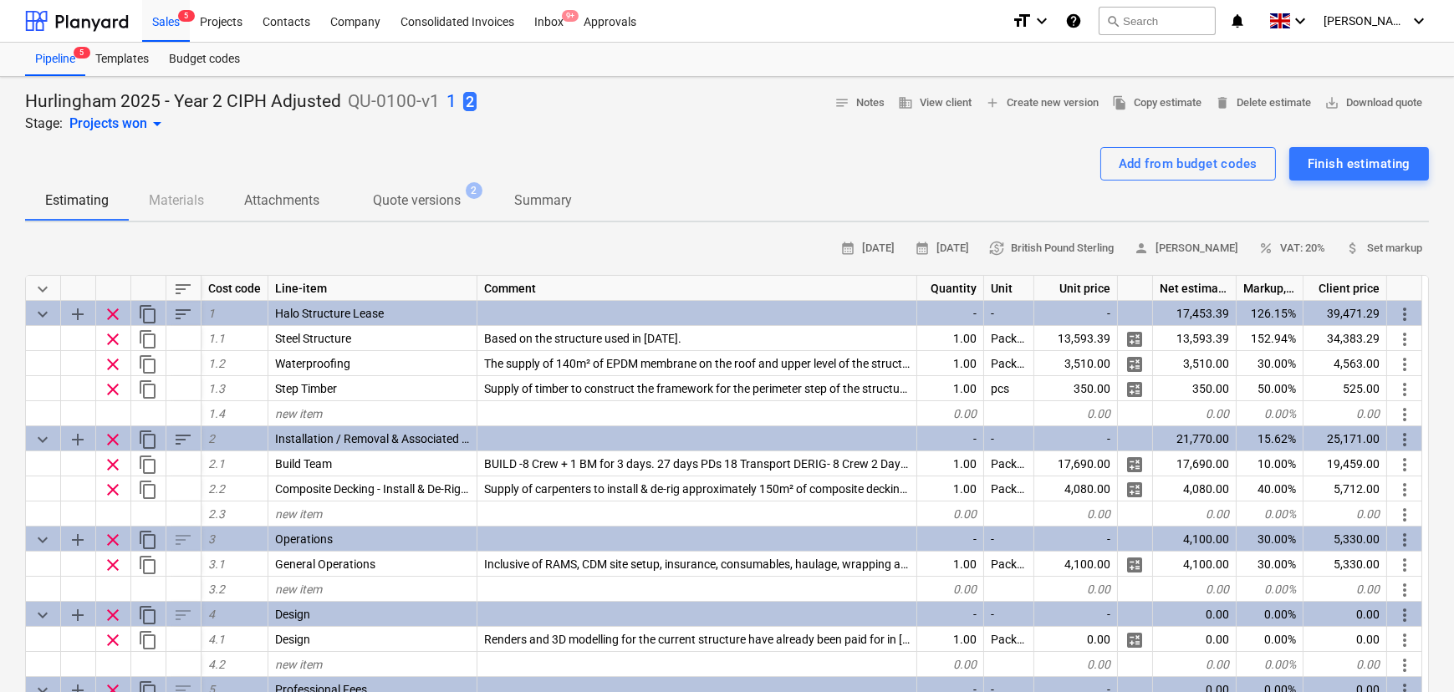
click at [643, 97] on div "Hurlingham 2025 - Year 2 CIPH Adjusted QU-0100-v1 1 2 Stage: Projects won arrow…" at bounding box center [727, 111] width 1404 height 43
click at [1328, 100] on span "save_alt Download quote" at bounding box center [1373, 103] width 98 height 19
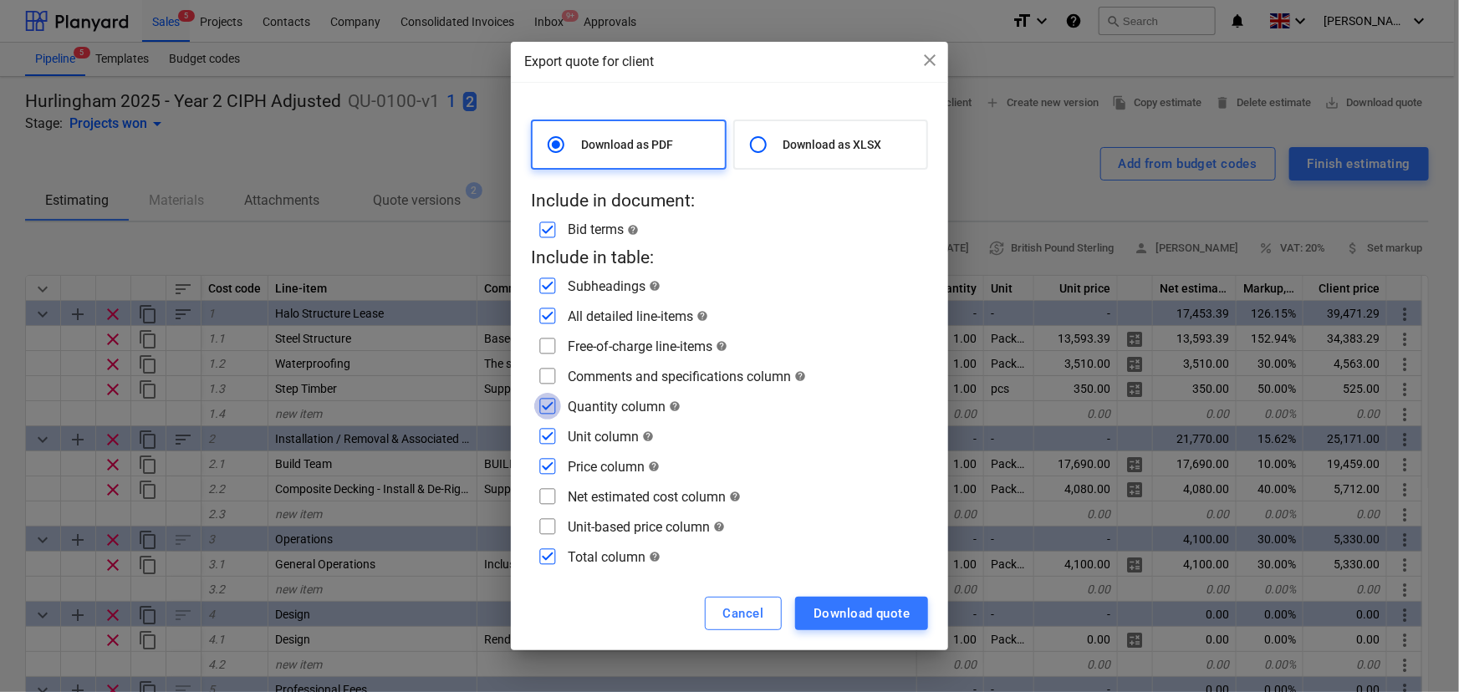
click at [548, 408] on input "checkbox" at bounding box center [547, 406] width 27 height 27
checkbox input "false"
click at [552, 432] on input "checkbox" at bounding box center [547, 436] width 27 height 27
checkbox input "false"
click at [546, 384] on input "checkbox" at bounding box center [547, 376] width 27 height 27
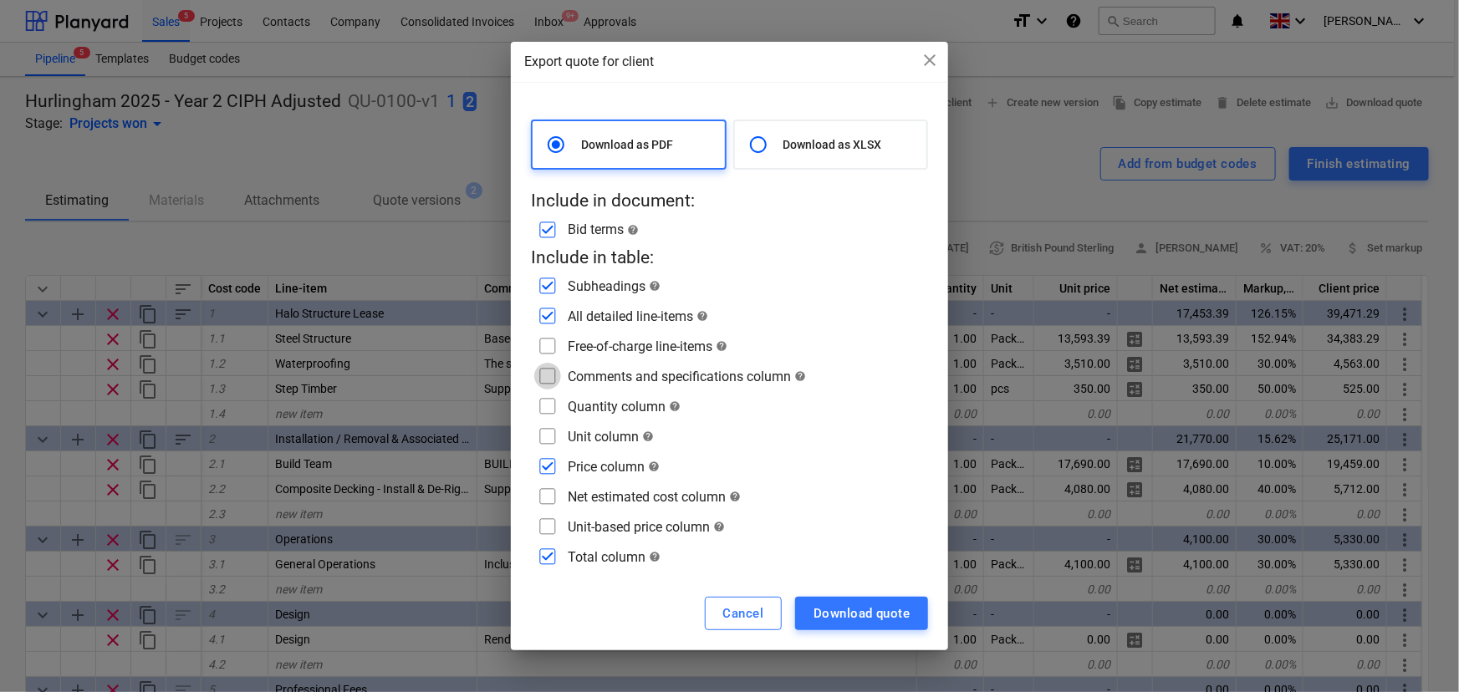
checkbox input "true"
click at [538, 348] on input "checkbox" at bounding box center [547, 346] width 27 height 27
checkbox input "true"
click at [850, 612] on div "Download quote" at bounding box center [861, 614] width 96 height 22
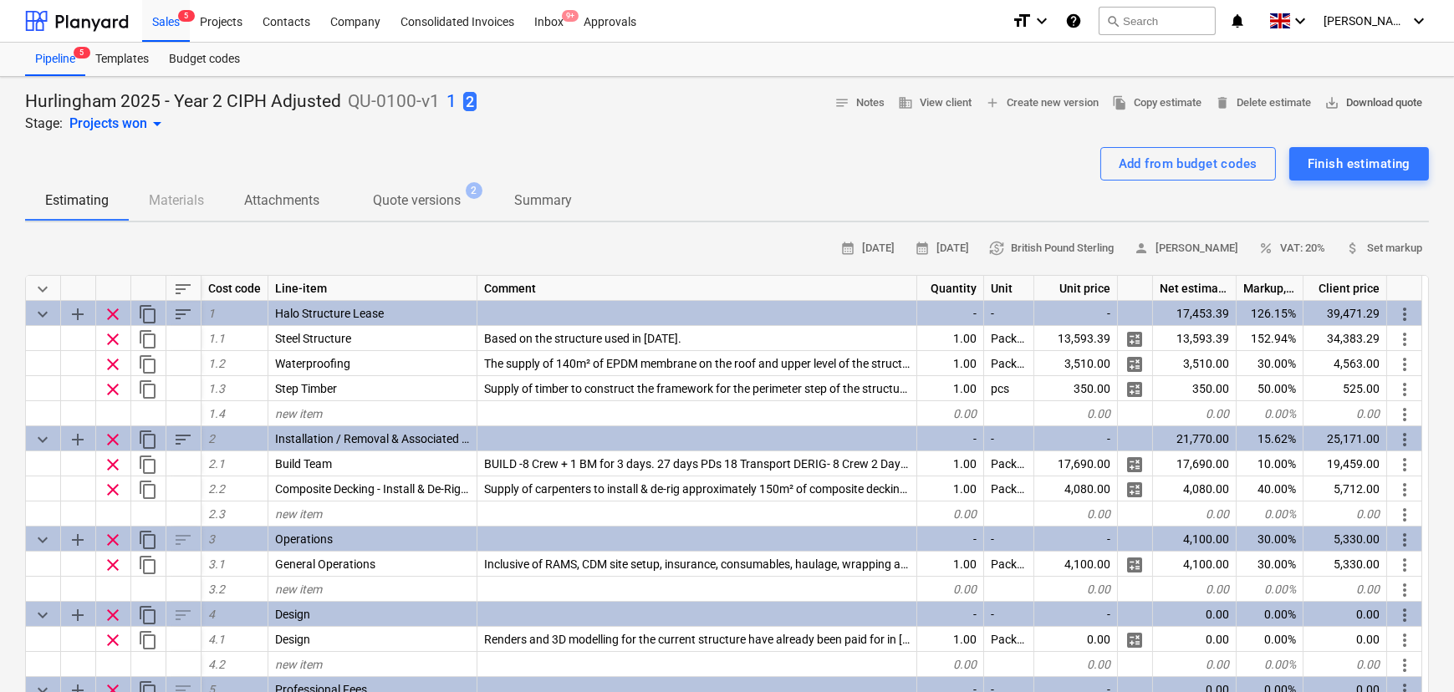
click at [1324, 112] on span "save_alt Download quote" at bounding box center [1373, 103] width 98 height 19
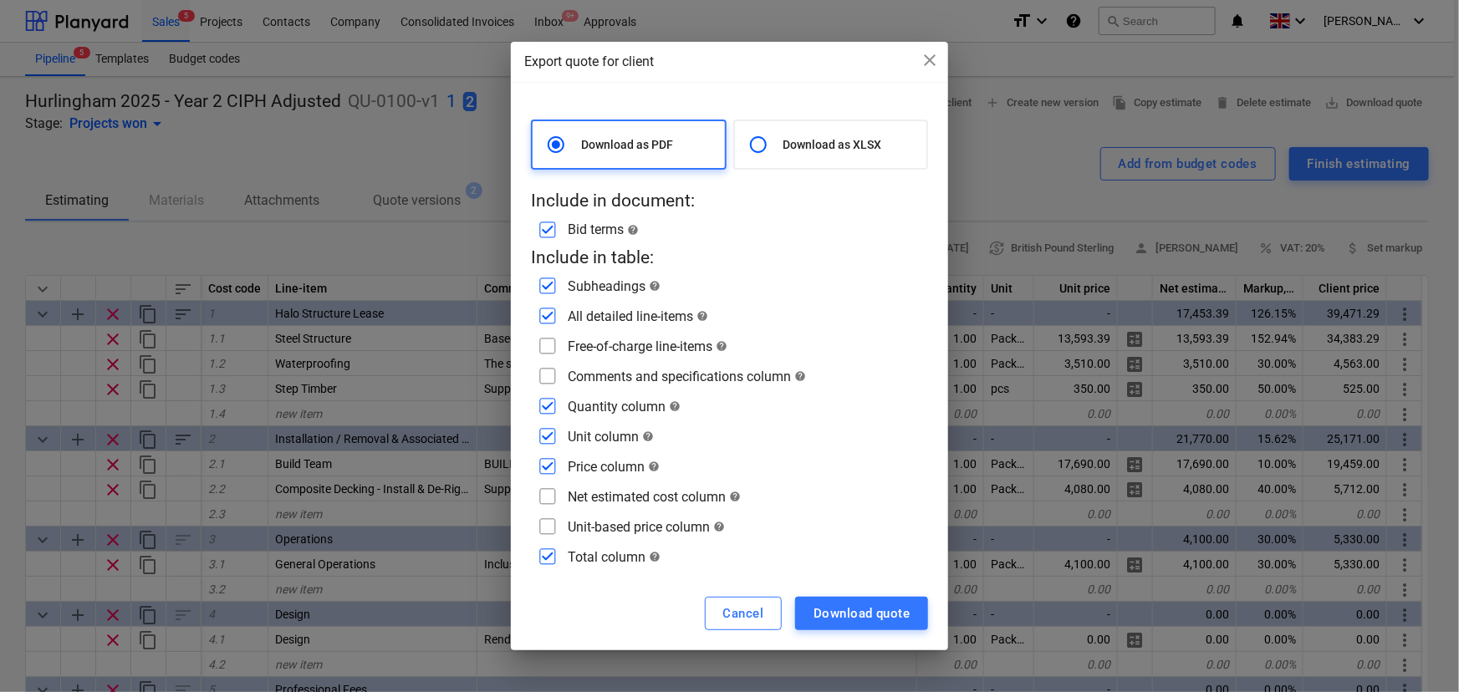
click at [551, 433] on input "checkbox" at bounding box center [547, 436] width 27 height 27
checkbox input "false"
click at [552, 410] on input "checkbox" at bounding box center [547, 406] width 27 height 27
checkbox input "false"
click at [545, 345] on input "checkbox" at bounding box center [547, 346] width 27 height 27
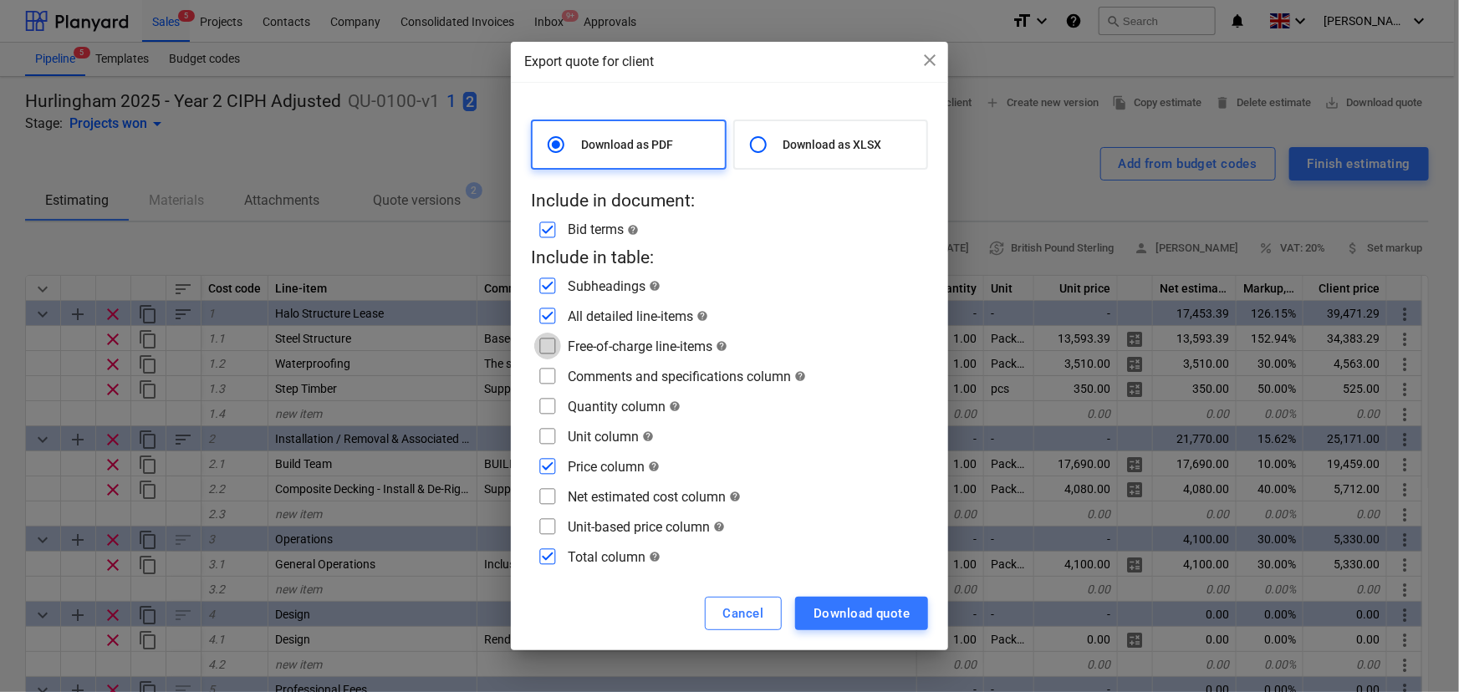
checkbox input "true"
click at [548, 377] on input "checkbox" at bounding box center [547, 376] width 27 height 27
checkbox input "true"
click at [826, 603] on div "Download quote" at bounding box center [861, 614] width 96 height 22
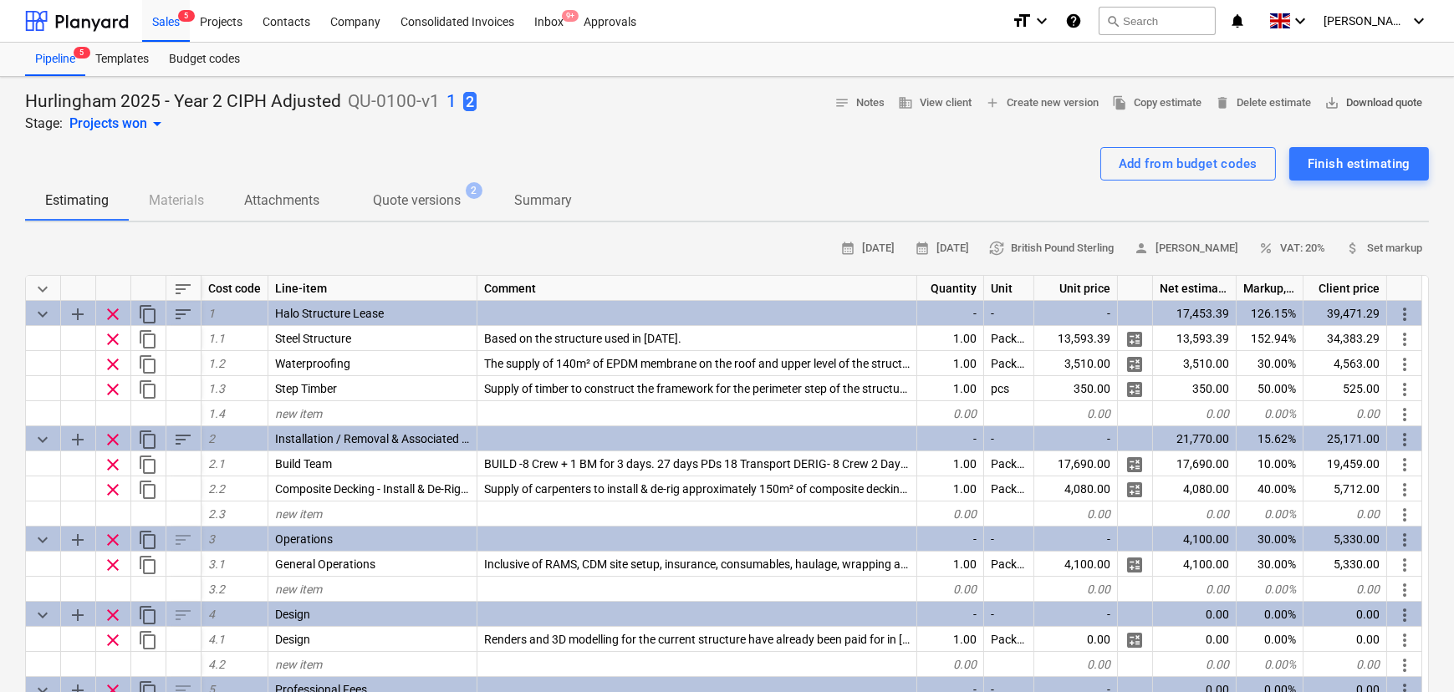
click at [1329, 94] on span "save_alt Download quote" at bounding box center [1373, 103] width 98 height 19
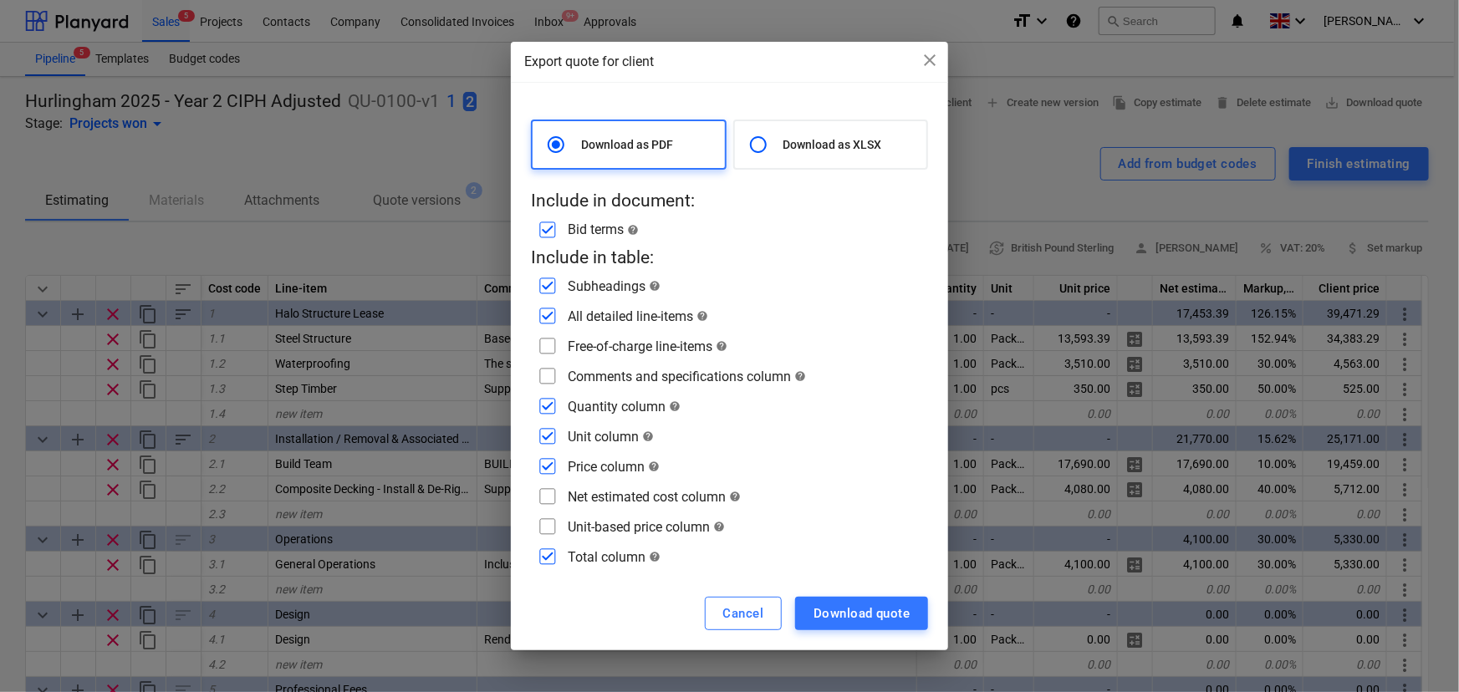
click at [543, 435] on input "checkbox" at bounding box center [547, 436] width 27 height 27
checkbox input "false"
click at [552, 461] on input "checkbox" at bounding box center [547, 466] width 27 height 27
checkbox input "false"
click at [552, 412] on input "checkbox" at bounding box center [547, 406] width 27 height 27
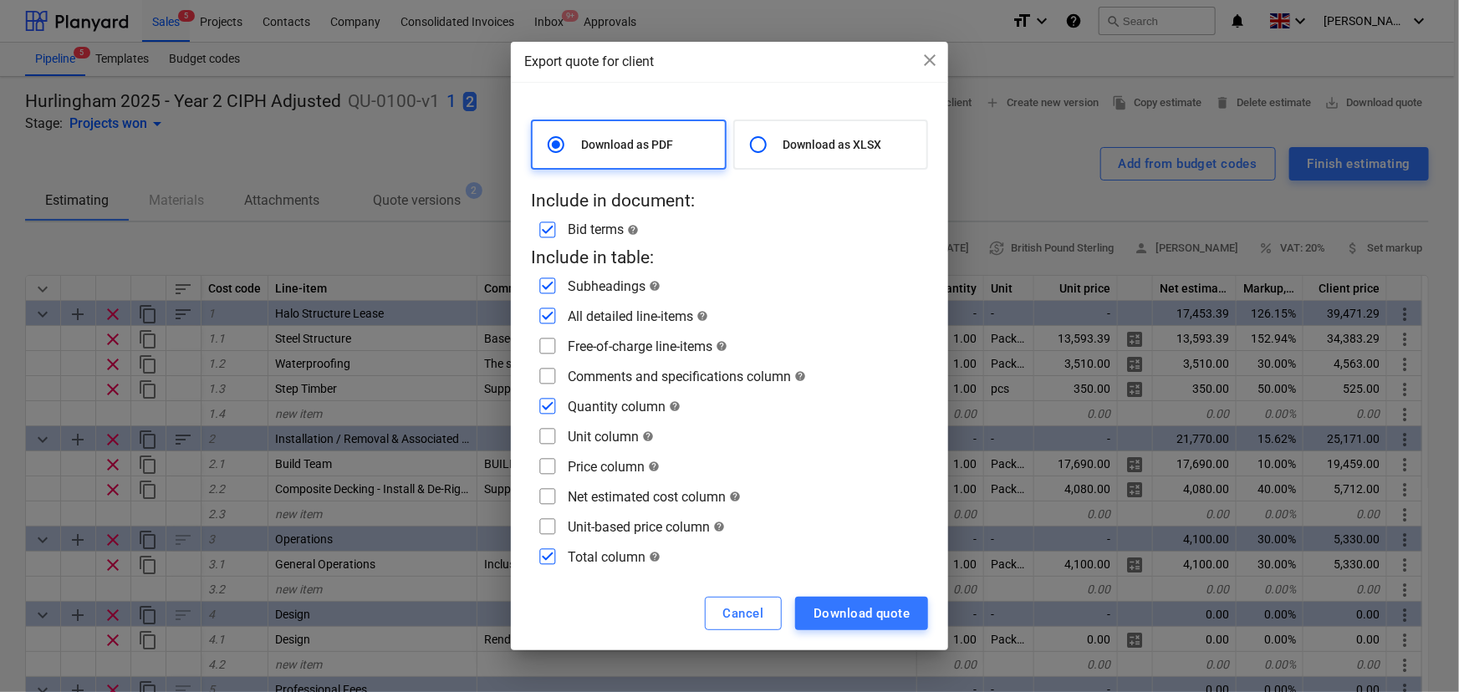
checkbox input "false"
click at [543, 351] on input "checkbox" at bounding box center [547, 346] width 27 height 27
checkbox input "true"
click at [549, 366] on input "checkbox" at bounding box center [547, 376] width 27 height 27
checkbox input "true"
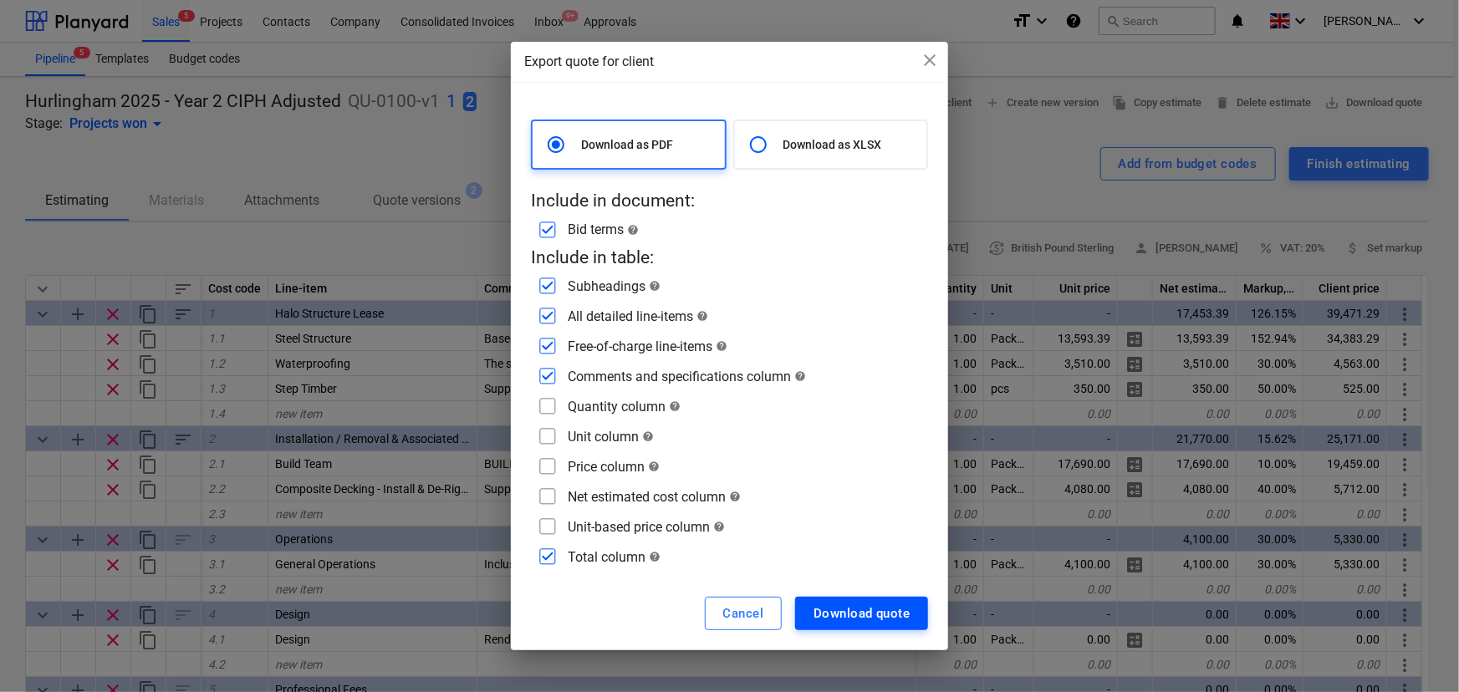
click at [813, 604] on div "Download quote" at bounding box center [861, 614] width 96 height 22
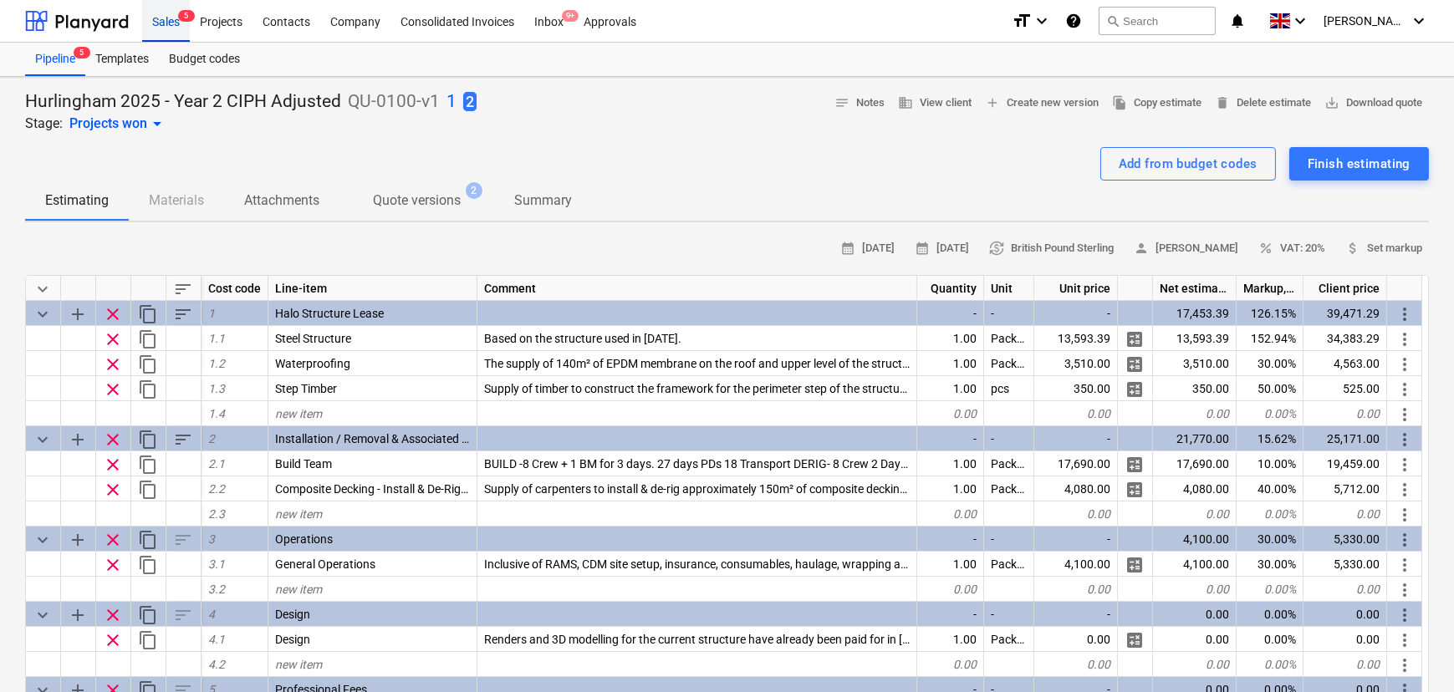
click at [170, 18] on div "Sales 5" at bounding box center [166, 20] width 48 height 43
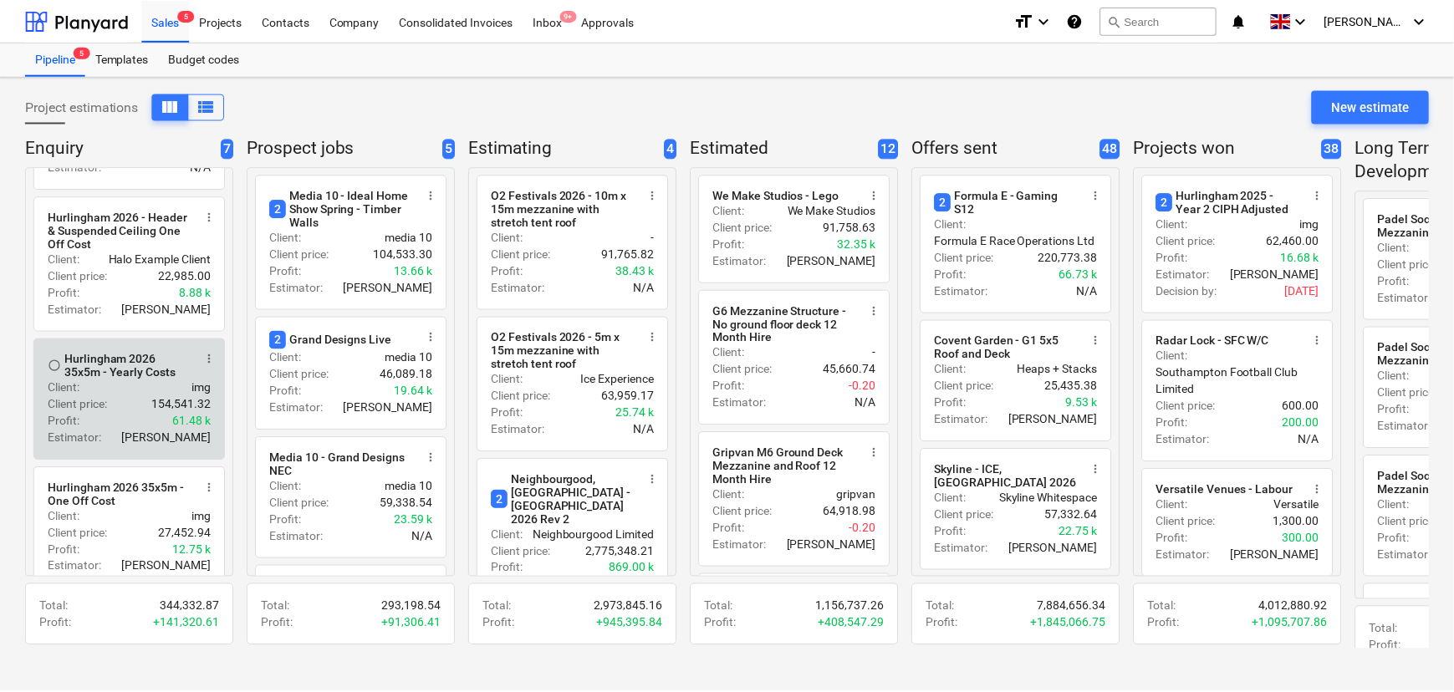
scroll to position [585, 0]
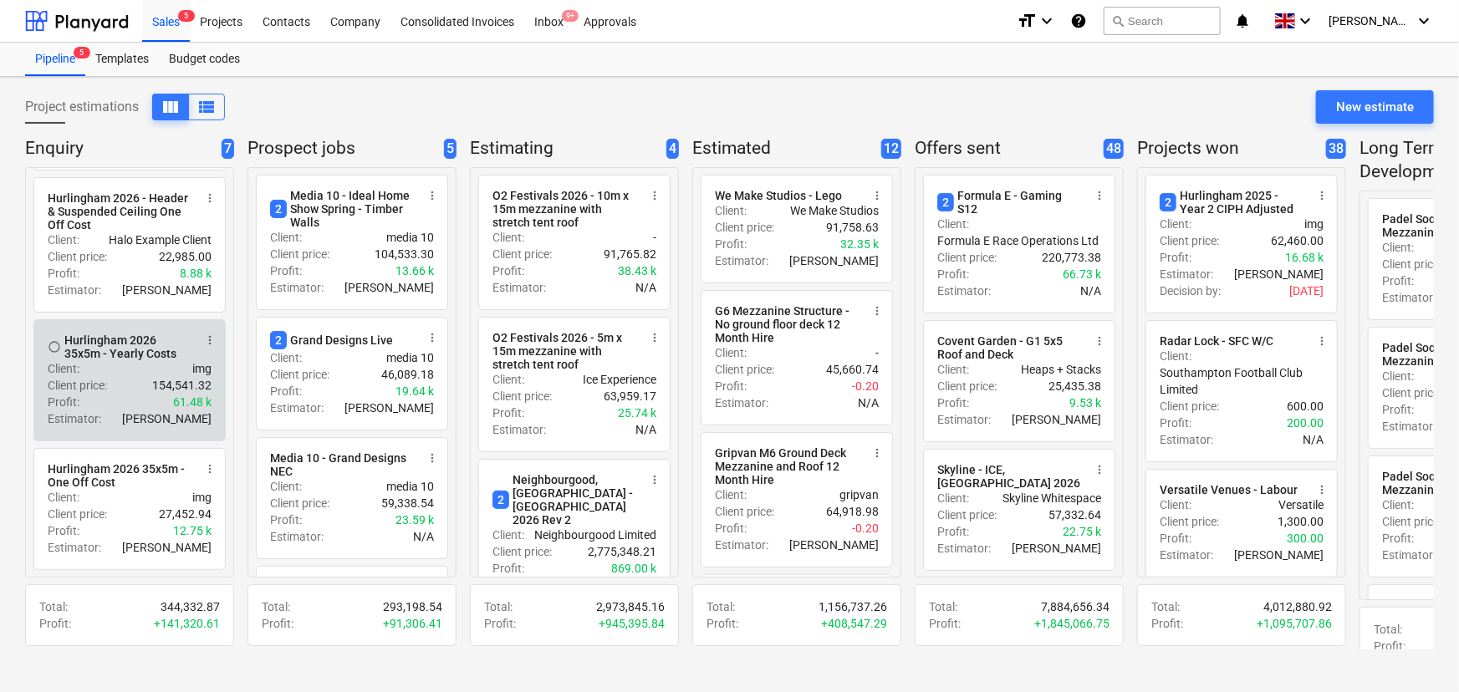
click at [121, 349] on div "Hurlingham 2026 35x5m - Yearly Costs" at bounding box center [128, 347] width 129 height 27
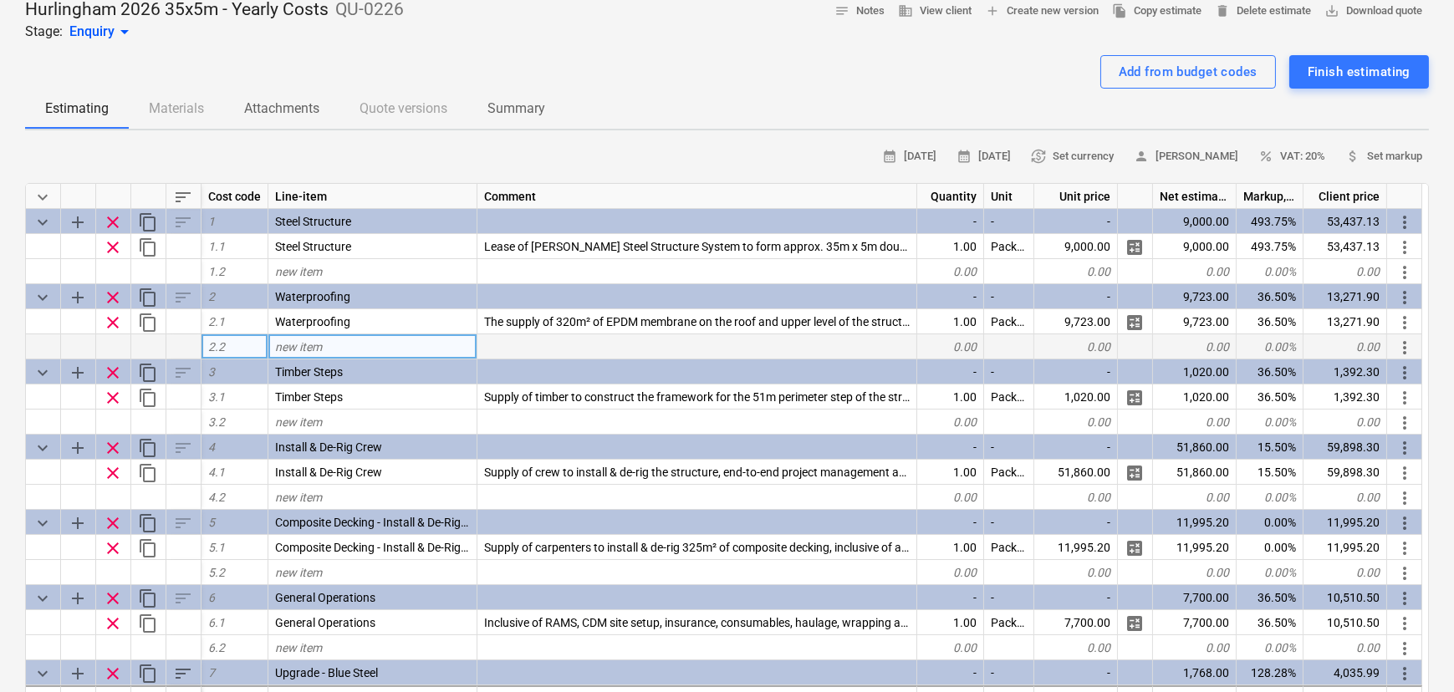
scroll to position [75, 0]
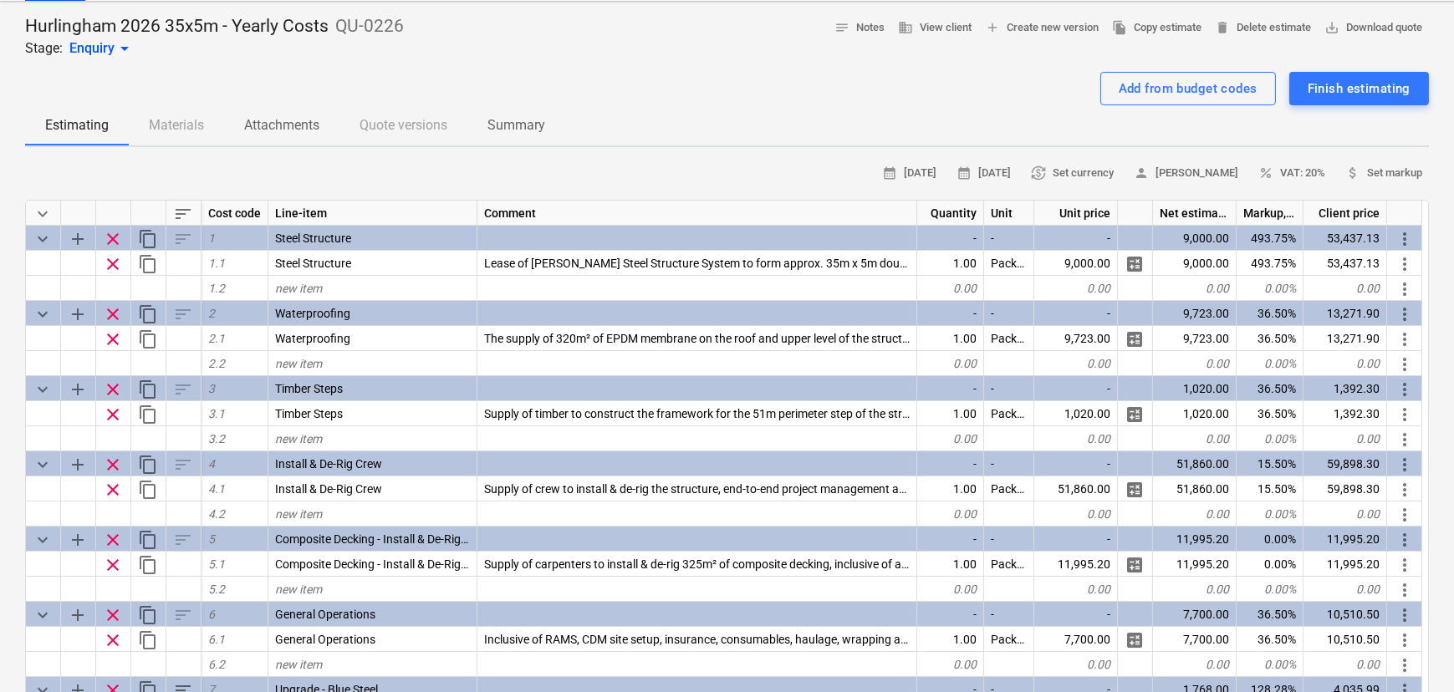
click at [640, 182] on div "calendar_month [DATE] calendar_month [DATE] currency_exchange Set currency pers…" at bounding box center [727, 174] width 1404 height 26
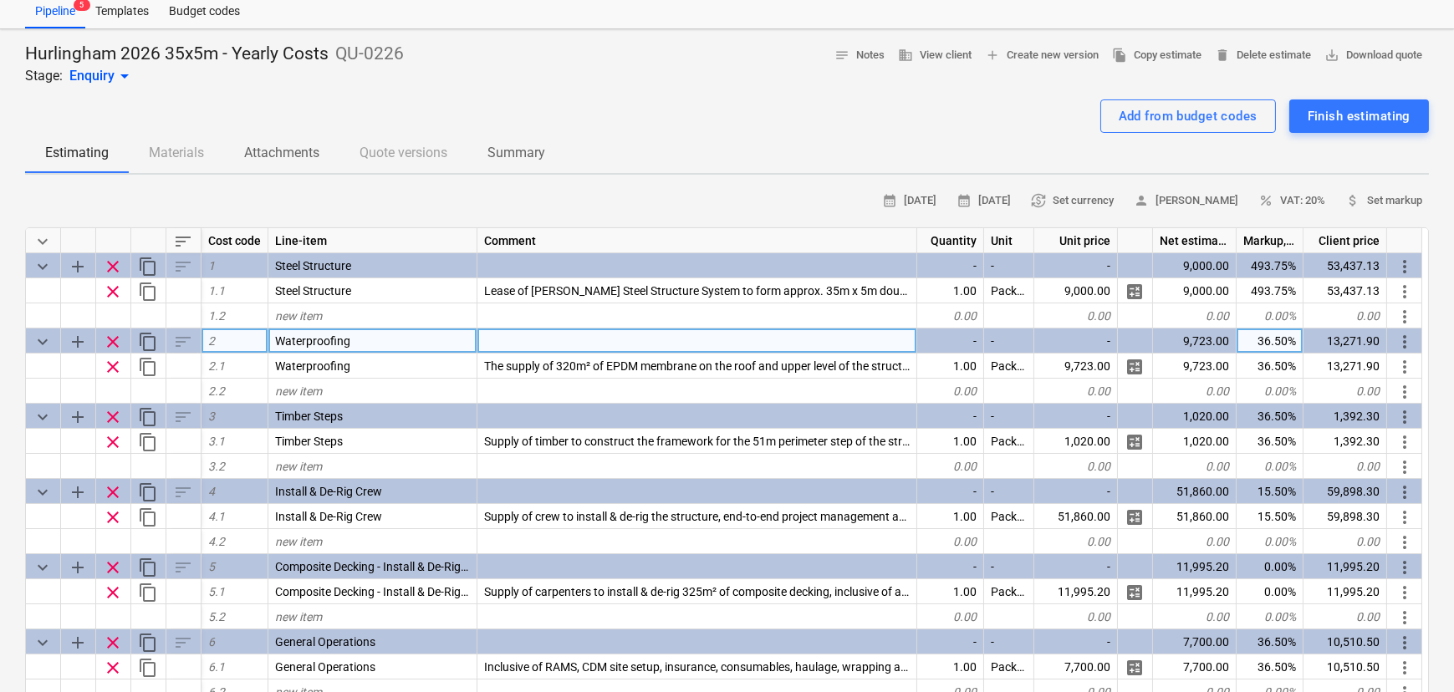
scroll to position [0, 0]
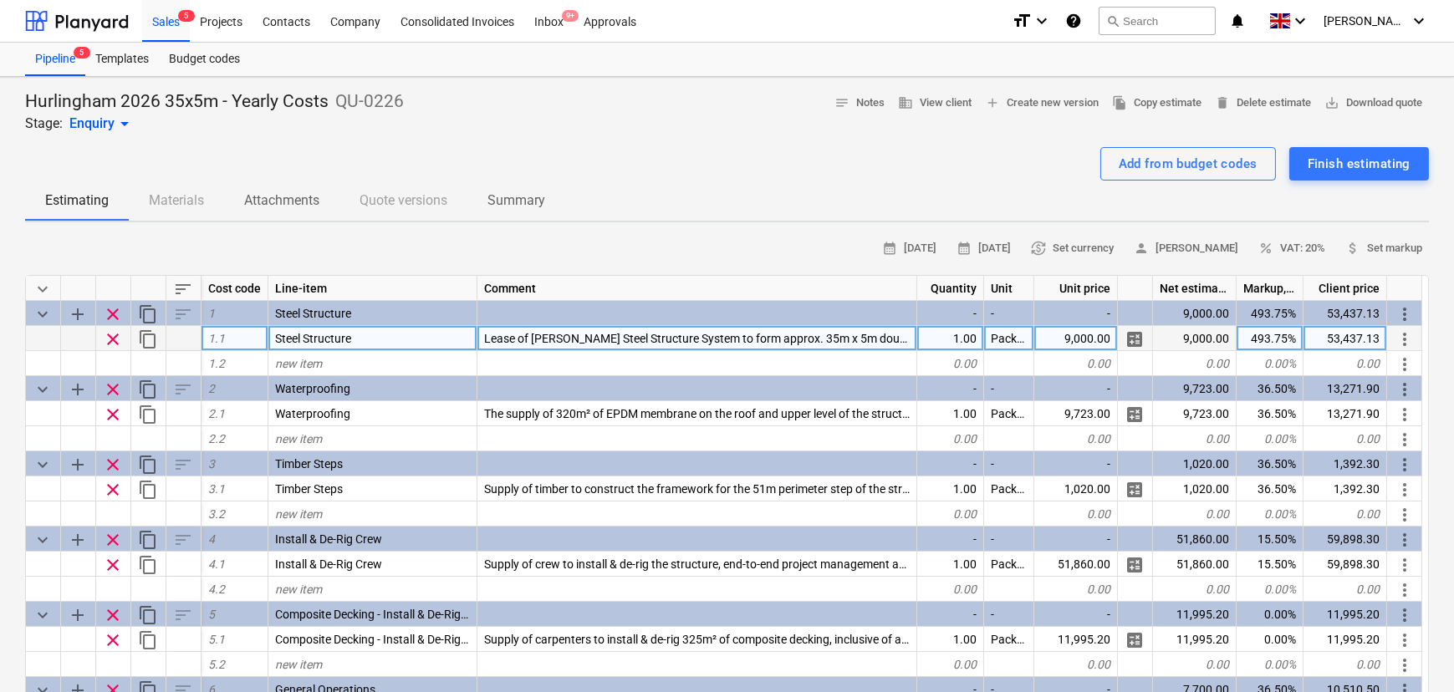
click at [112, 345] on span "clear" at bounding box center [113, 339] width 20 height 20
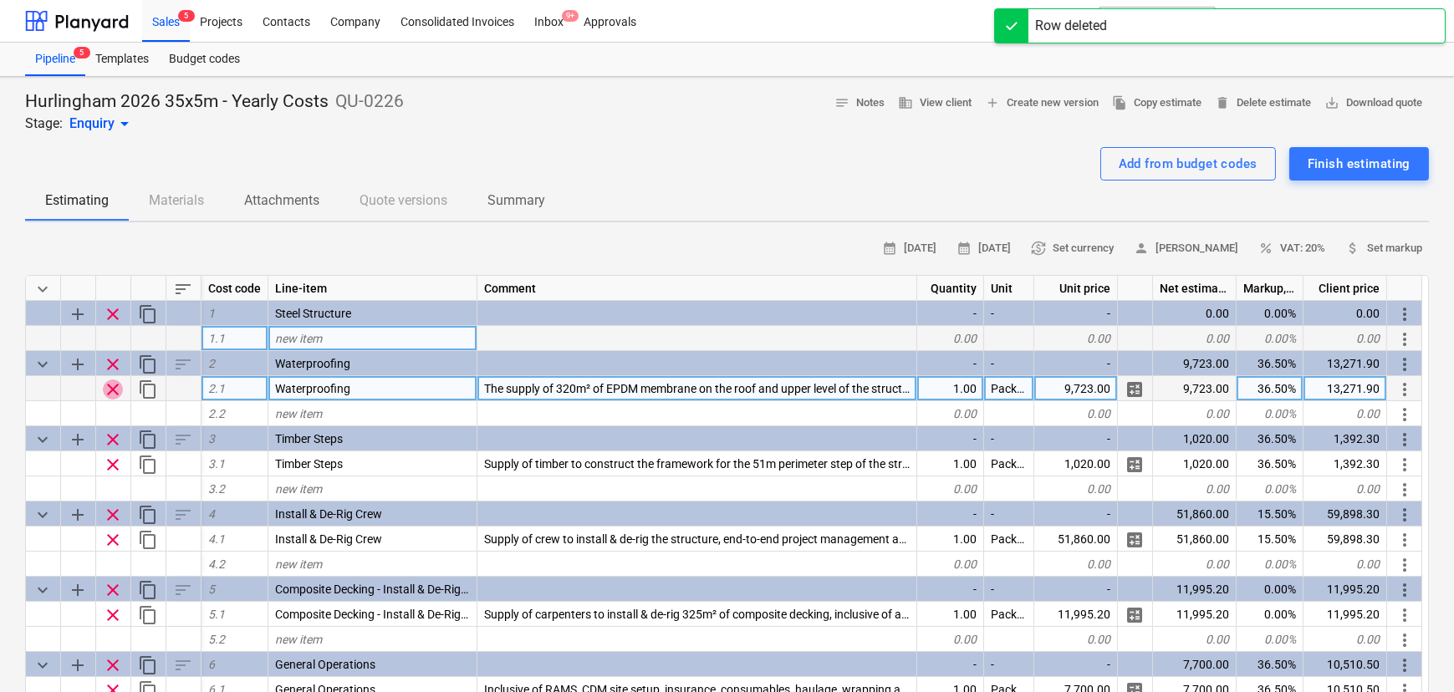
click at [110, 395] on span "clear" at bounding box center [113, 390] width 20 height 20
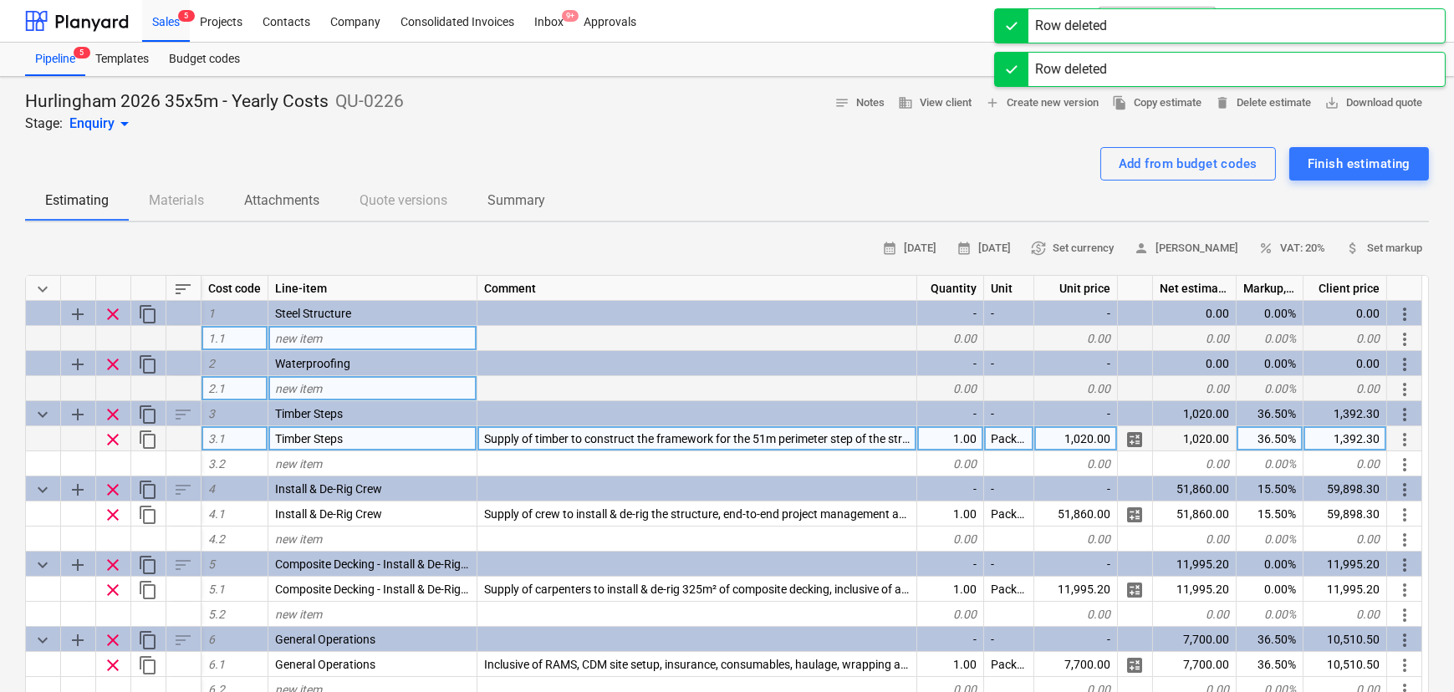
click at [111, 442] on span "clear" at bounding box center [113, 440] width 20 height 20
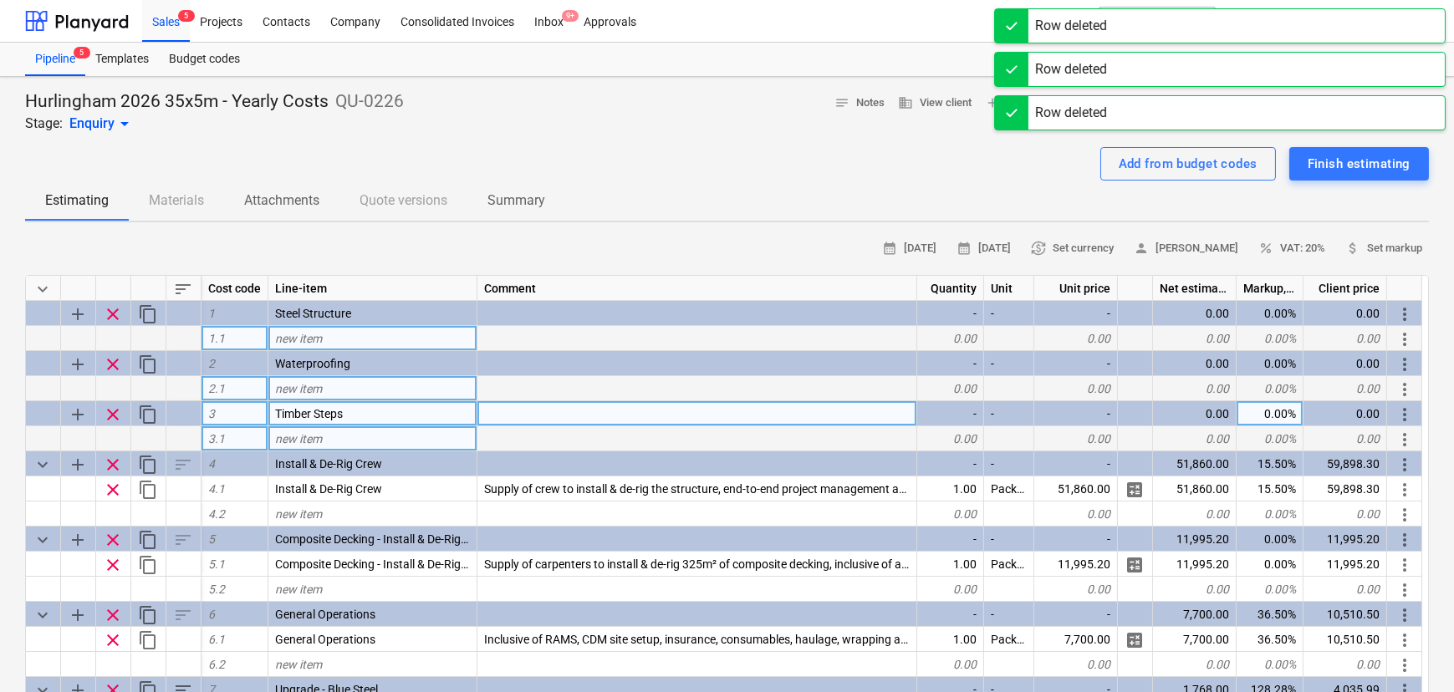
click at [112, 421] on span "clear" at bounding box center [113, 415] width 20 height 20
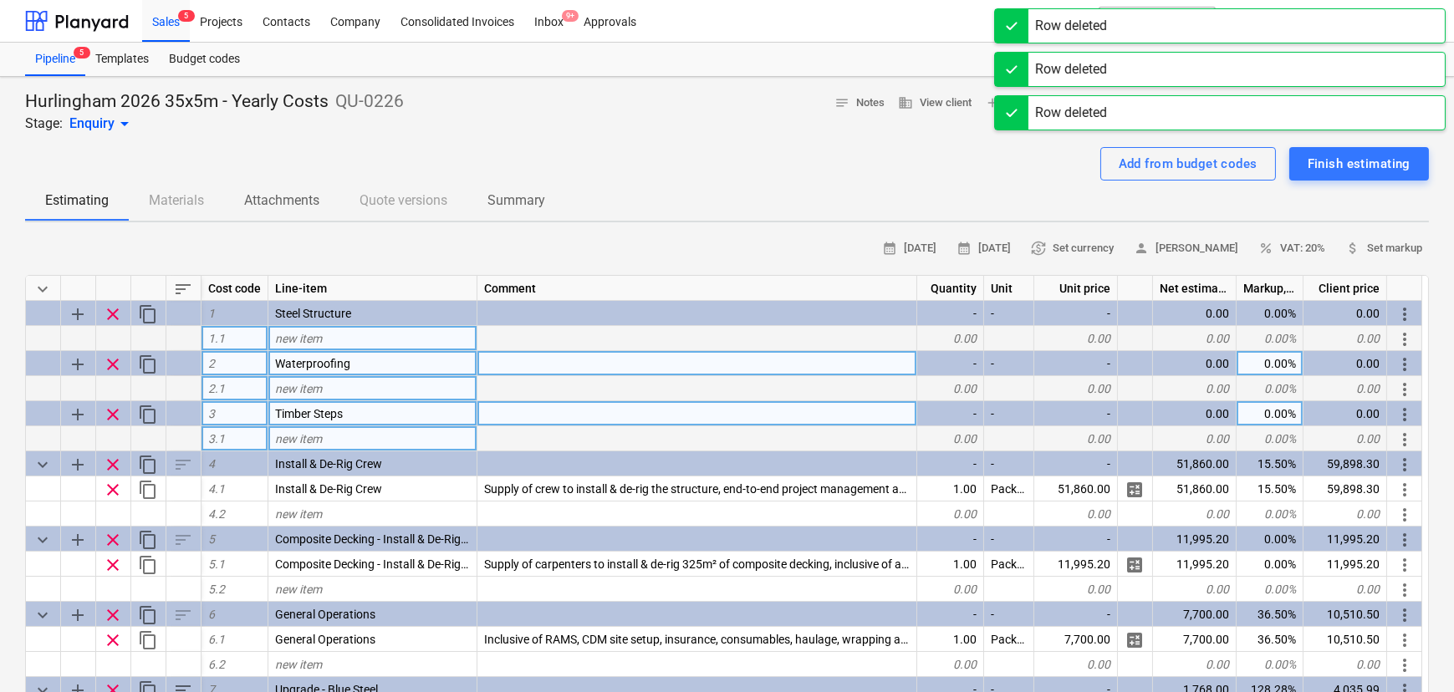
click at [114, 366] on span "clear" at bounding box center [113, 364] width 20 height 20
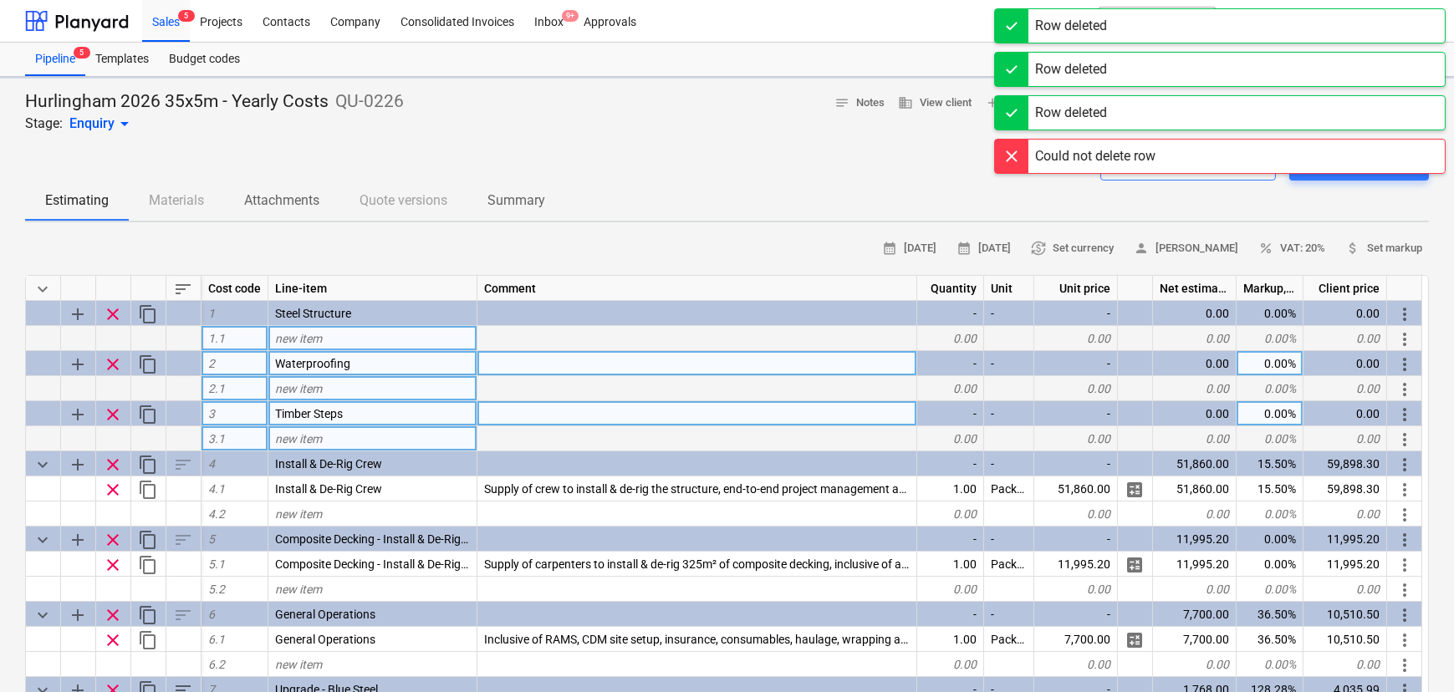
type textarea "x"
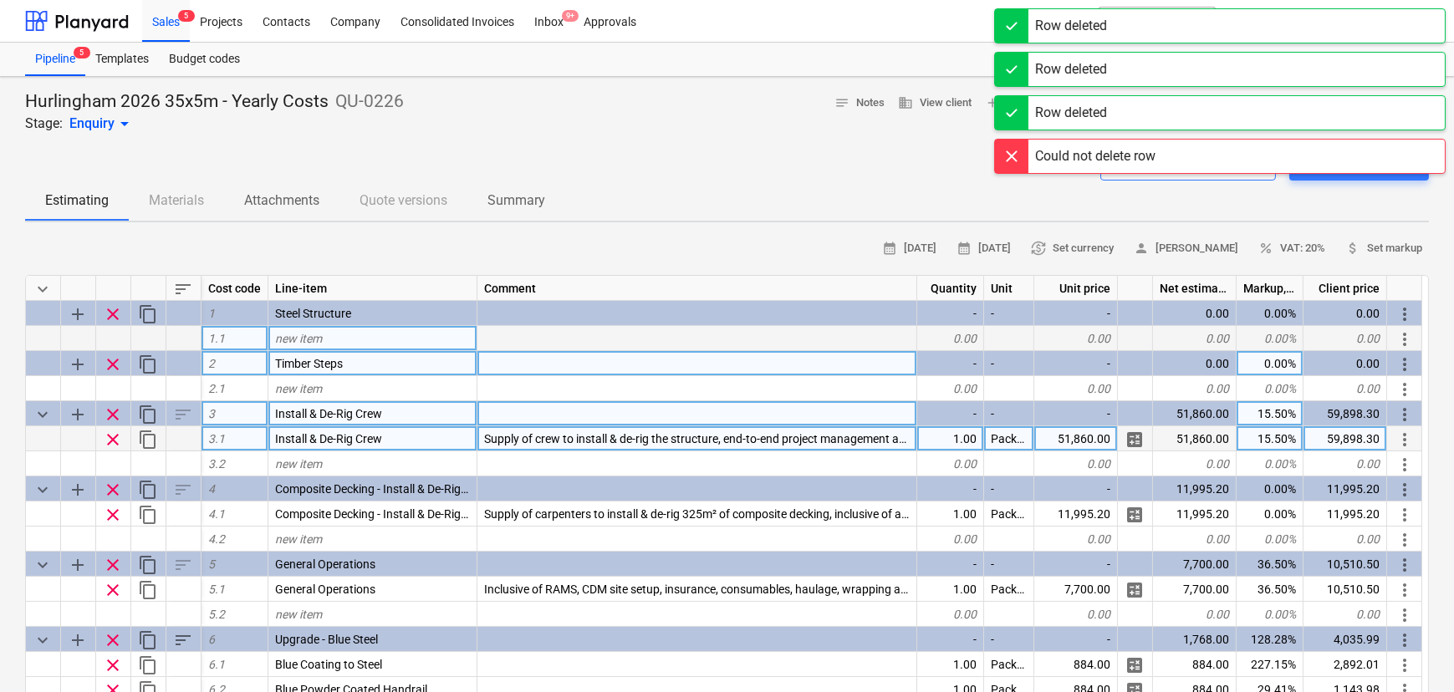
click at [115, 371] on span "clear" at bounding box center [113, 364] width 20 height 20
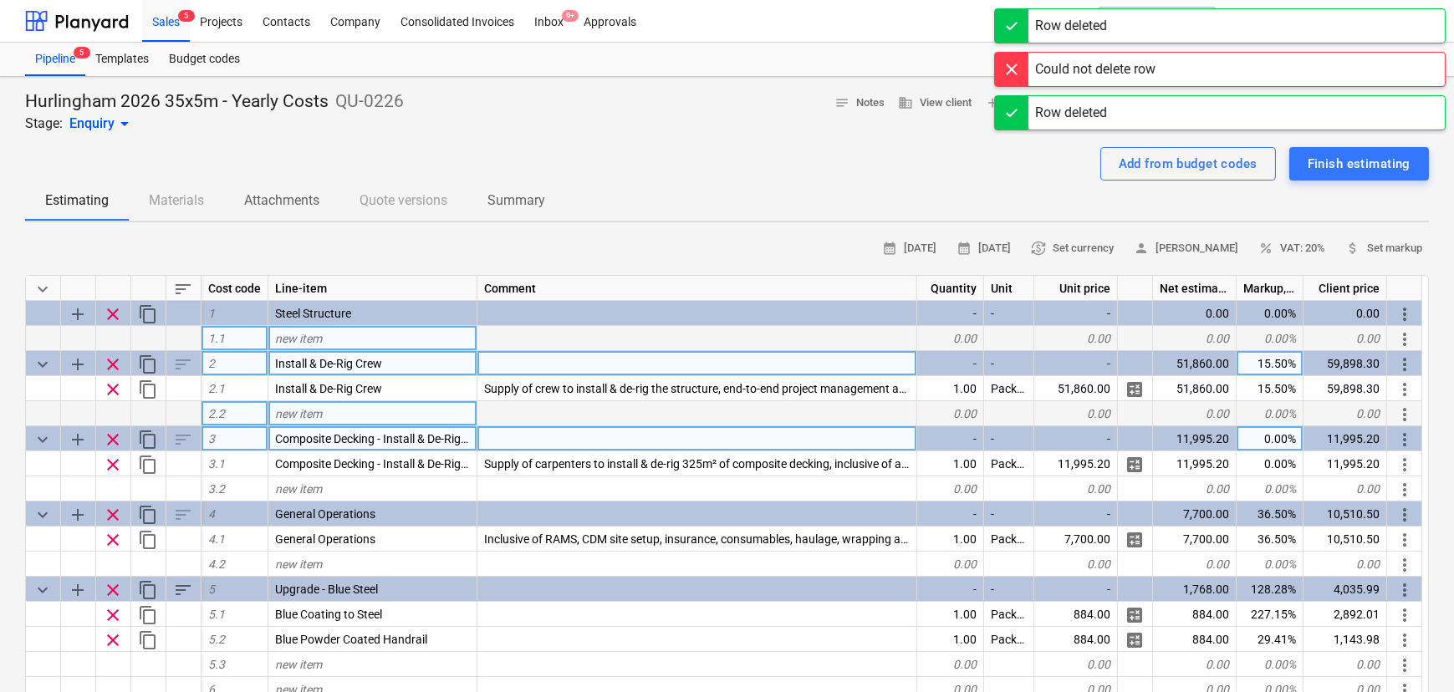
click at [113, 369] on span "clear" at bounding box center [113, 364] width 20 height 20
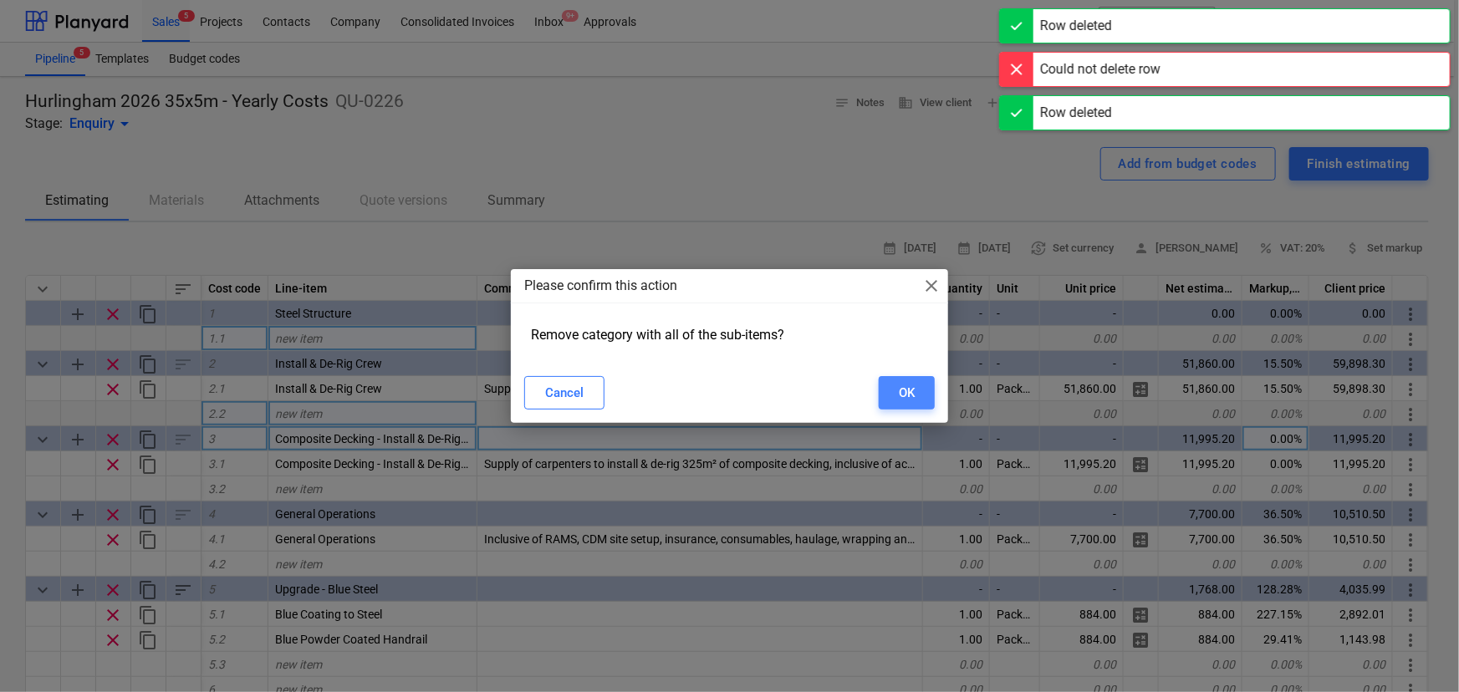
click at [907, 404] on div "OK" at bounding box center [907, 393] width 16 height 22
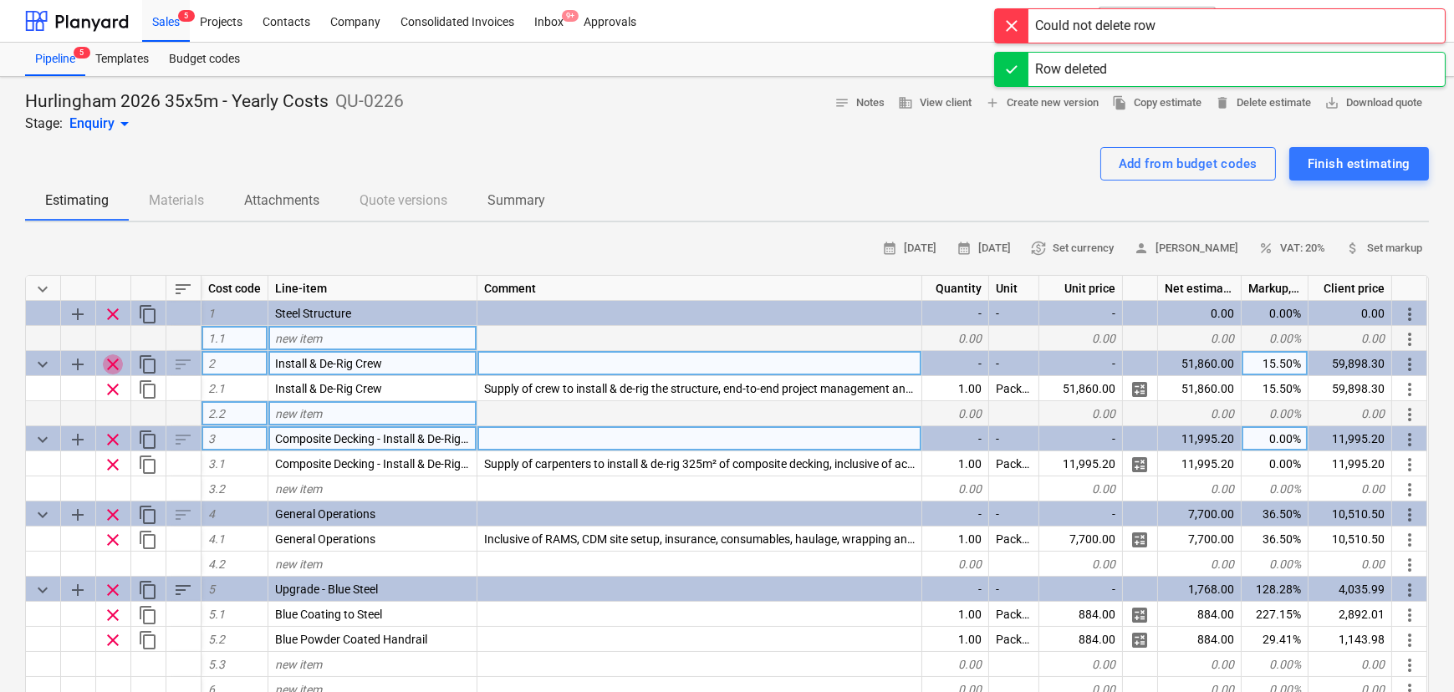
click at [115, 368] on span "clear" at bounding box center [113, 364] width 20 height 20
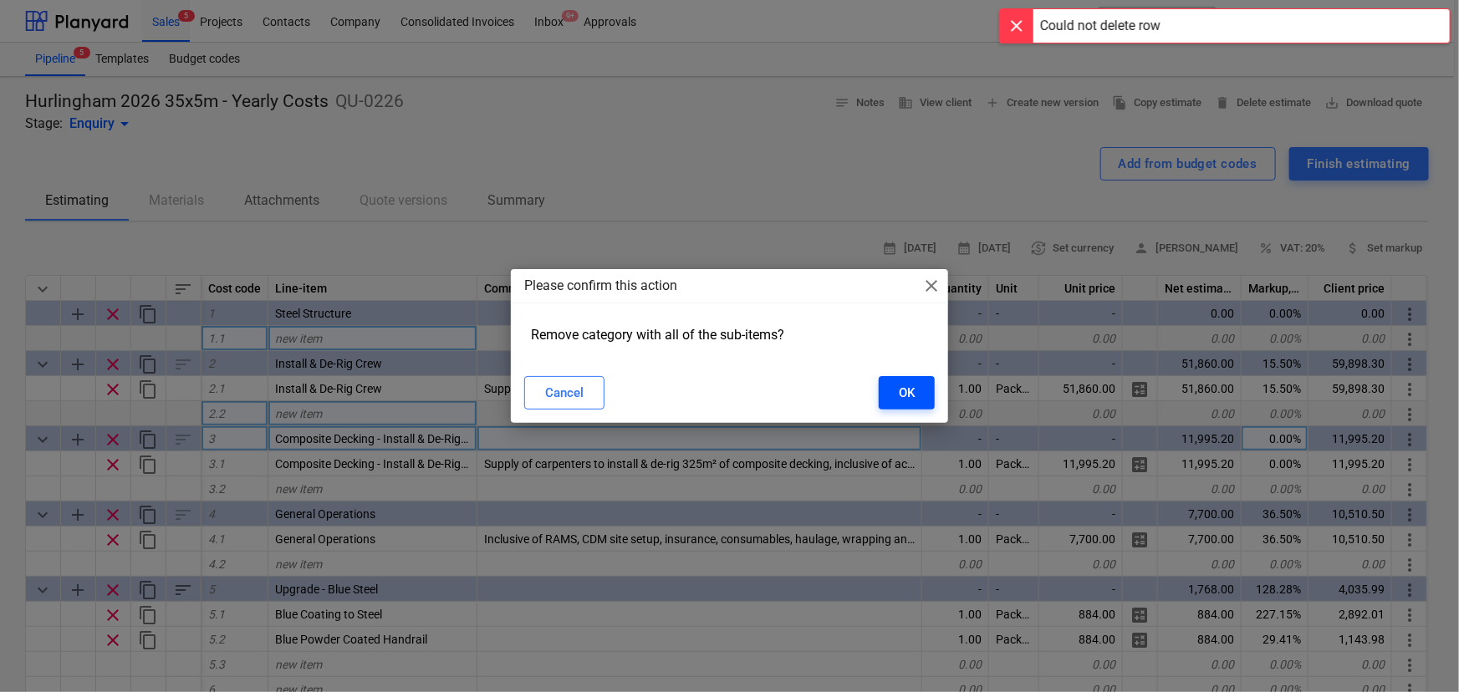
click at [916, 409] on button "OK" at bounding box center [907, 392] width 56 height 33
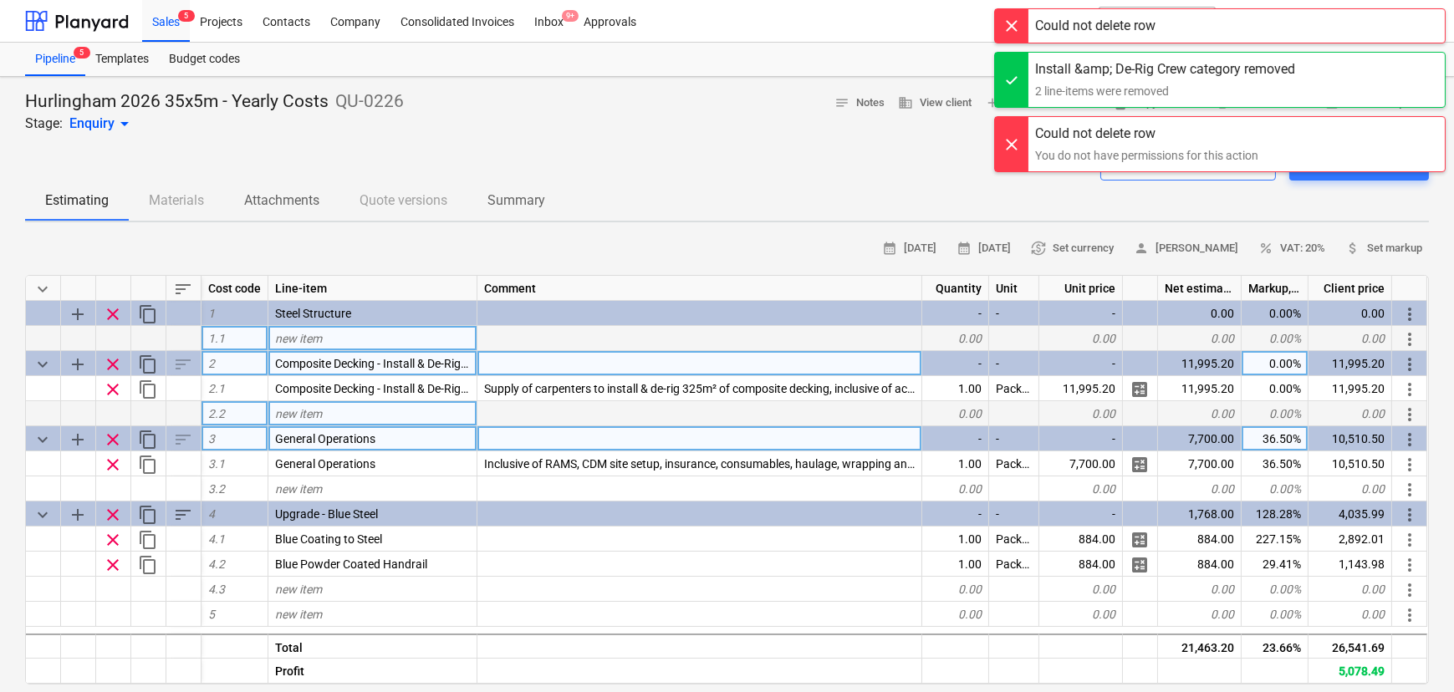
click at [114, 369] on span "clear" at bounding box center [113, 364] width 20 height 20
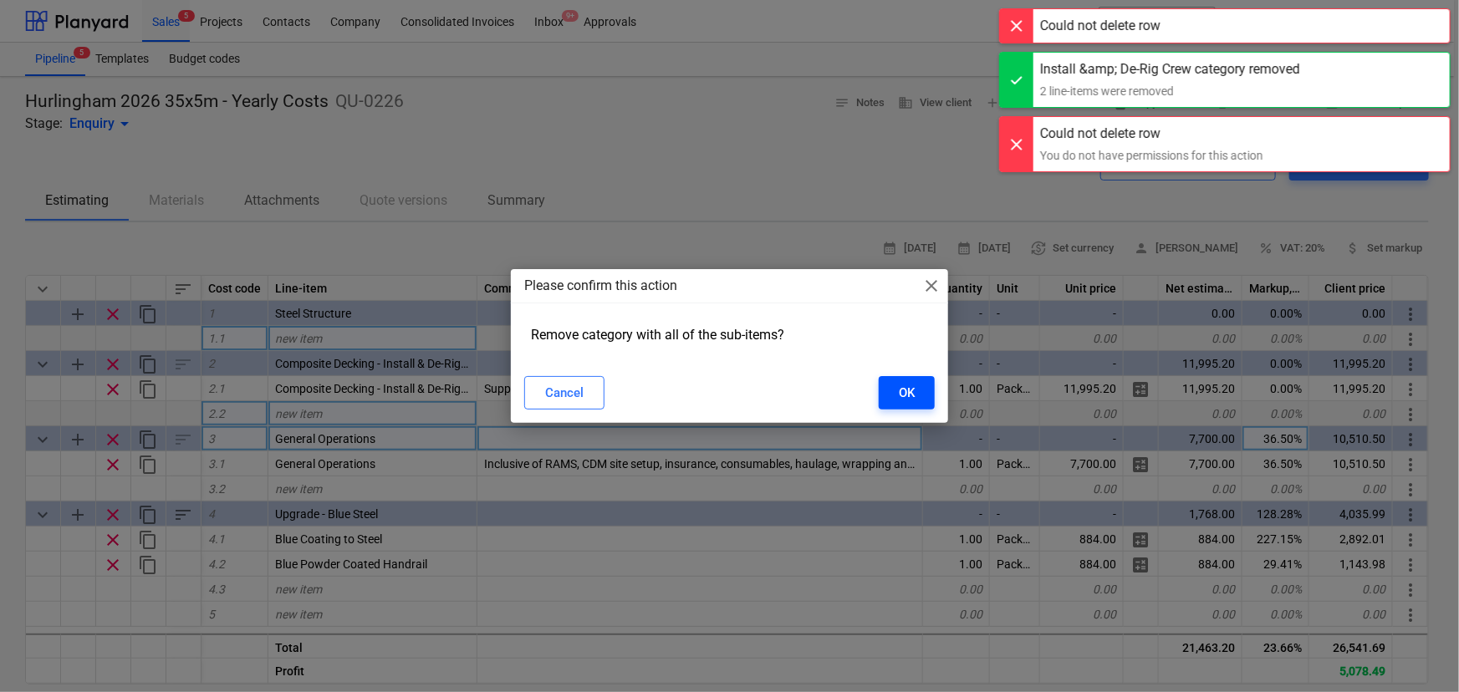
click at [882, 396] on button "OK" at bounding box center [907, 392] width 56 height 33
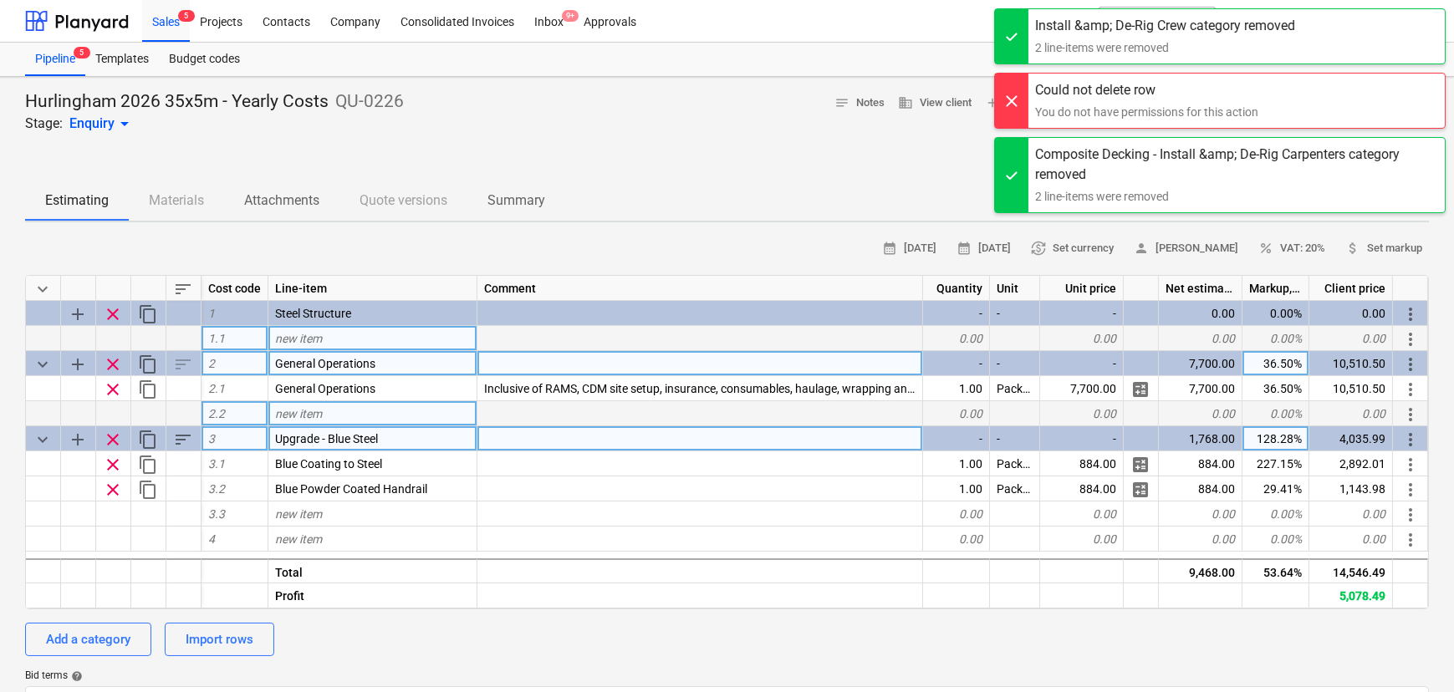
click at [116, 364] on span "clear" at bounding box center [113, 364] width 20 height 20
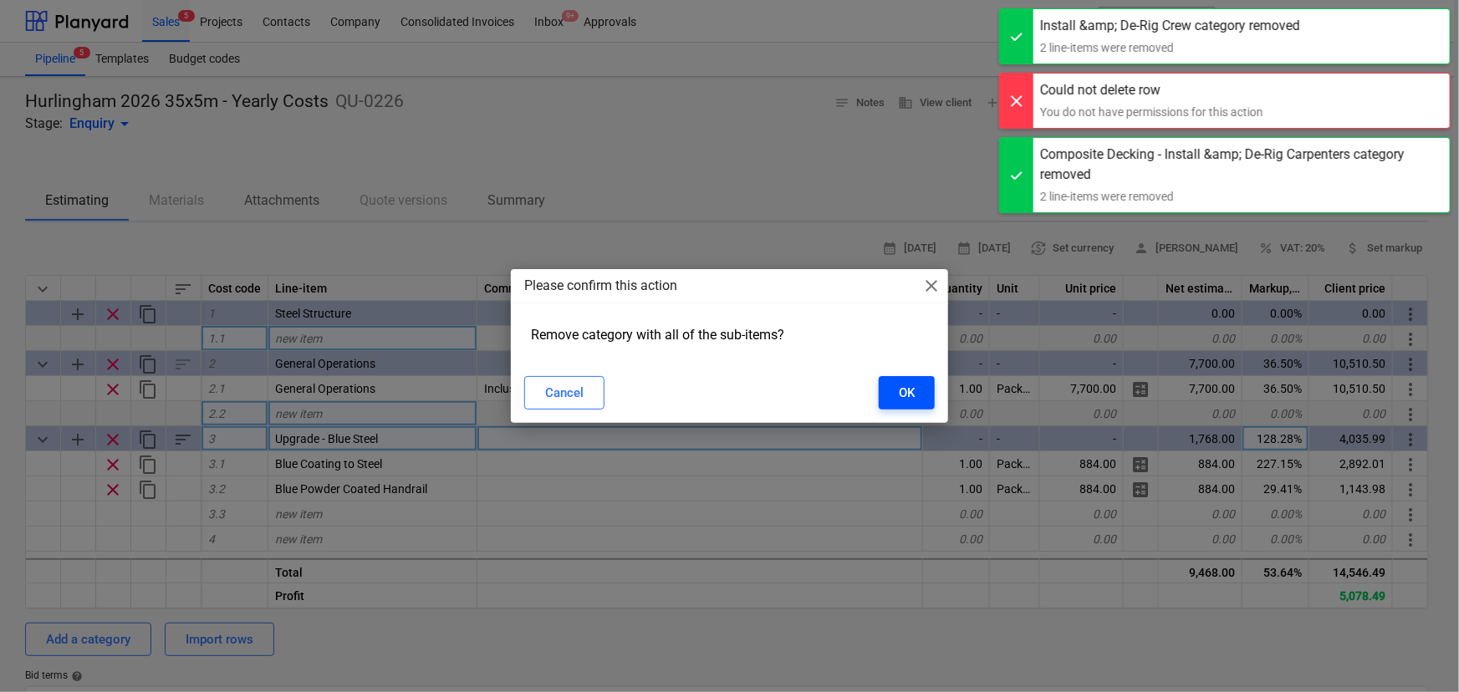
click at [899, 398] on div "OK" at bounding box center [907, 393] width 16 height 22
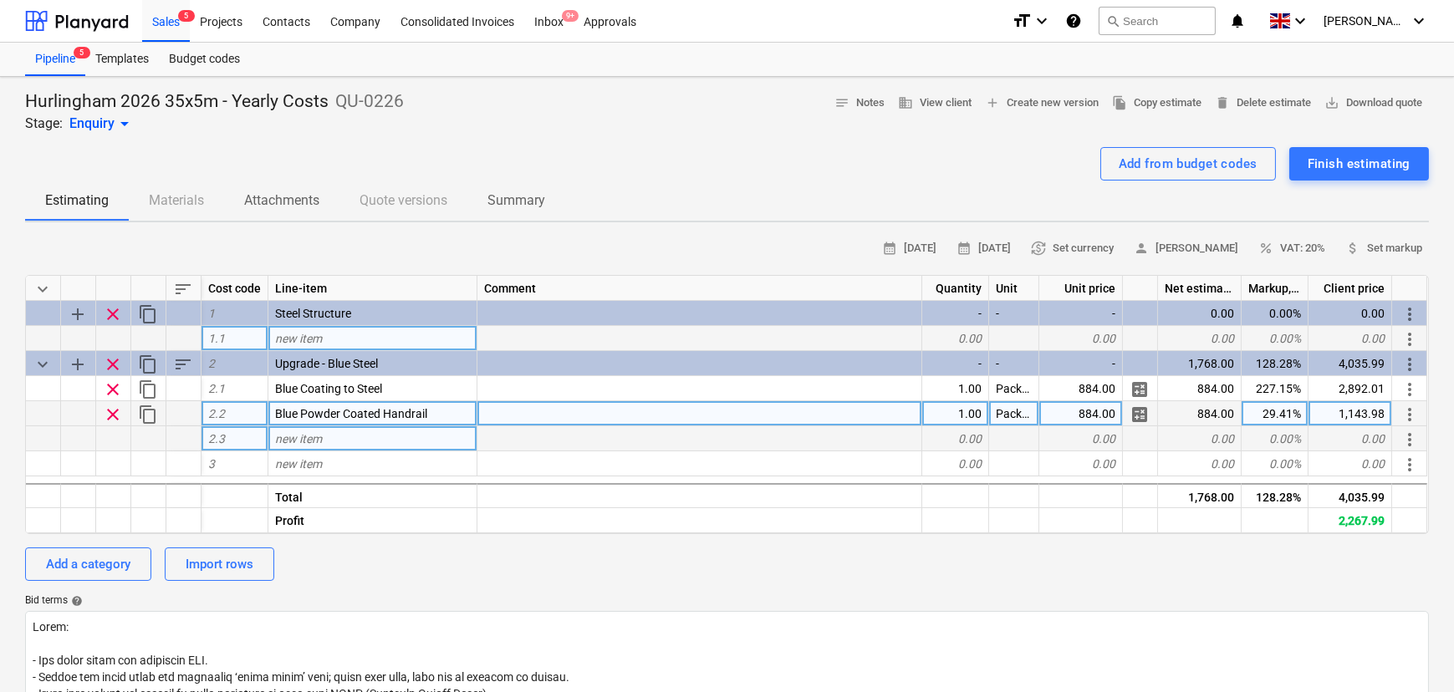
click at [326, 336] on div "new item" at bounding box center [372, 338] width 209 height 25
type input "Yearly Costs"
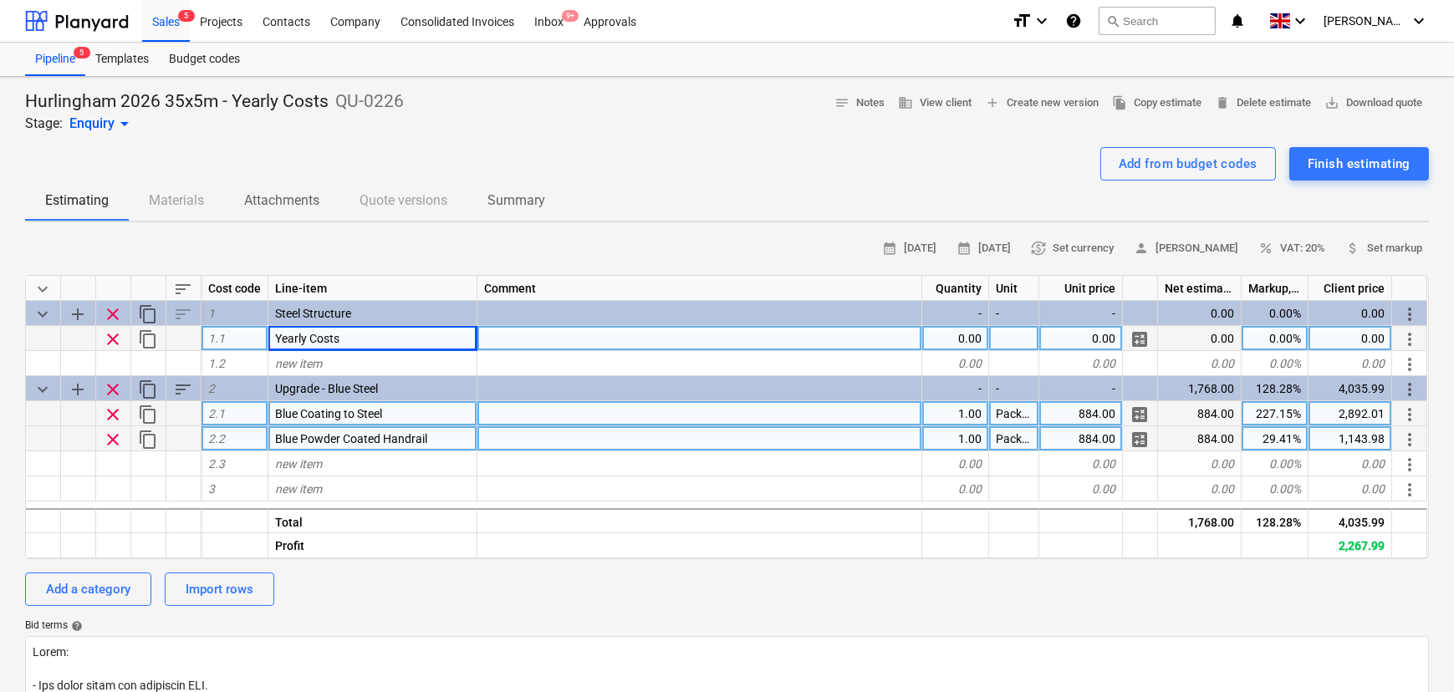
click at [354, 342] on div "Yearly Costs" at bounding box center [372, 338] width 209 height 25
click at [354, 342] on input "Yearly Costs" at bounding box center [372, 338] width 208 height 24
click at [355, 340] on input "Yearly Costs" at bounding box center [372, 338] width 208 height 24
click at [360, 340] on input "Yearly Costs" at bounding box center [372, 338] width 208 height 24
type input "Yearly Cost"
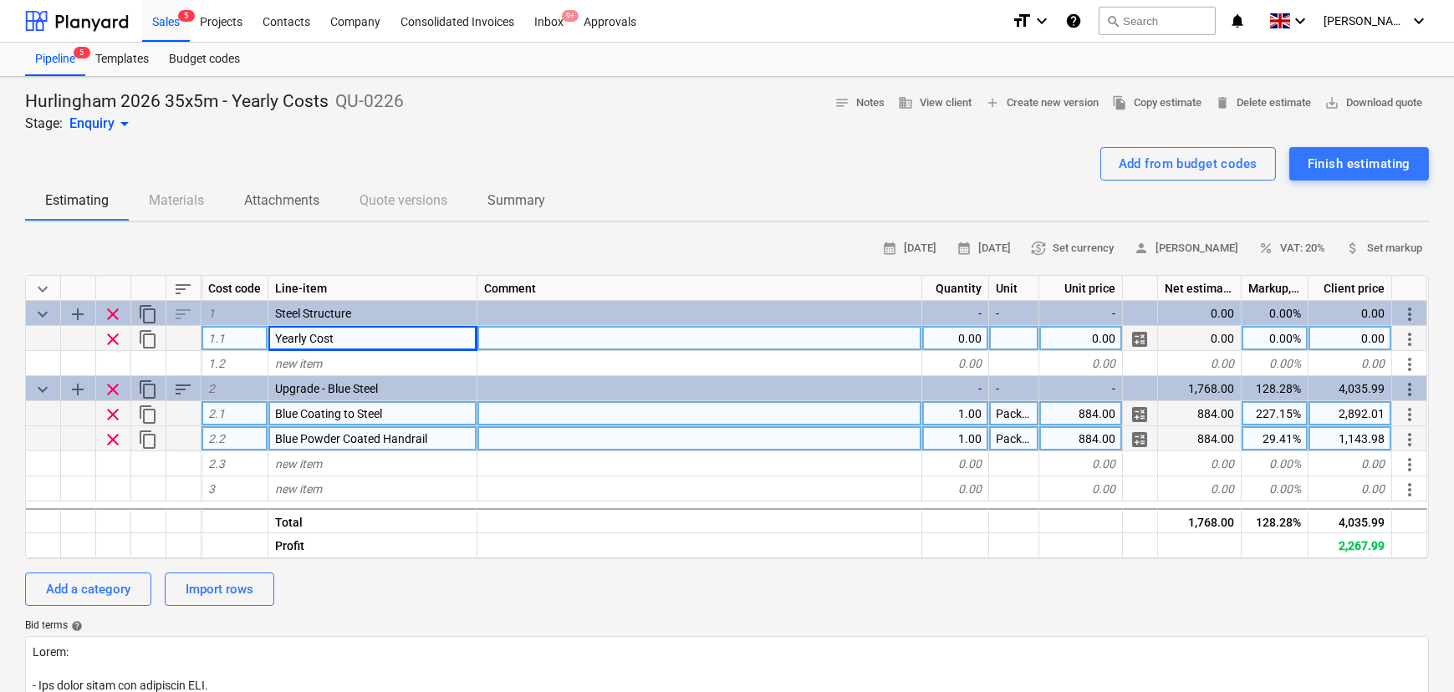
click at [961, 341] on div "0.00" at bounding box center [955, 338] width 67 height 25
type input "1"
type input "Package"
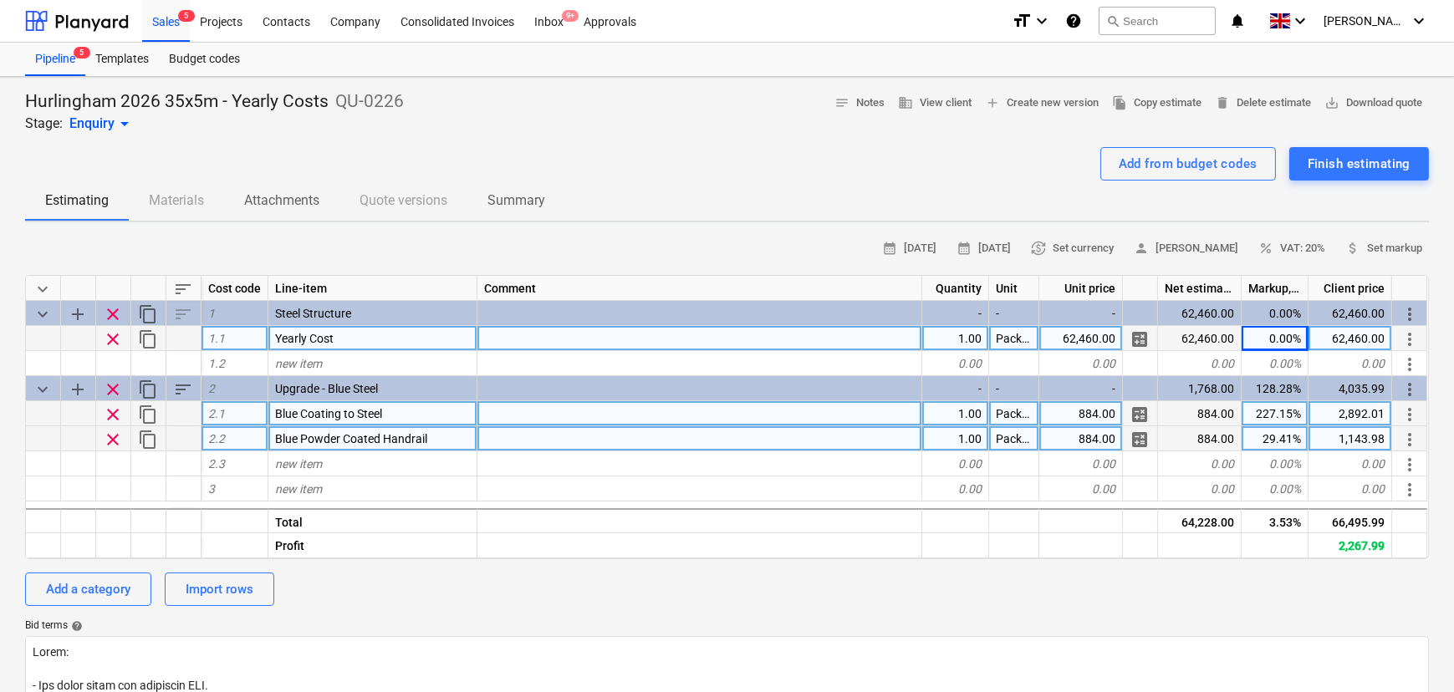
click at [517, 344] on div at bounding box center [699, 338] width 445 height 25
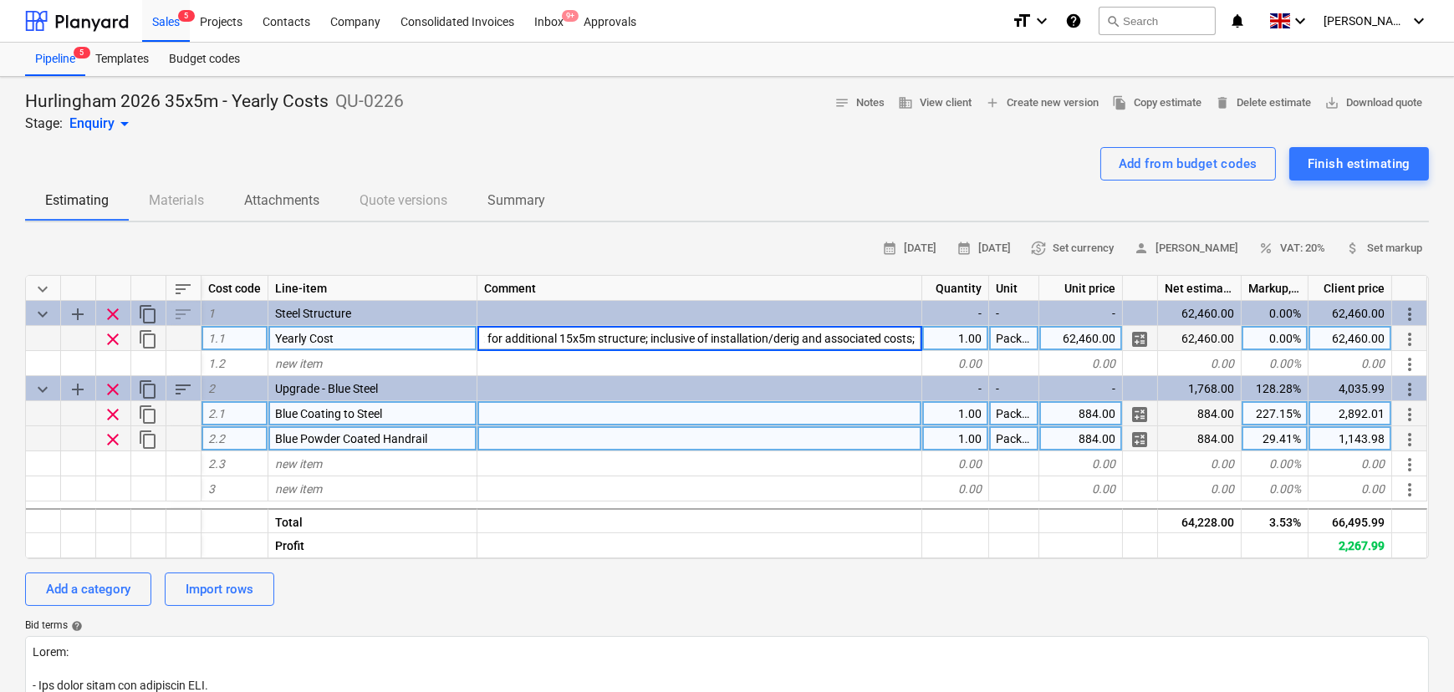
scroll to position [0, 61]
type input "Yearly cost for additional 15x5m structure; inclusive of installation/derig and…"
click at [879, 339] on span "Yearly cost for additional 15x5m structure; inclusive of installation/derig and…" at bounding box center [727, 338] width 487 height 13
click at [904, 342] on input "Yearly cost for additional 15x5m structure; inclusive of installation/derig and…" at bounding box center [699, 338] width 444 height 24
click at [910, 343] on input "Yearly cost for additional 15x5m structure; inclusive of installation/derig and…" at bounding box center [699, 338] width 444 height 24
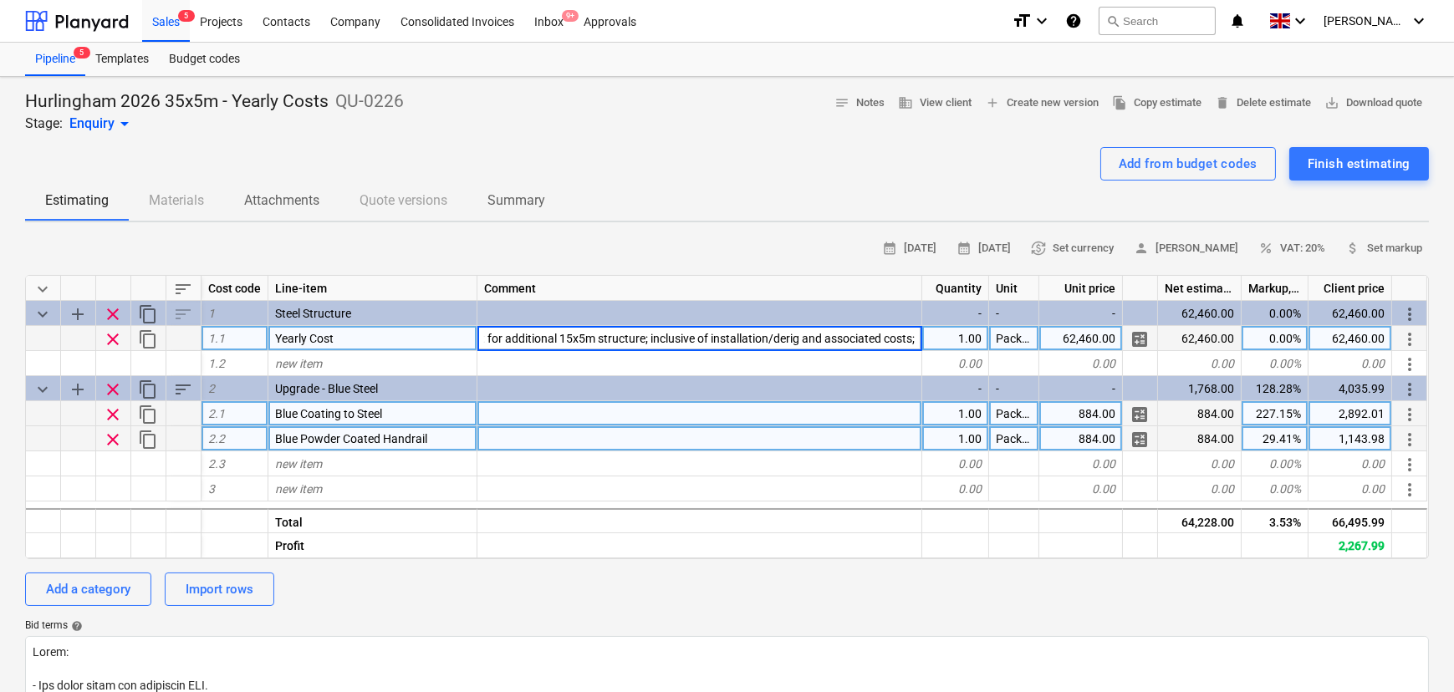
click at [914, 343] on input "Yearly cost for additional 15x5m structure; inclusive of installation/derig and…" at bounding box center [699, 338] width 444 height 24
click at [777, 343] on input "Yearly cost for additional 15x5m structure; inclusive of installation/derig and…" at bounding box center [699, 338] width 444 height 24
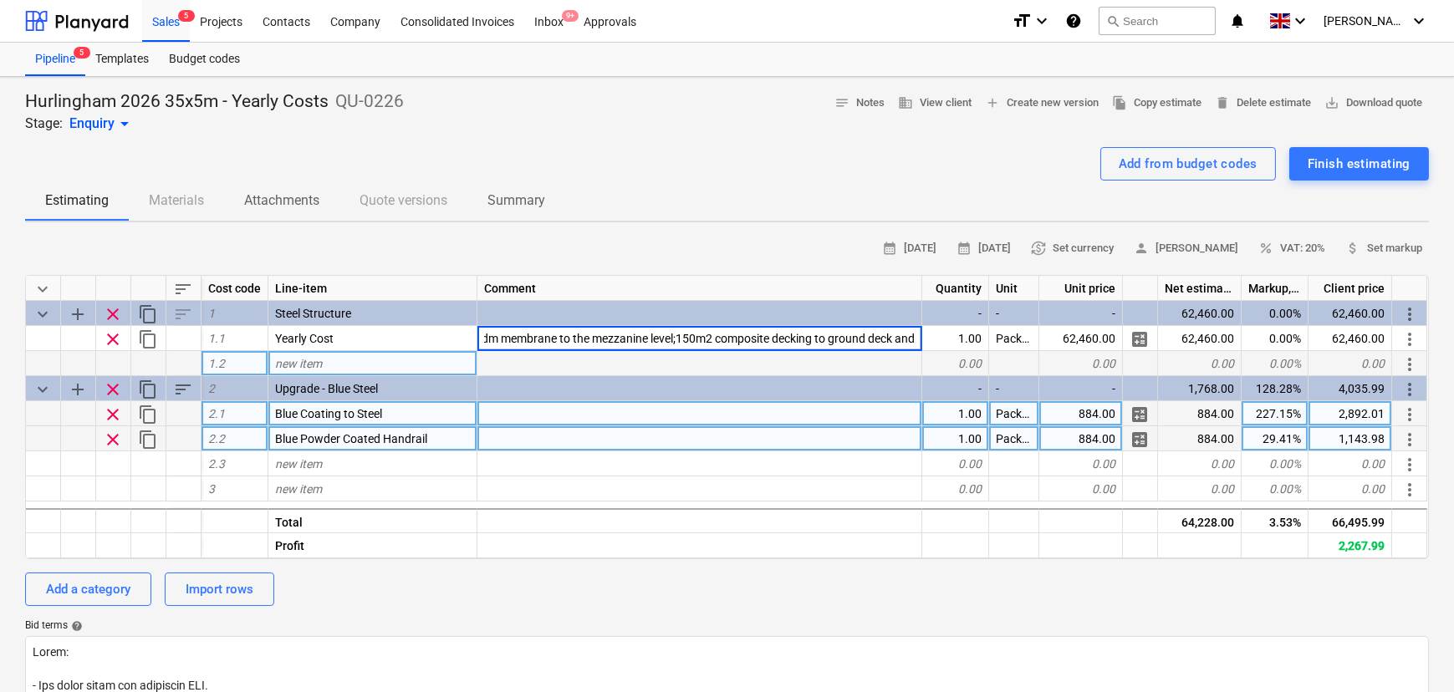
scroll to position [0, 587]
type input "Yearly cost for additional 15x5m structure; inclusive of installation/derig and…"
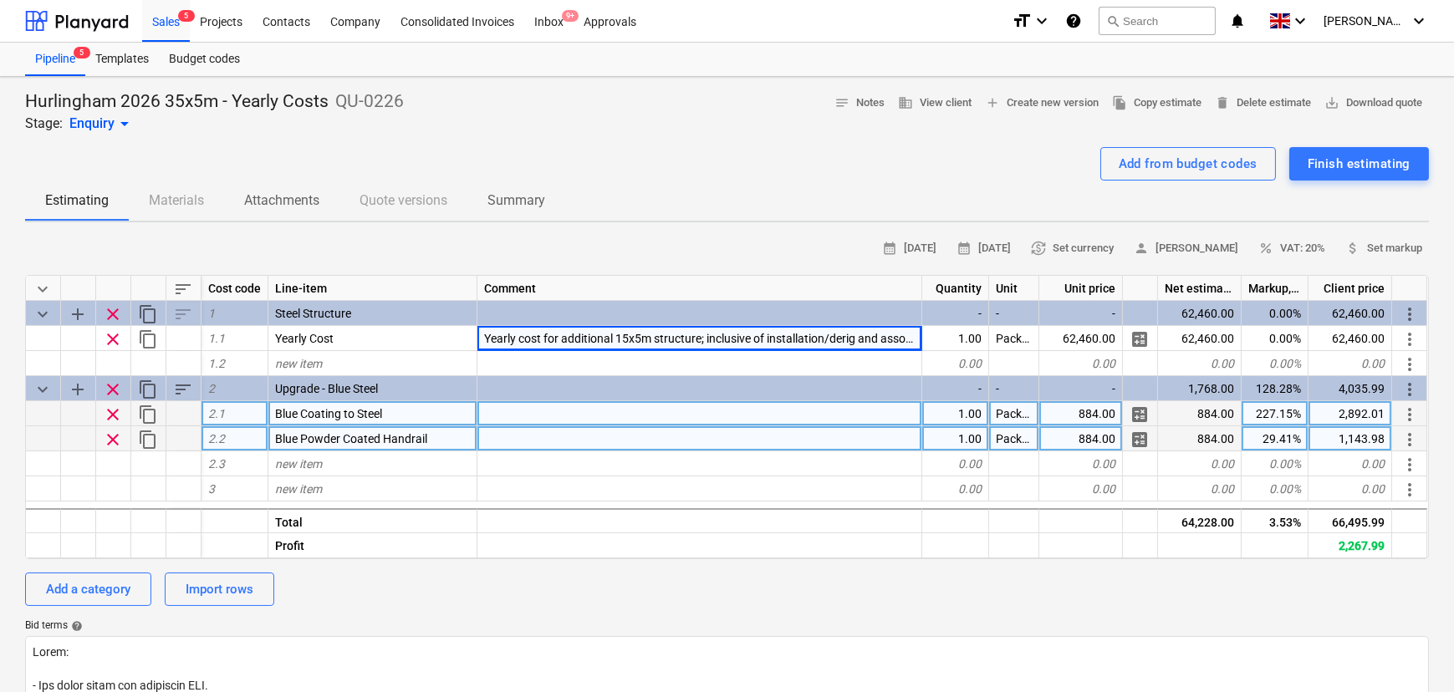
click at [0, 453] on div "Hurlingham 2026 35x5m - Yearly Costs QU-0226 Stage: Enquiry arrow_drop_down not…" at bounding box center [727, 682] width 1454 height 1210
click at [348, 248] on div "calendar_month [DATE] calendar_month [DATE] currency_exchange Set currency pers…" at bounding box center [727, 249] width 1404 height 26
click at [116, 589] on div "Add a category" at bounding box center [88, 589] width 84 height 22
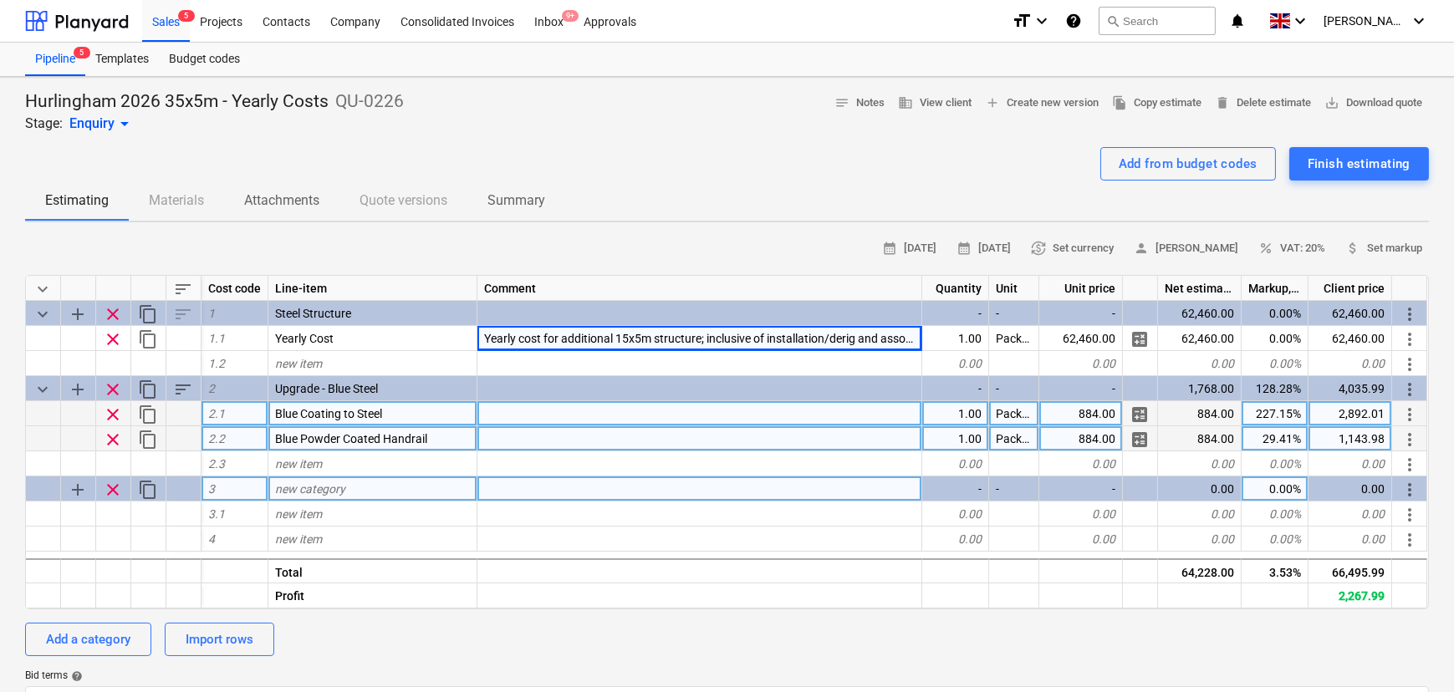
click at [330, 484] on div "new category" at bounding box center [372, 489] width 209 height 25
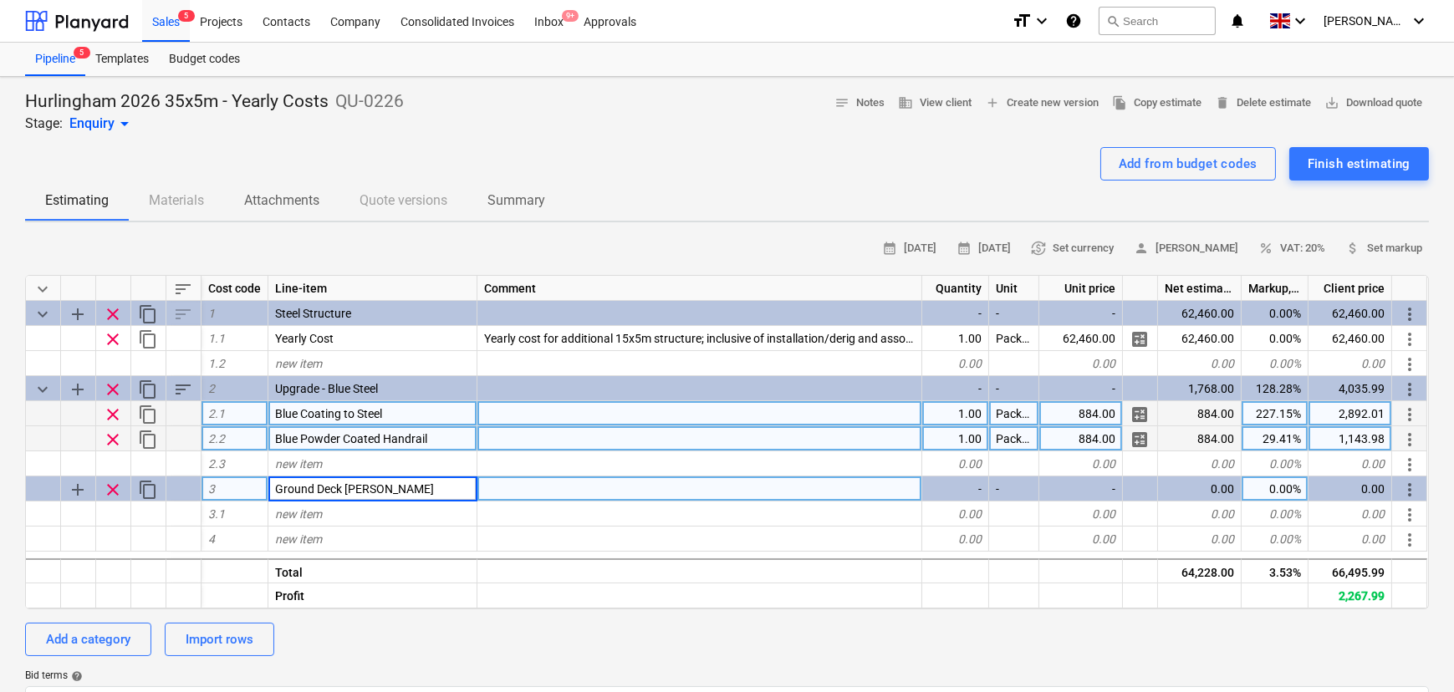
type input "Ground Deck [PERSON_NAME]"
type input "60mm Insulated Panel"
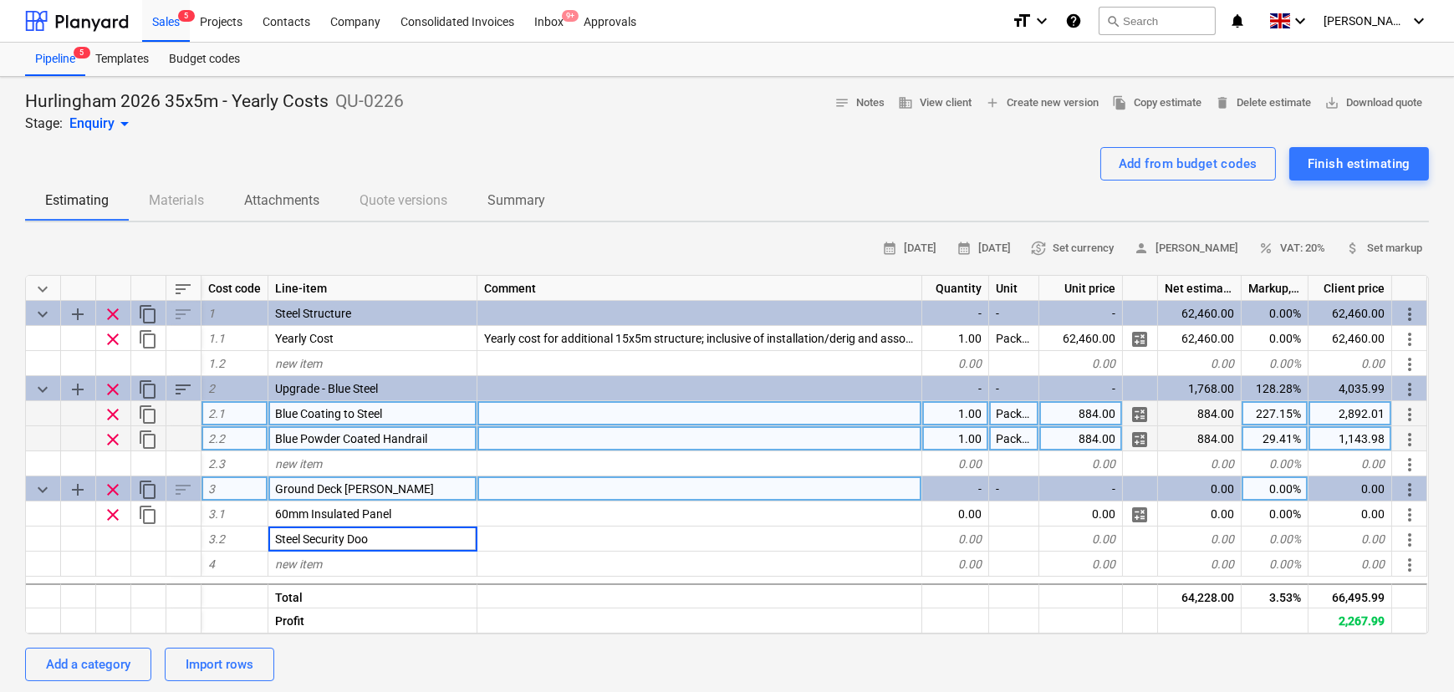
type input "Steel Security Door"
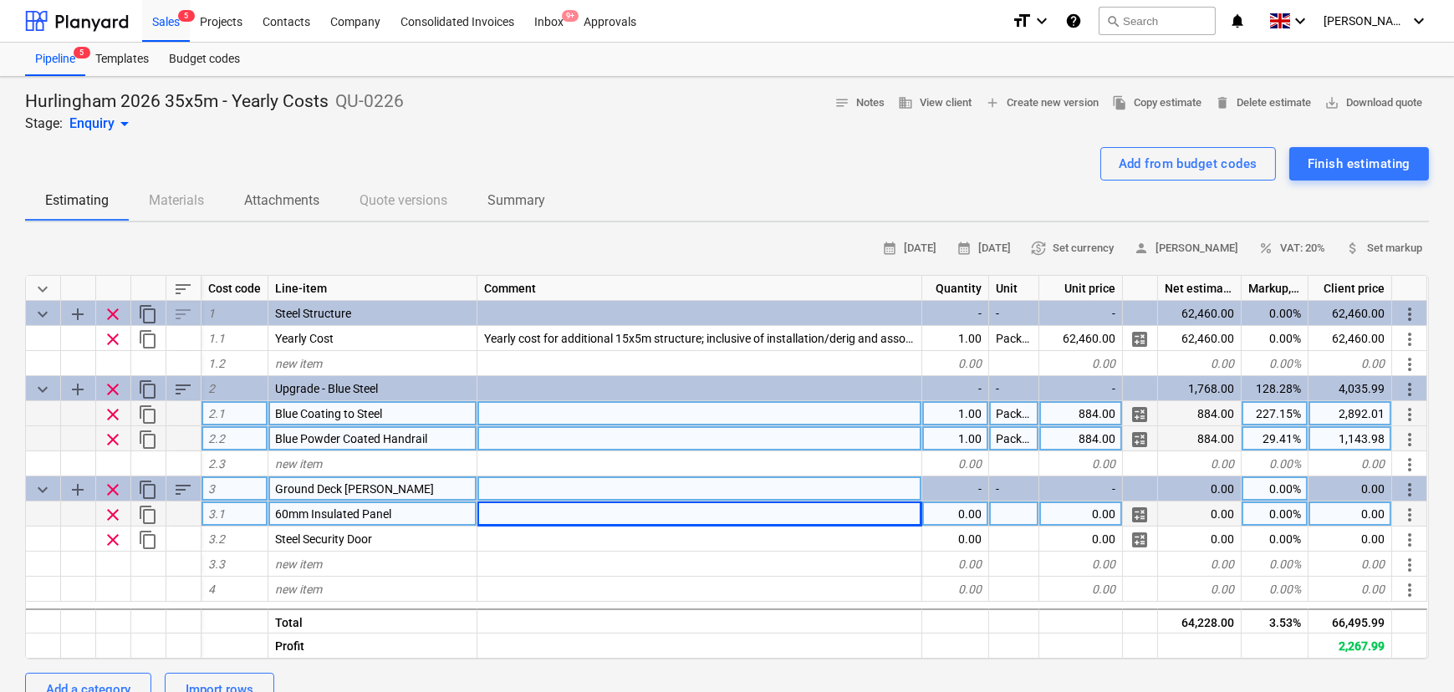
click at [1129, 525] on span "calculate" at bounding box center [1139, 515] width 20 height 20
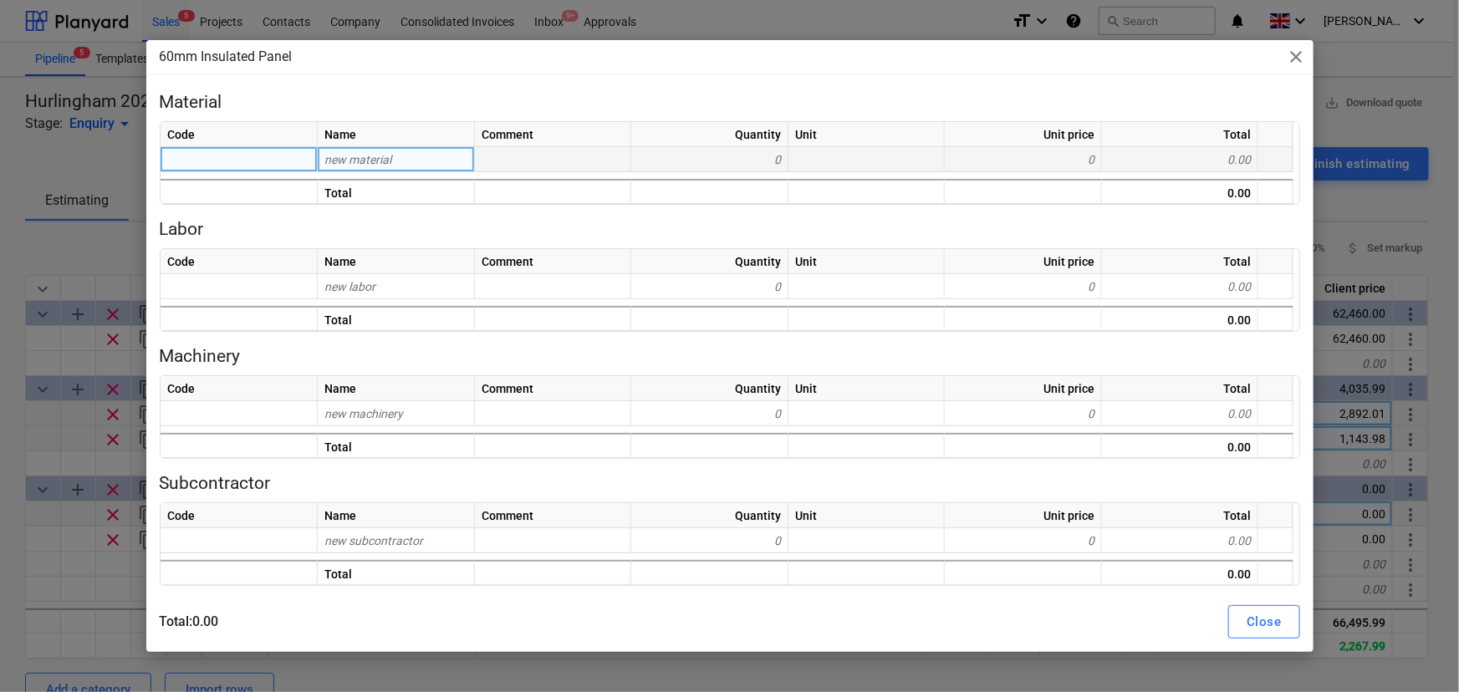
click at [349, 161] on span "new material" at bounding box center [357, 159] width 67 height 13
type input "Wall P"
type input "P"
type input "Wall Panel"
click at [320, 172] on div "new material" at bounding box center [396, 159] width 157 height 25
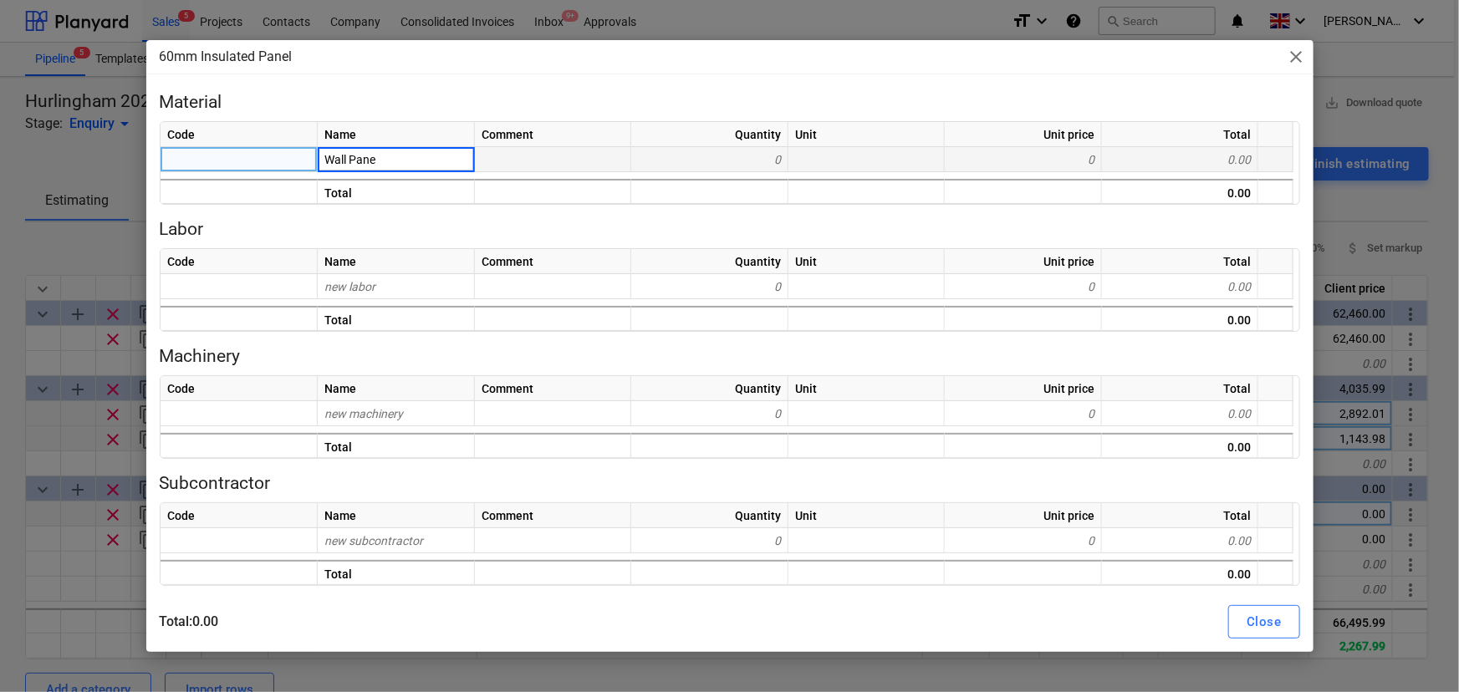
type input "Wall Panel"
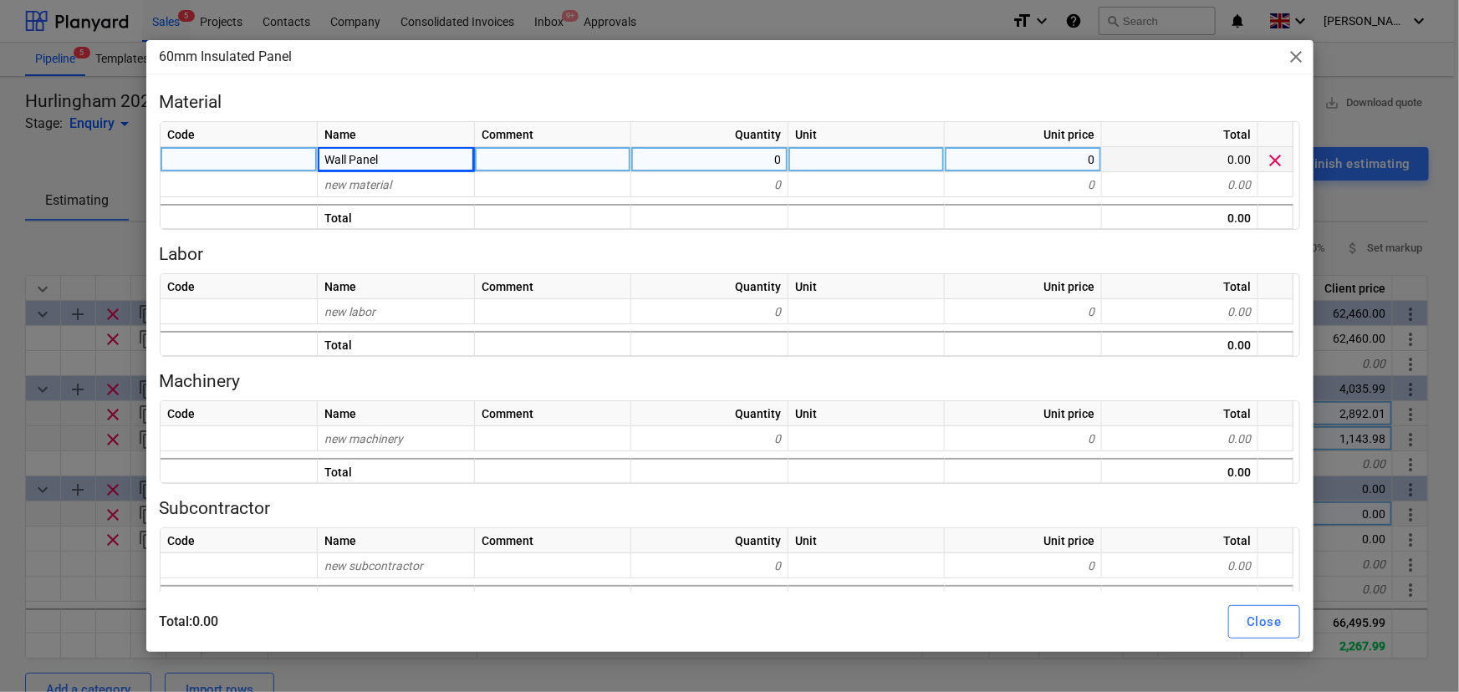
click at [660, 165] on div "0" at bounding box center [709, 159] width 157 height 25
type input "2.685"
click at [1003, 165] on div "0" at bounding box center [1023, 159] width 157 height 25
type input "88"
type input "33"
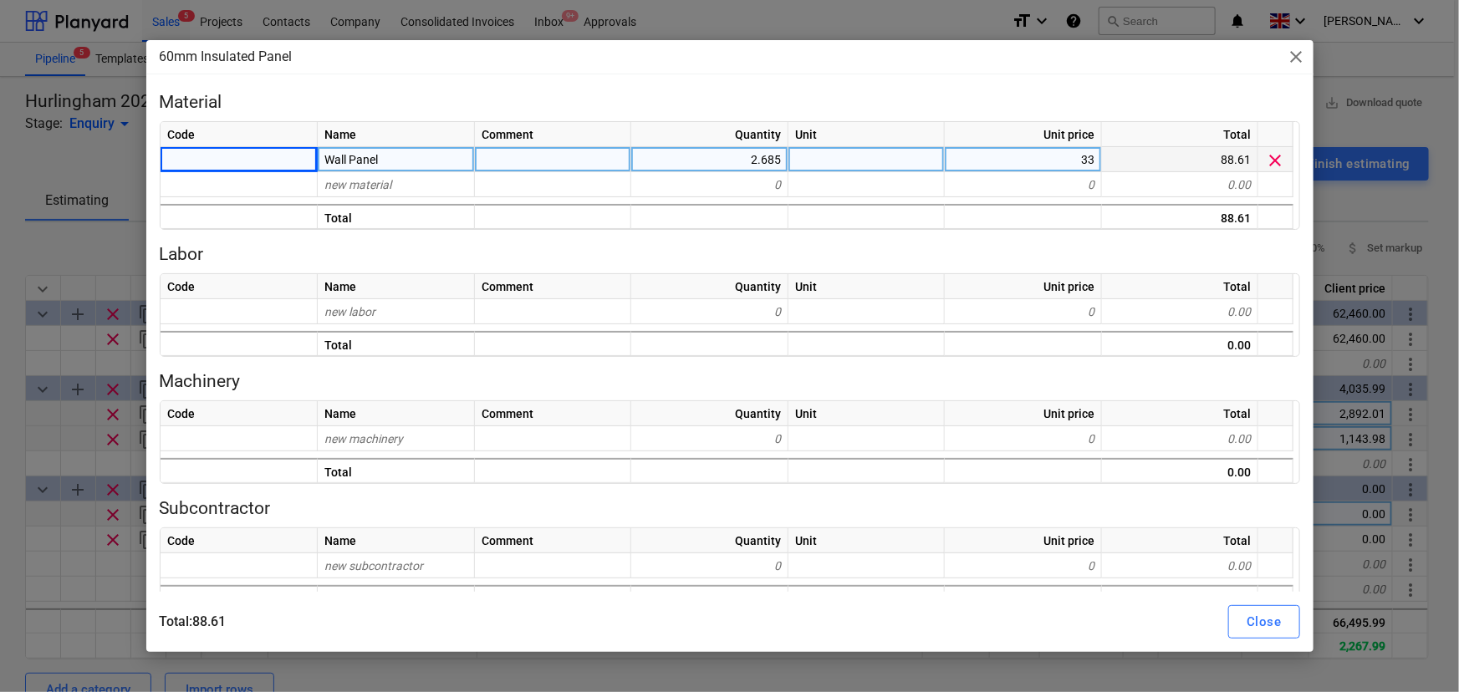
click at [997, 164] on div "33" at bounding box center [1023, 159] width 157 height 25
type input "45"
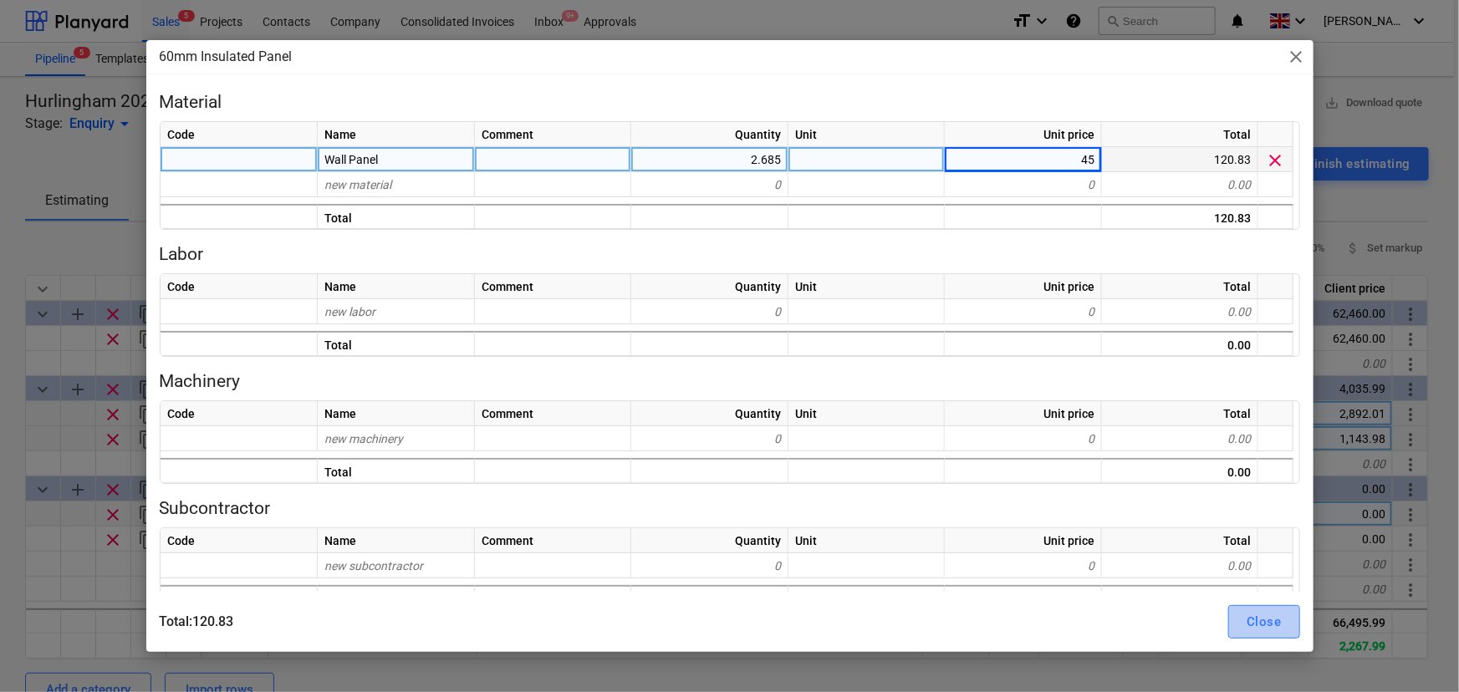
click at [1263, 619] on div "Close" at bounding box center [1263, 622] width 34 height 22
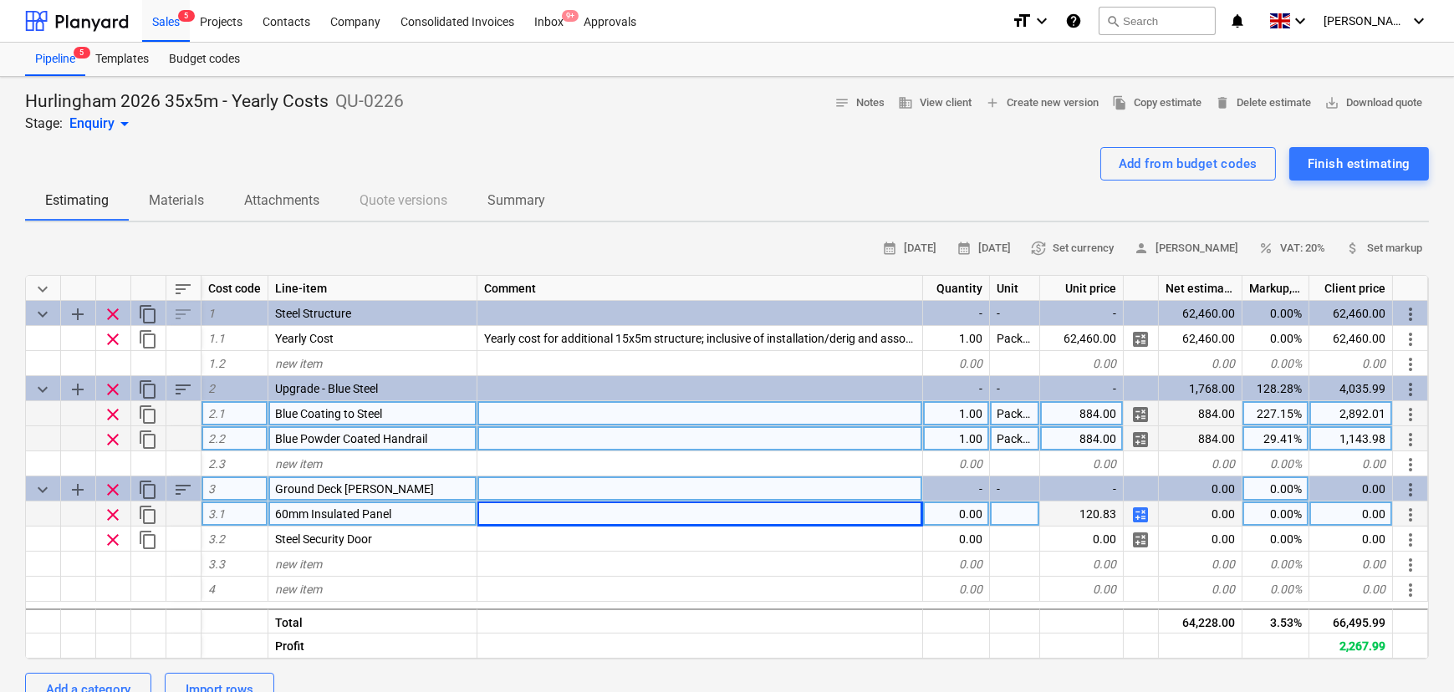
click at [936, 514] on div "0.00" at bounding box center [956, 514] width 67 height 25
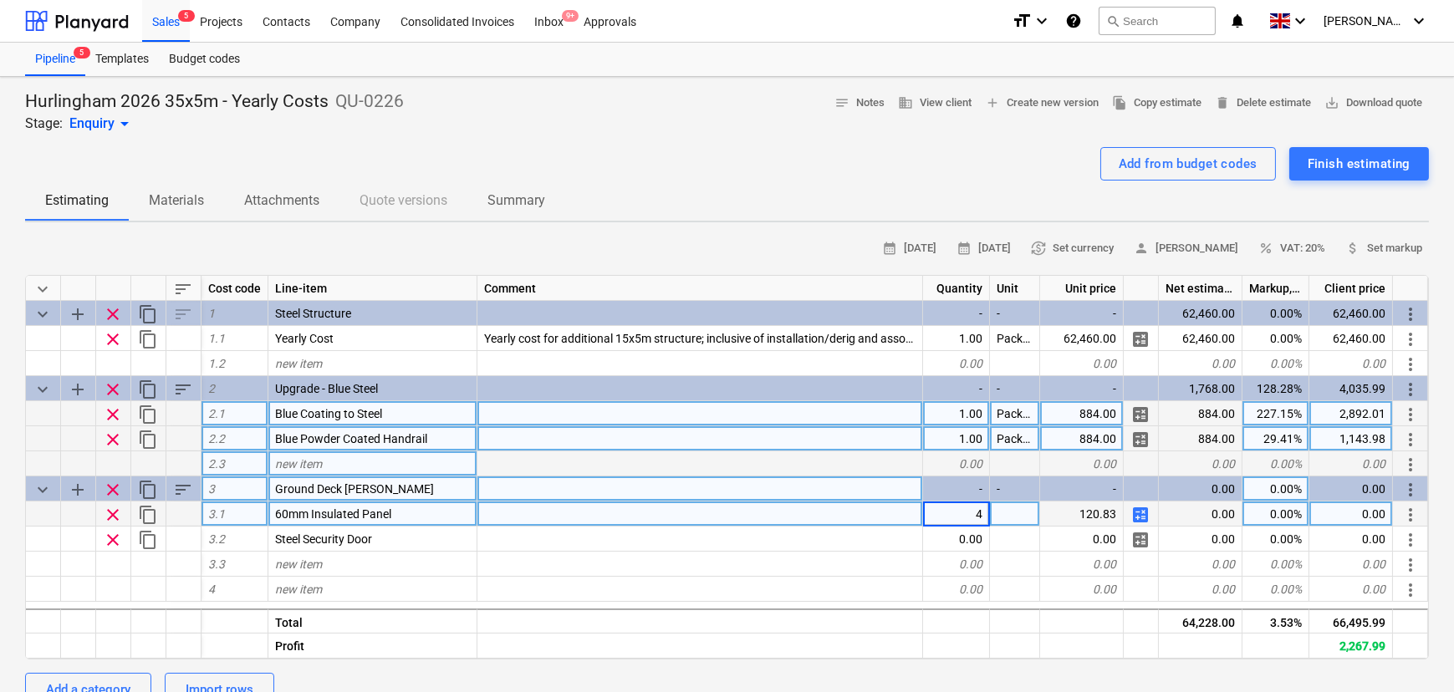
type input "40"
type input "LinM"
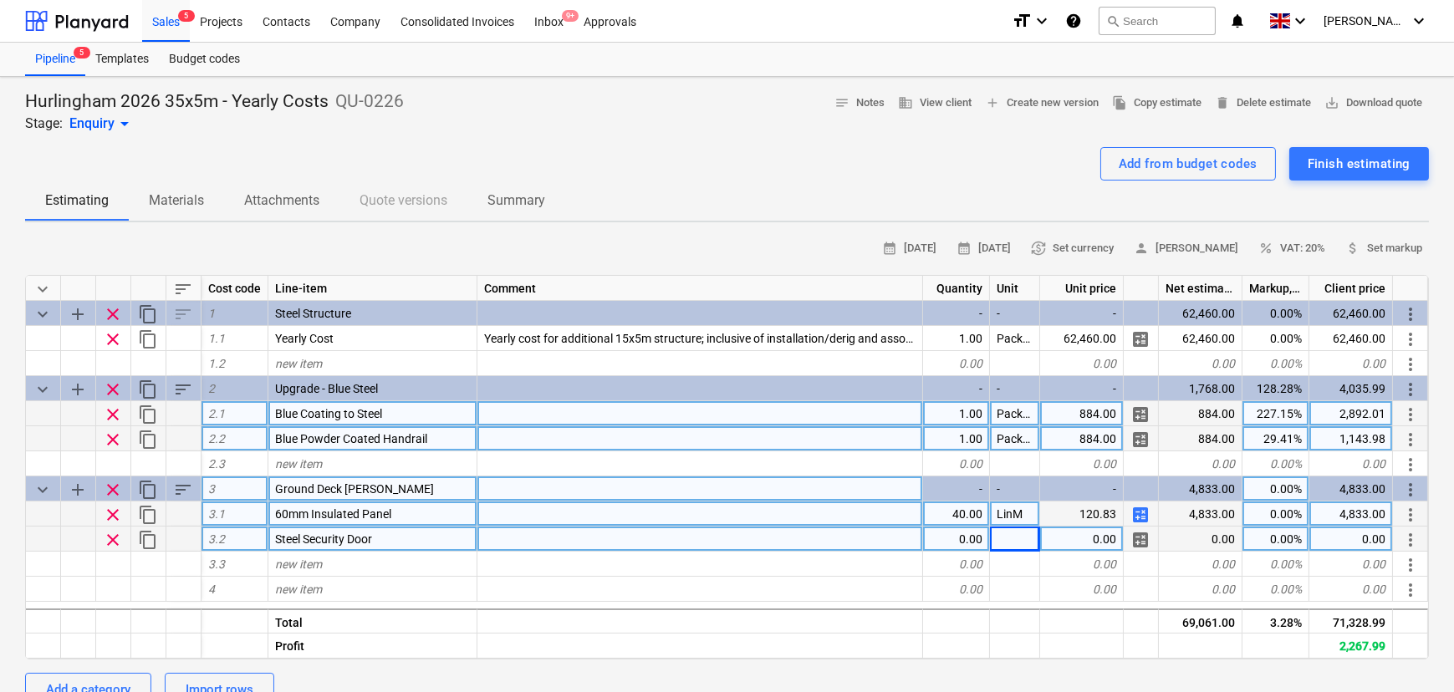
click at [700, 548] on div at bounding box center [700, 539] width 446 height 25
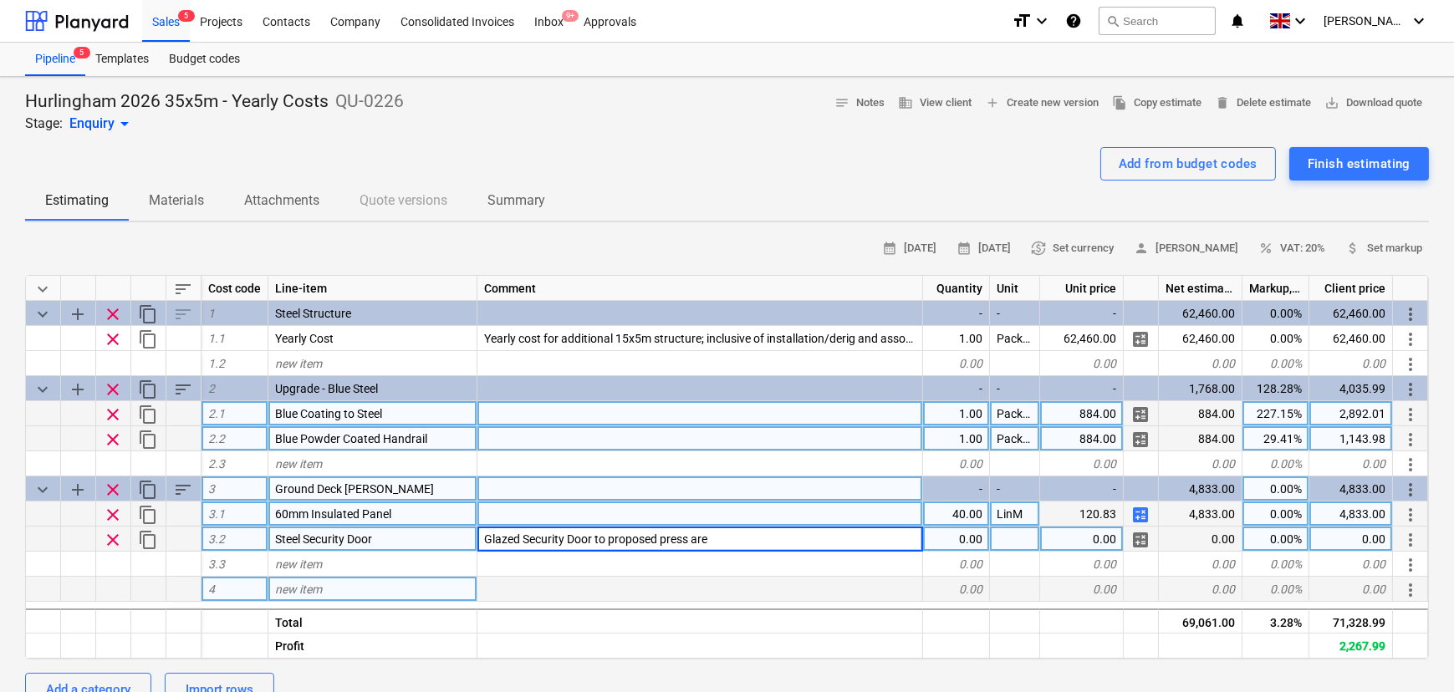
type input "Glazed Security Door to proposed press area"
type input "Nr"
type input "2500"
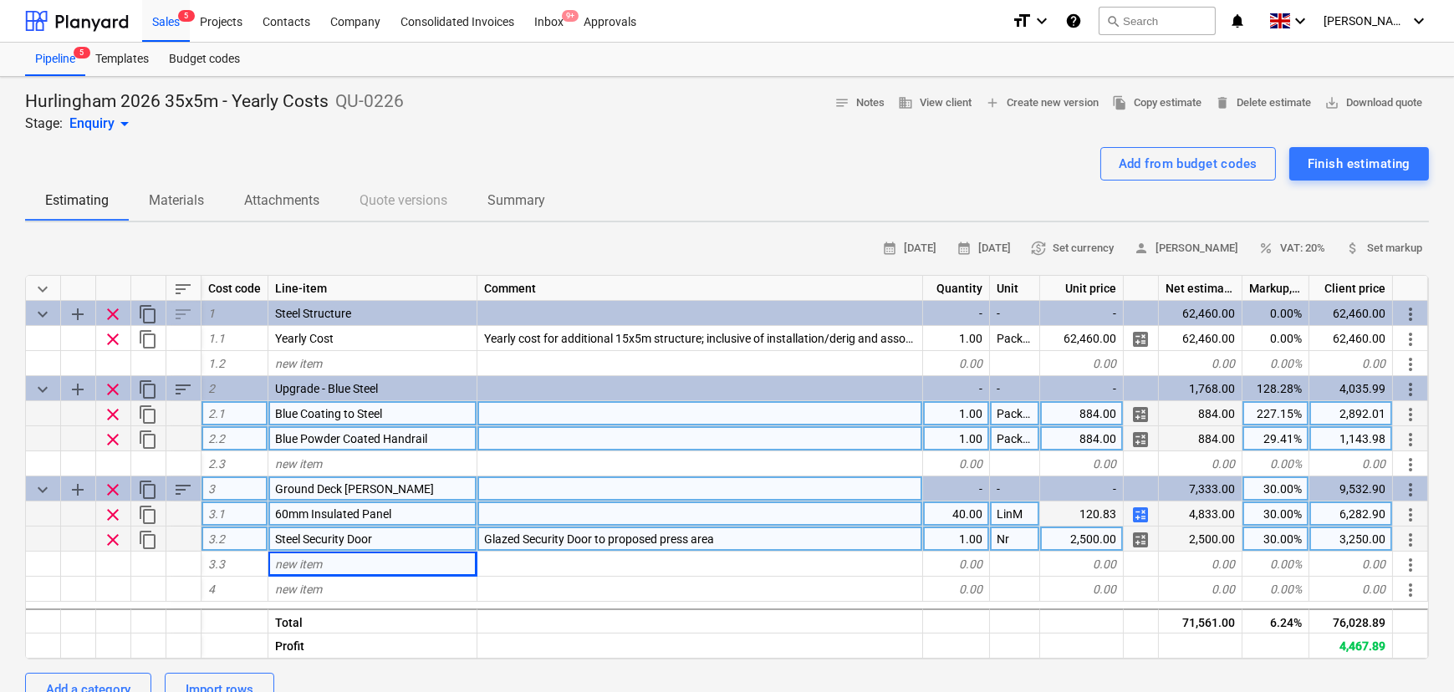
click at [589, 177] on div "Add from budget codes Finish estimating" at bounding box center [727, 163] width 1404 height 33
click at [1137, 525] on span "calculate" at bounding box center [1140, 515] width 20 height 20
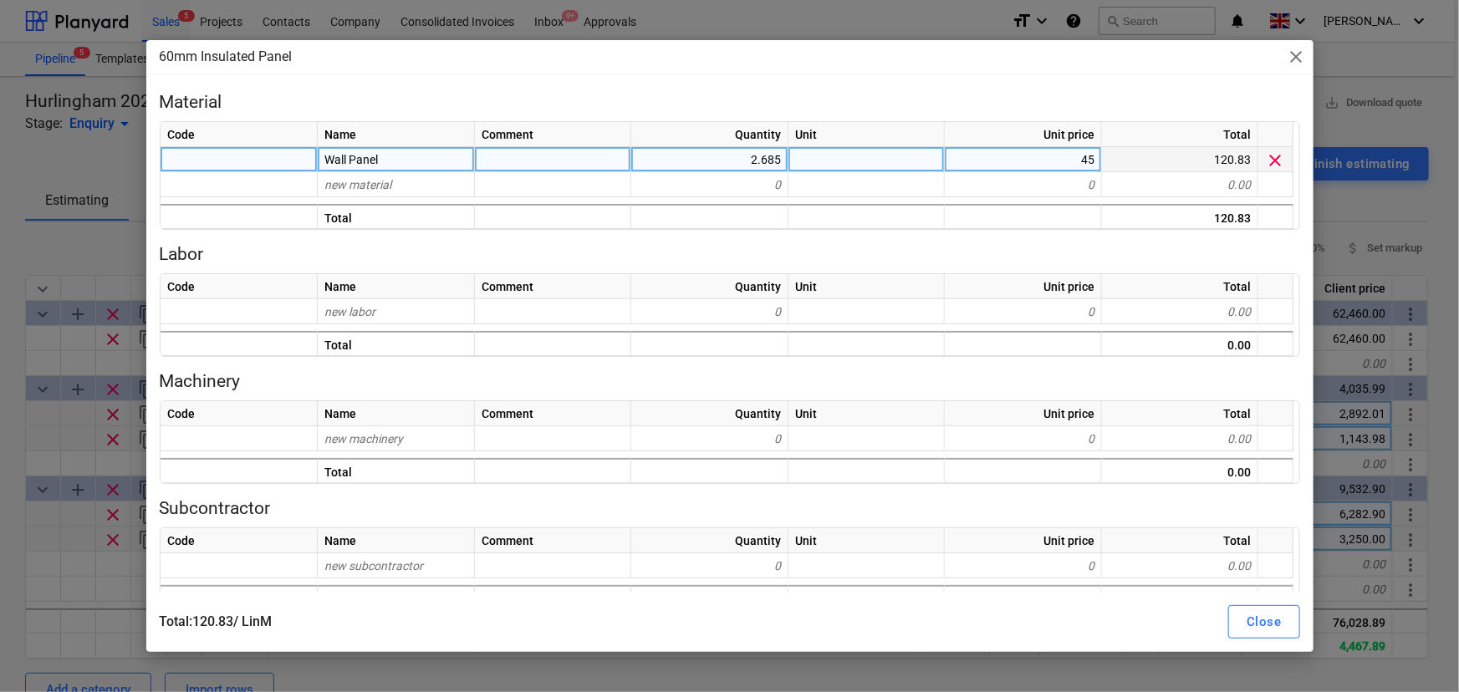
click at [1016, 158] on div "45" at bounding box center [1023, 159] width 157 height 25
type input "18"
click at [1257, 606] on button "Close" at bounding box center [1263, 621] width 71 height 33
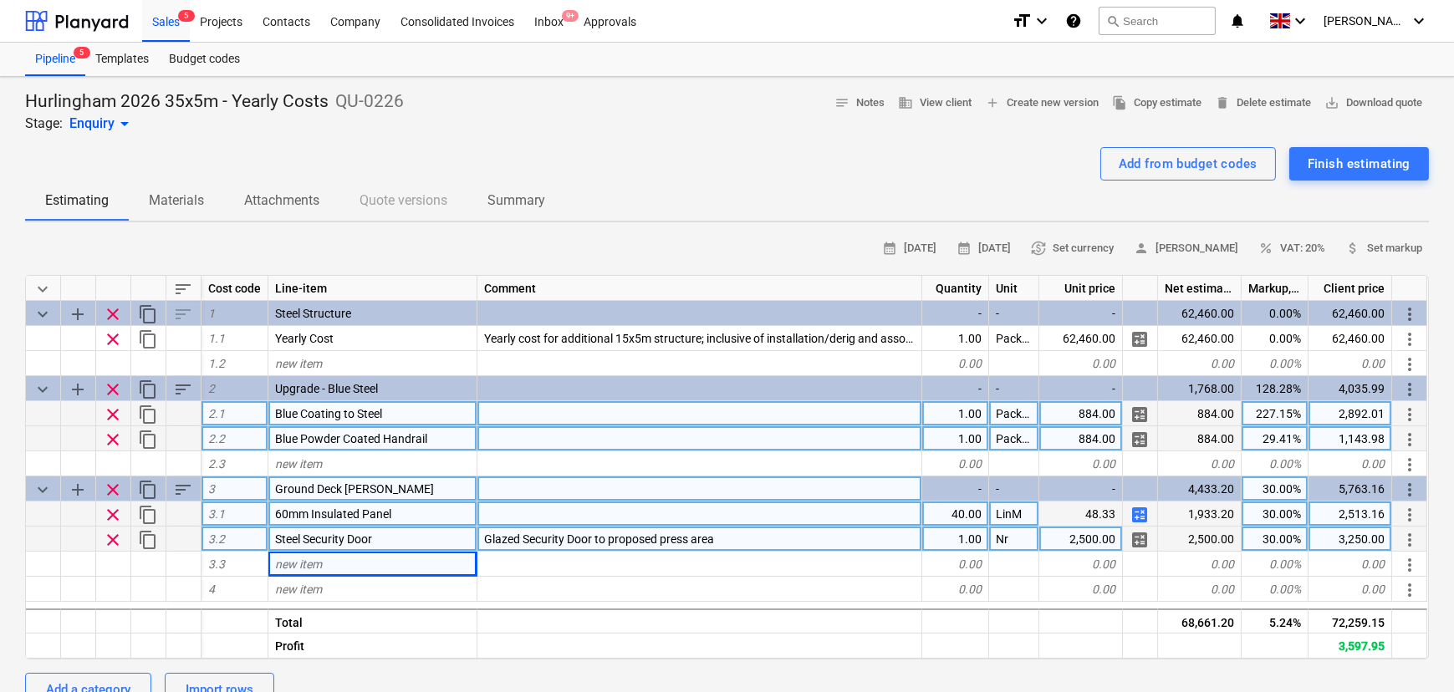
click at [833, 177] on div "Add from budget codes Finish estimating" at bounding box center [727, 163] width 1404 height 33
click at [517, 522] on div at bounding box center [699, 514] width 445 height 25
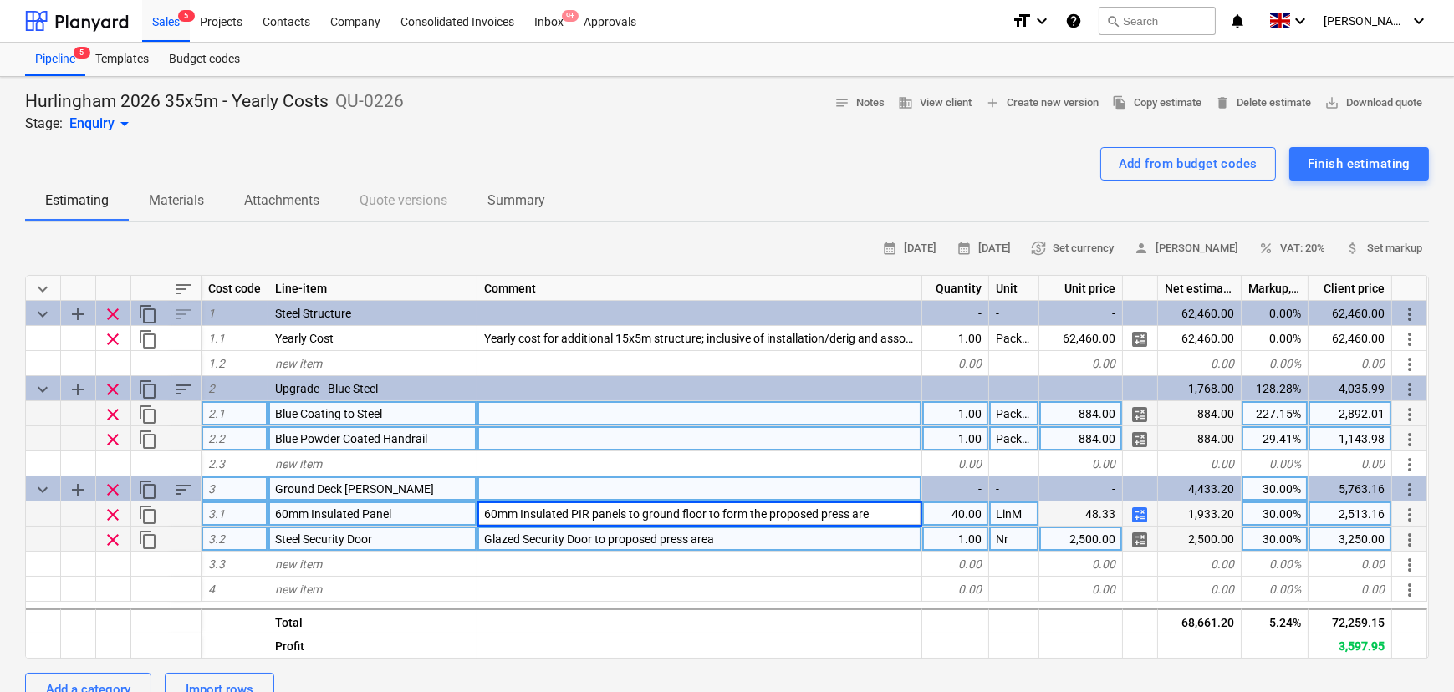
type input "60mm Insulated PIR panels to ground floor to form the proposed press area"
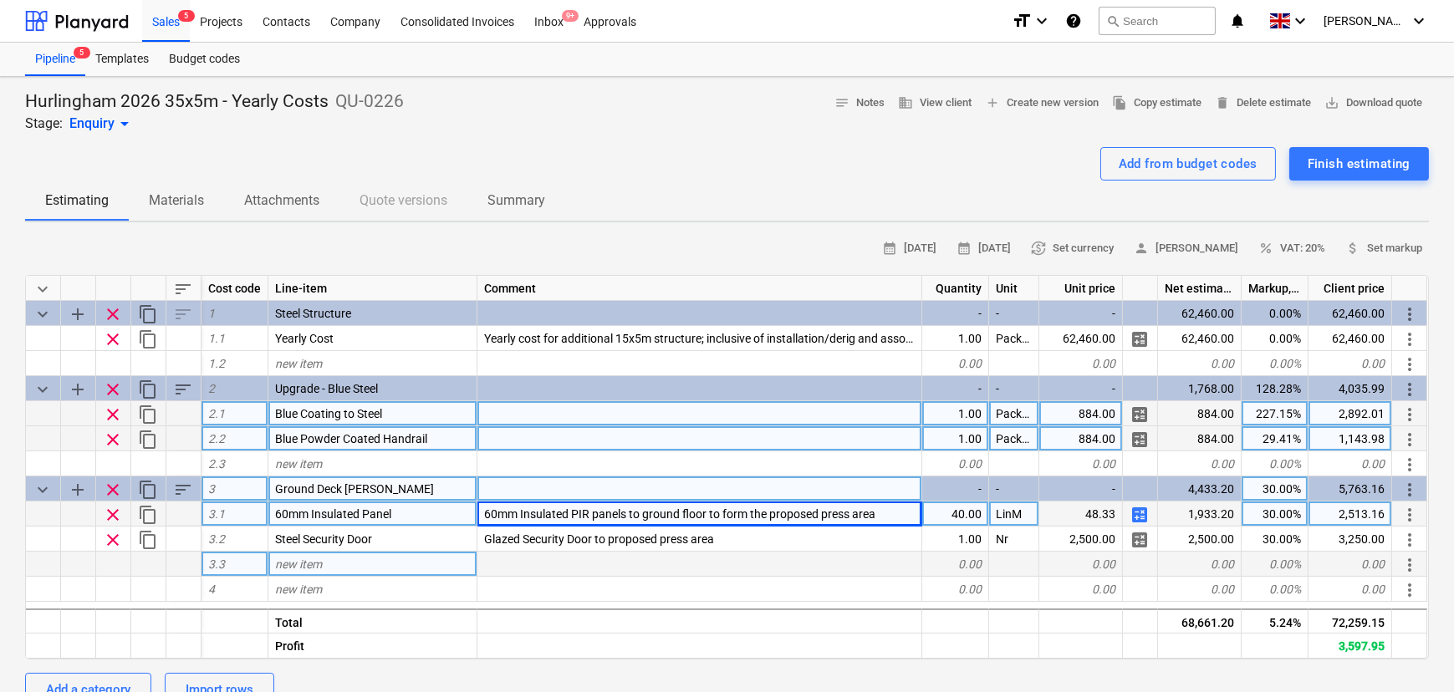
click at [293, 561] on span "new item" at bounding box center [298, 564] width 47 height 13
type input "Installation"
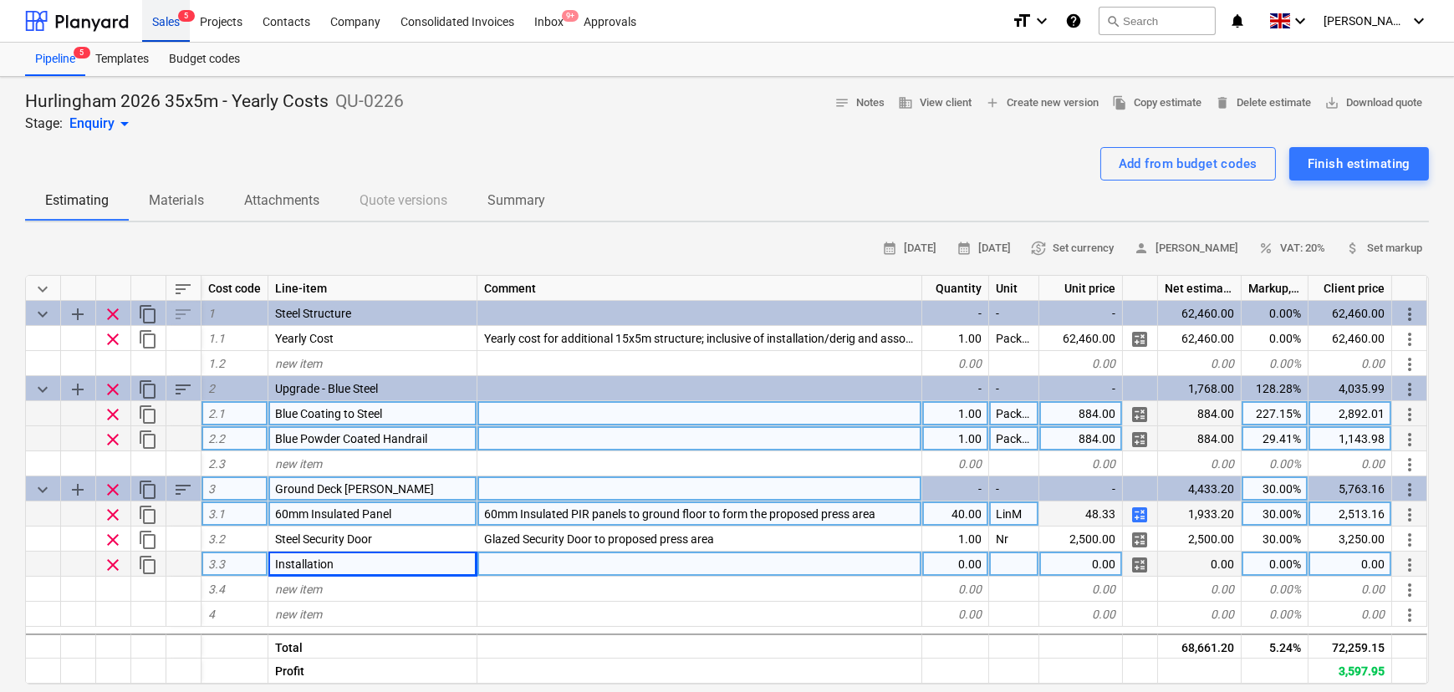
drag, startPoint x: 163, startPoint y: 23, endPoint x: 156, endPoint y: 0, distance: 24.3
click at [163, 23] on div "Sales 5" at bounding box center [166, 20] width 48 height 43
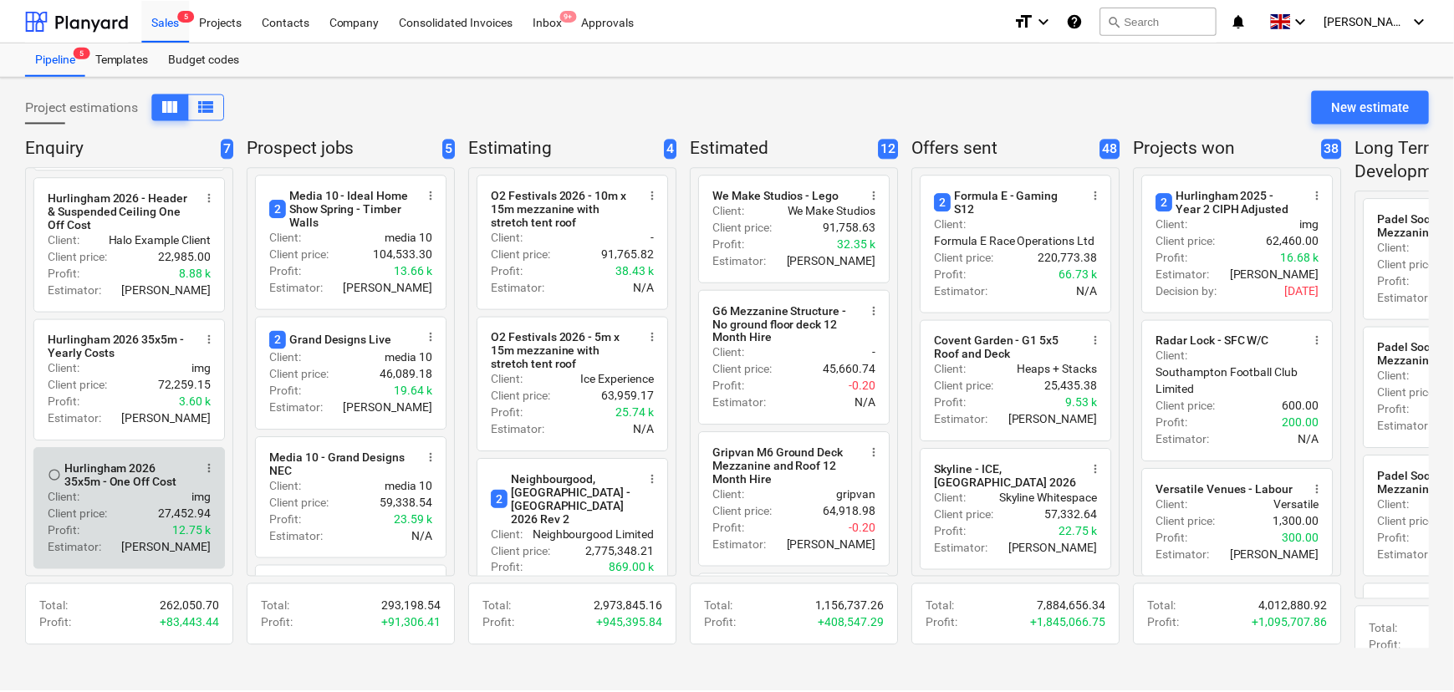
scroll to position [585, 0]
click at [140, 498] on div "Client : img" at bounding box center [130, 497] width 164 height 17
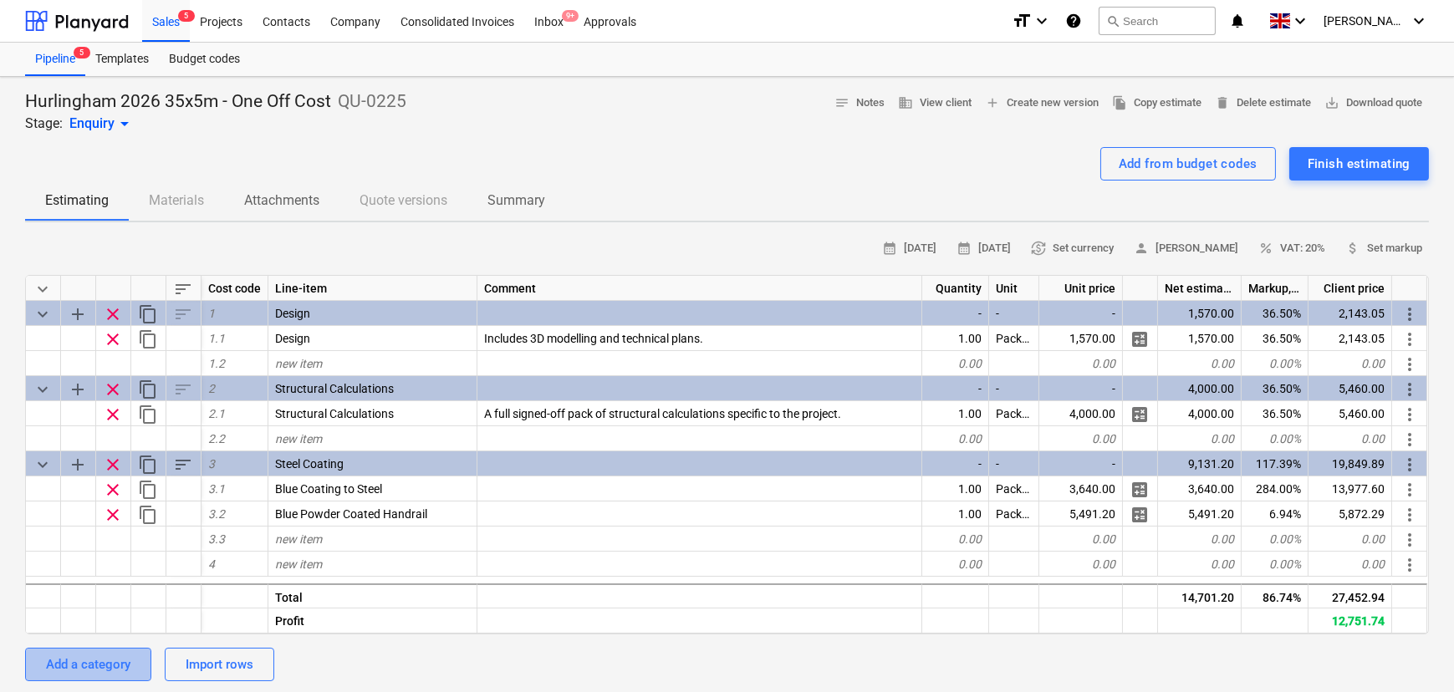
click at [104, 651] on button "Add a category" at bounding box center [88, 664] width 126 height 33
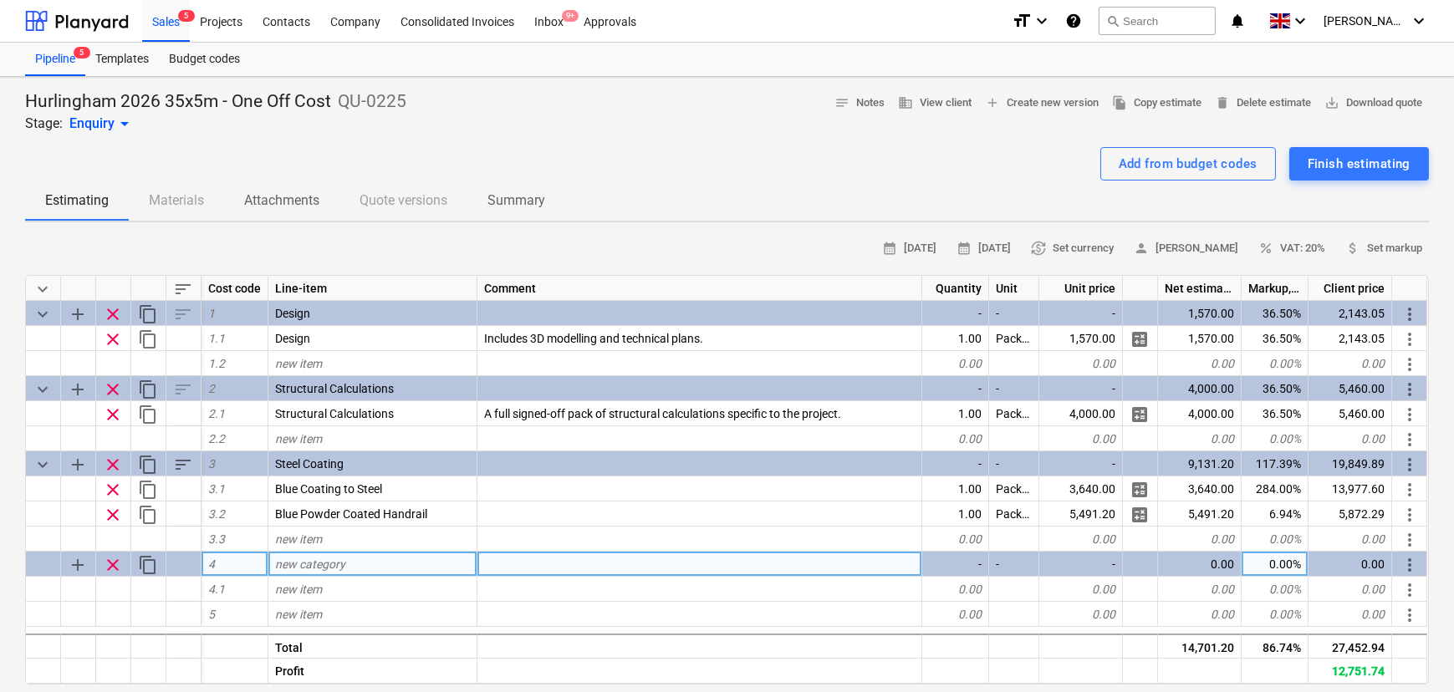
click at [324, 561] on span "new category" at bounding box center [310, 564] width 70 height 13
type input "Structure"
type input "Stucture"
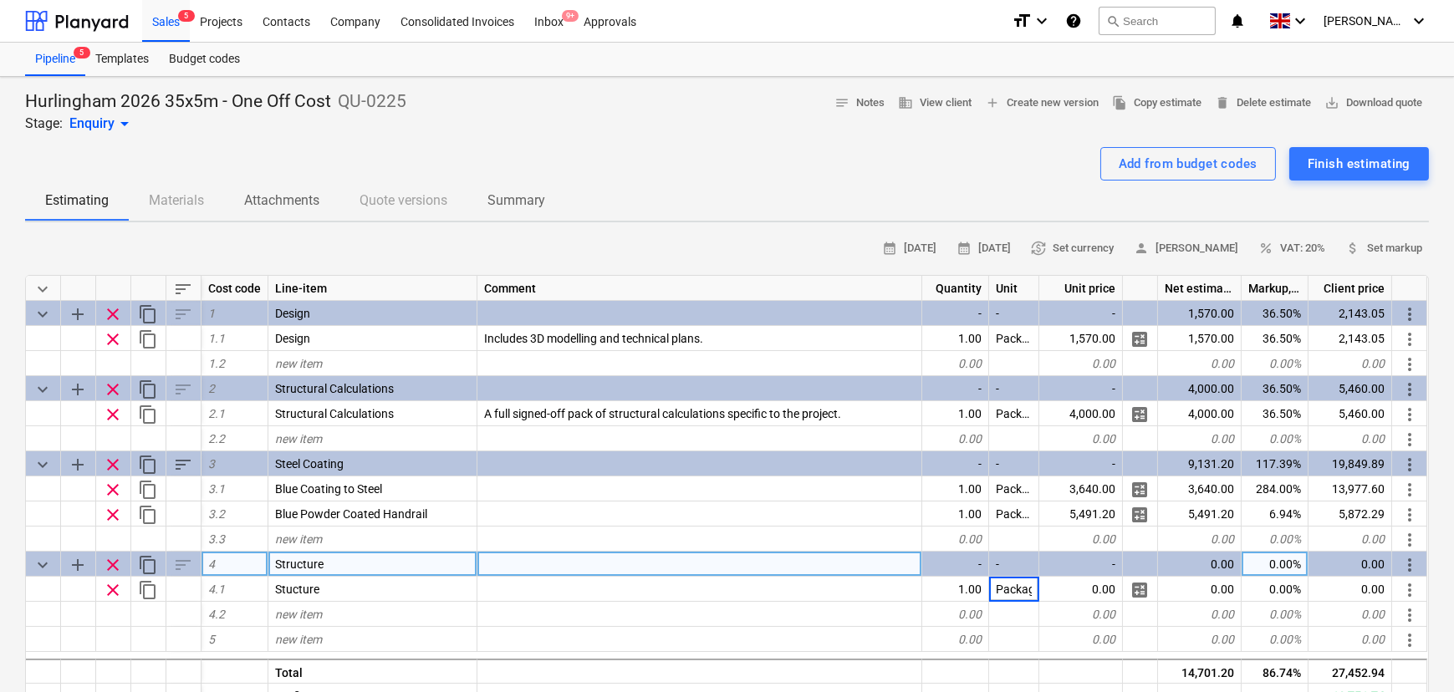
type input "Package"
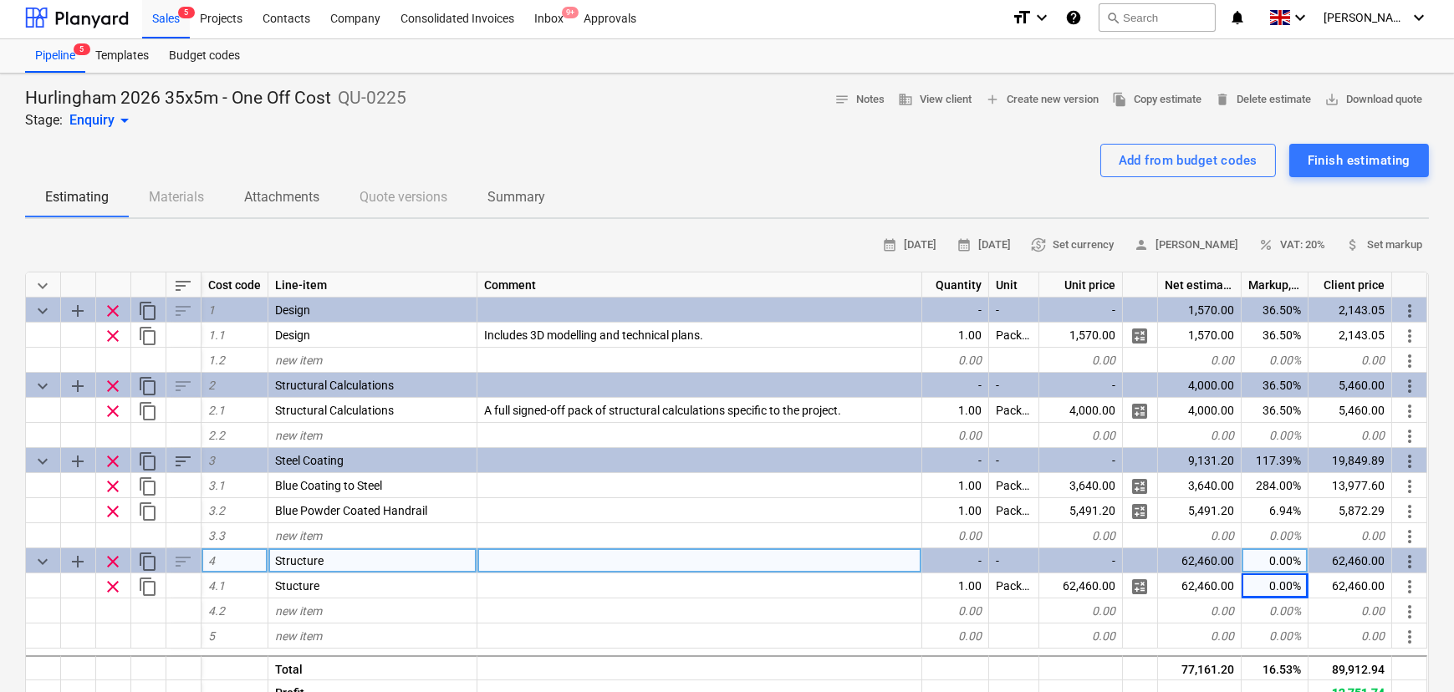
scroll to position [0, 0]
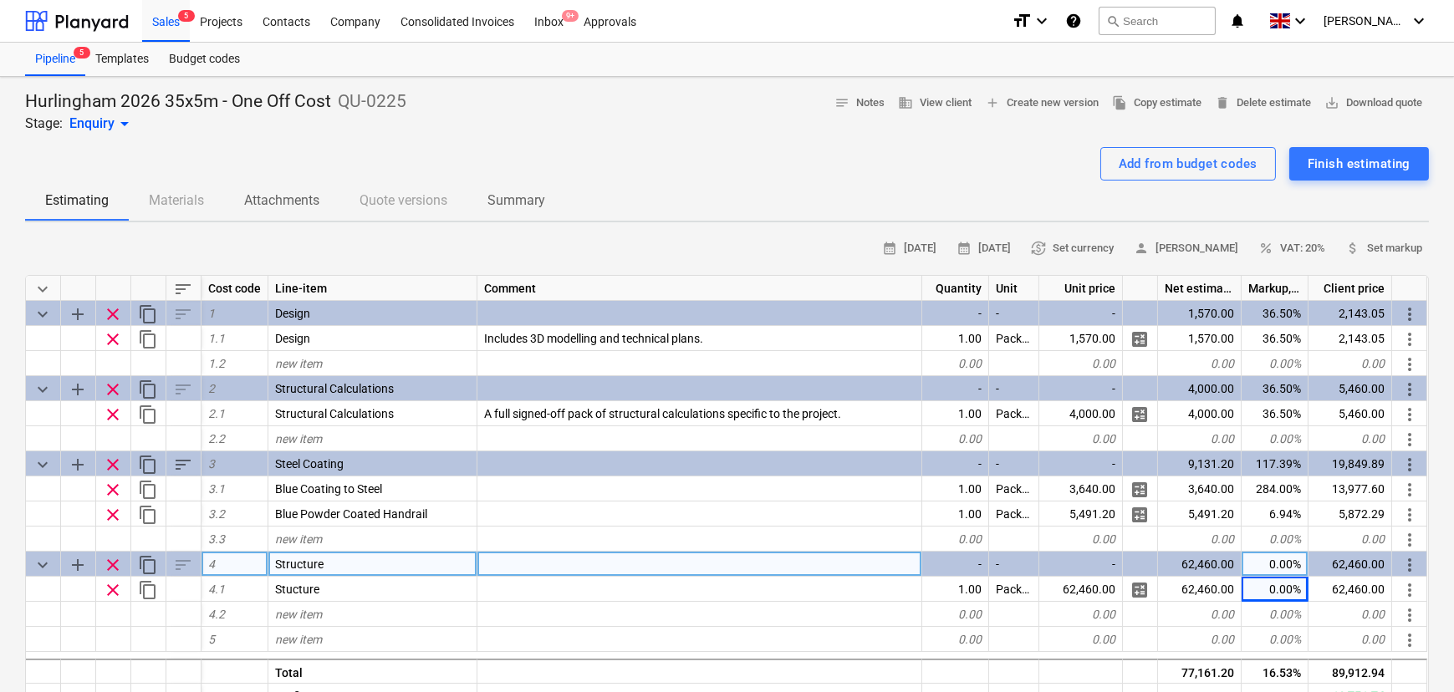
click at [335, 562] on div "Structure" at bounding box center [372, 564] width 209 height 25
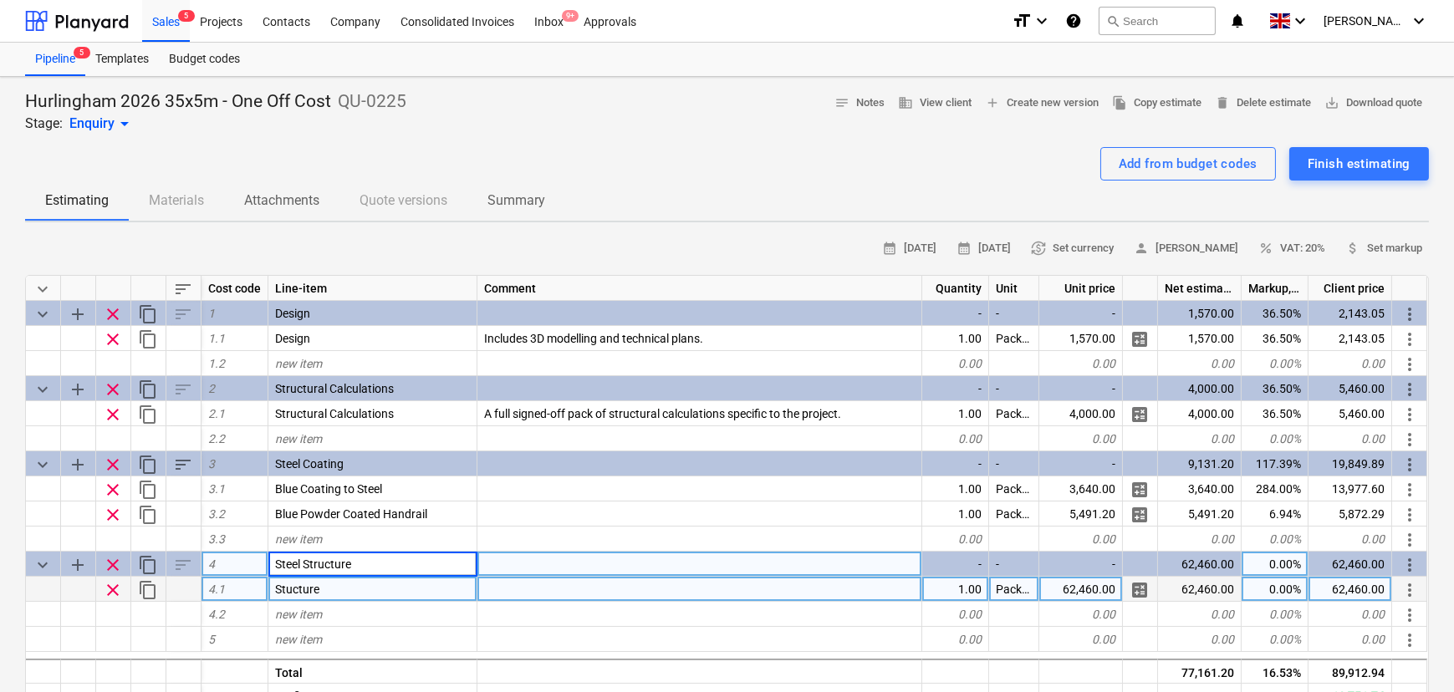
click at [348, 587] on div "Stucture" at bounding box center [372, 589] width 209 height 25
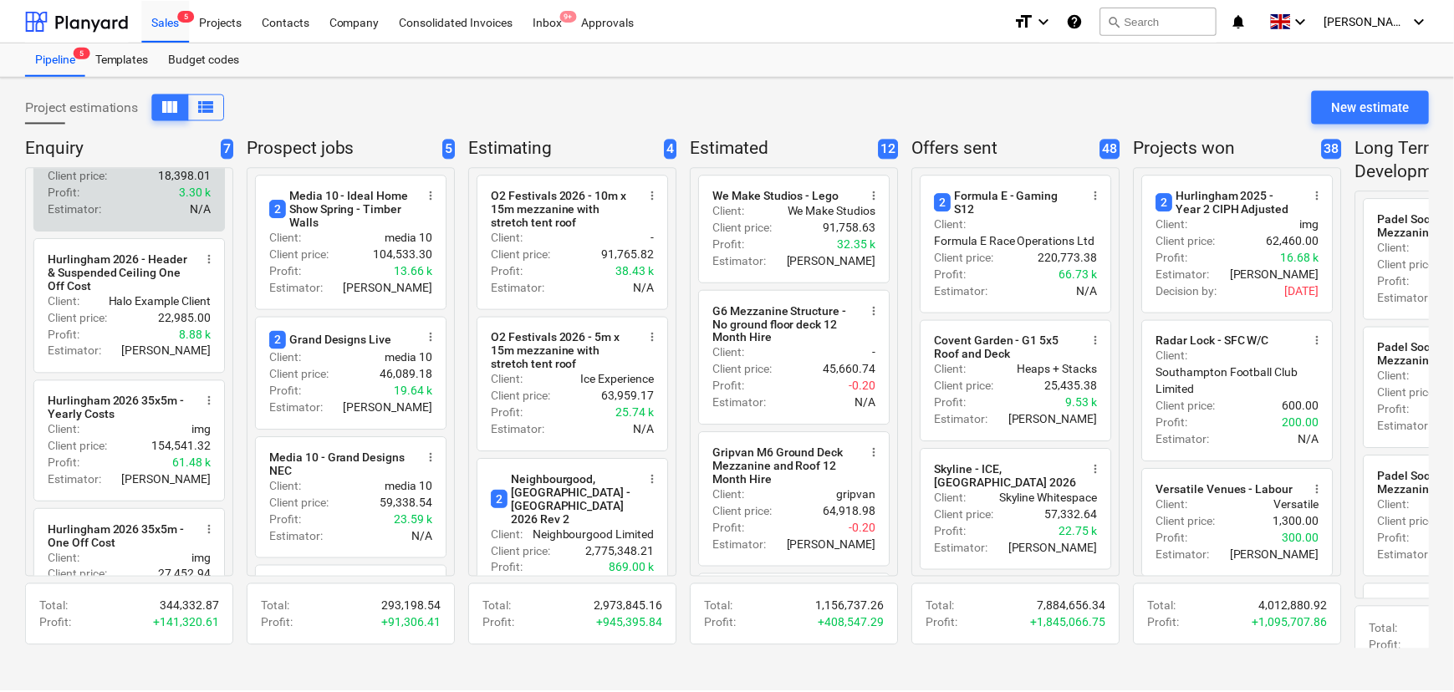
scroll to position [532, 0]
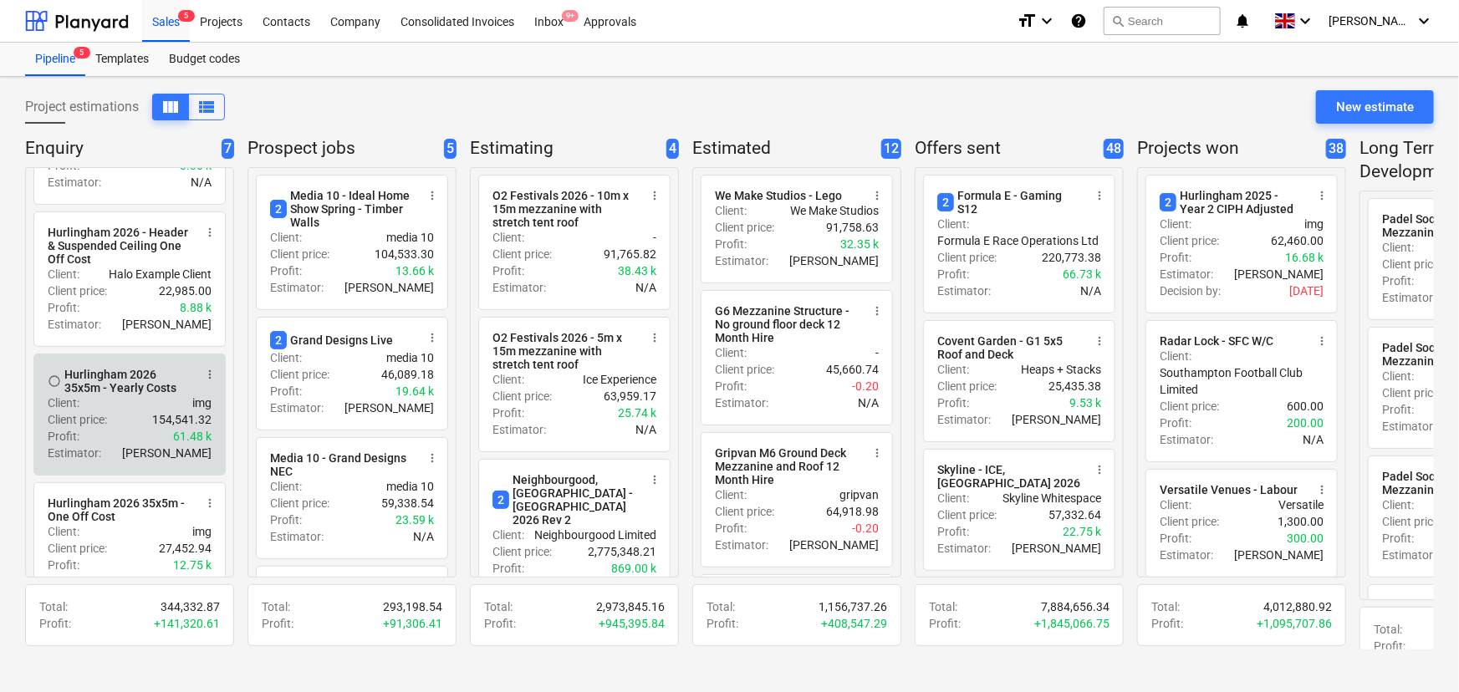
click at [120, 428] on div "Client price : 154,541.32" at bounding box center [130, 419] width 164 height 17
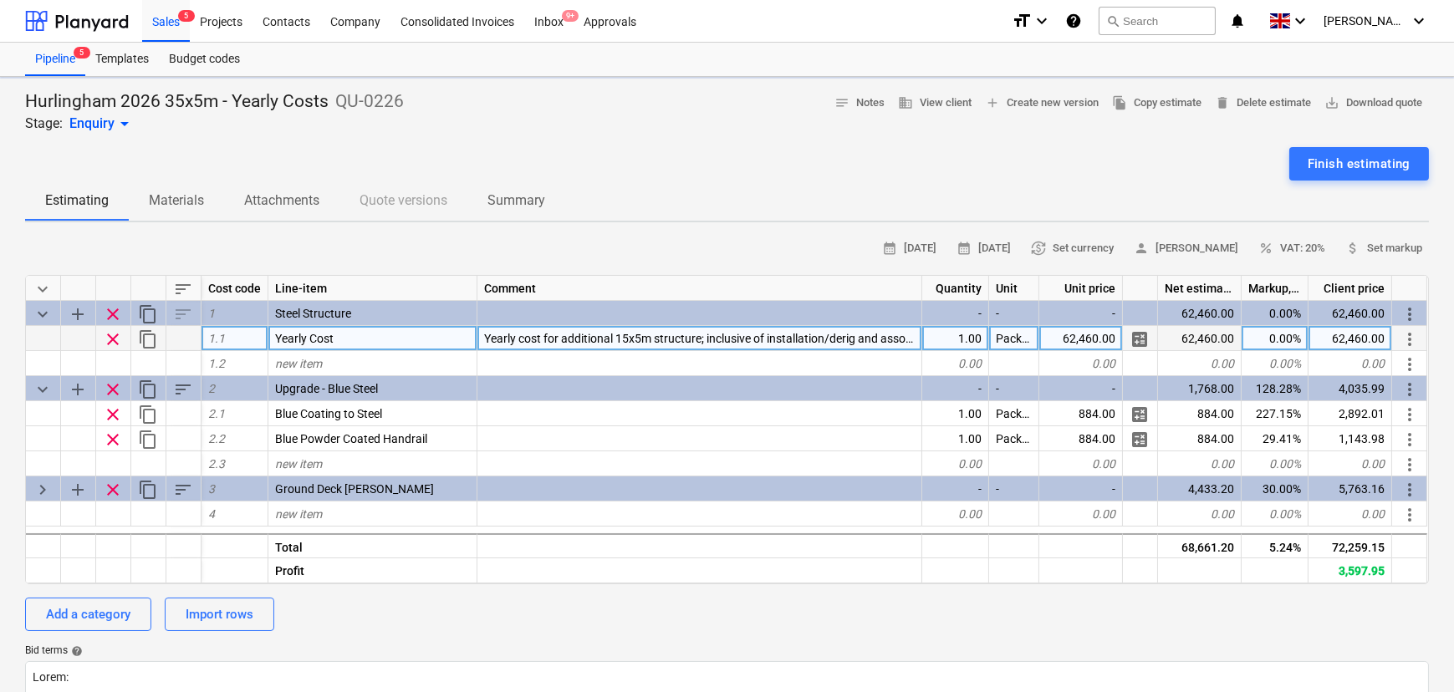
type textarea "x"
click at [1103, 344] on div "62,460.00" at bounding box center [1081, 338] width 84 height 25
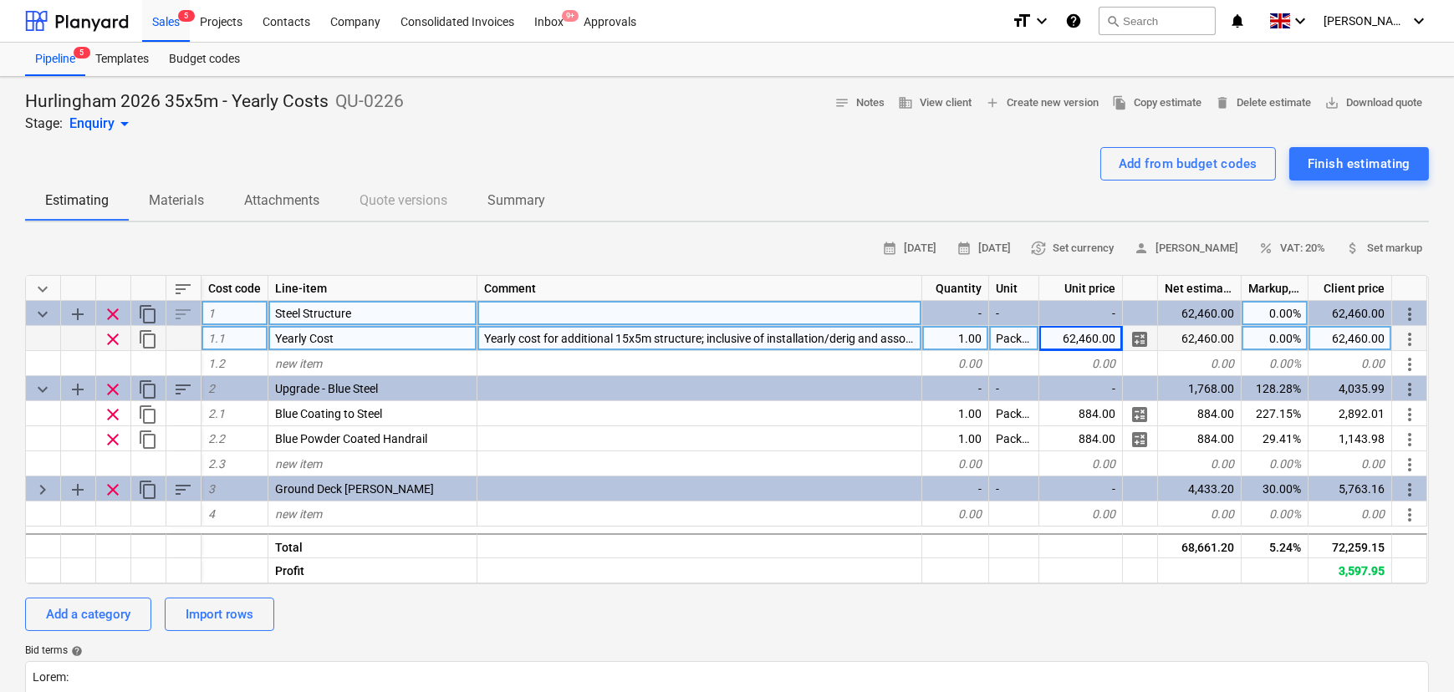
click at [363, 309] on div "Steel Structure" at bounding box center [372, 313] width 209 height 25
